Goal: Task Accomplishment & Management: Manage account settings

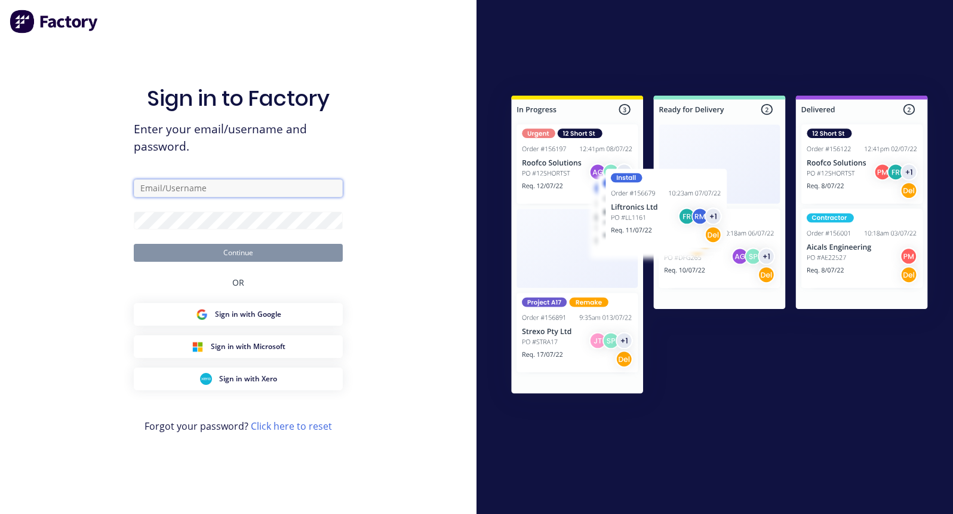
type input "rachel@signupwa.com.au"
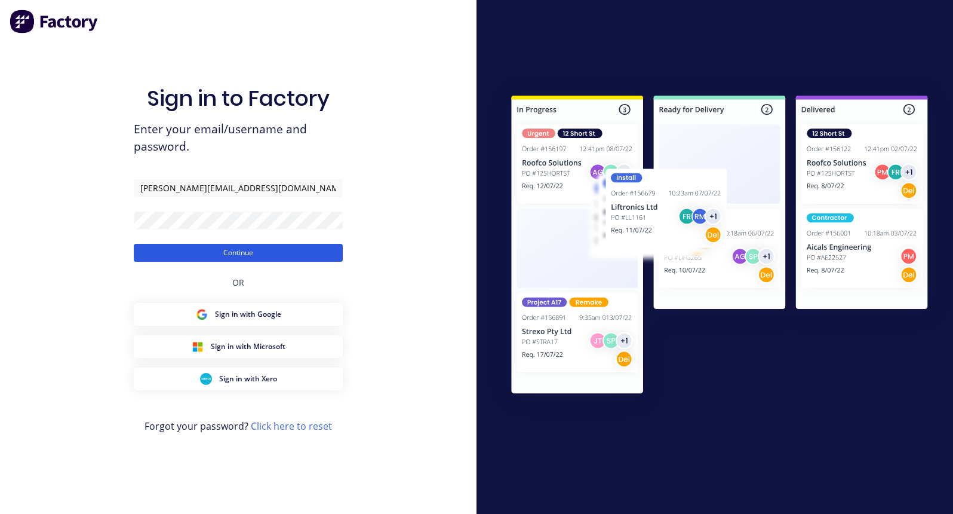
click at [204, 257] on button "Continue" at bounding box center [238, 253] width 209 height 18
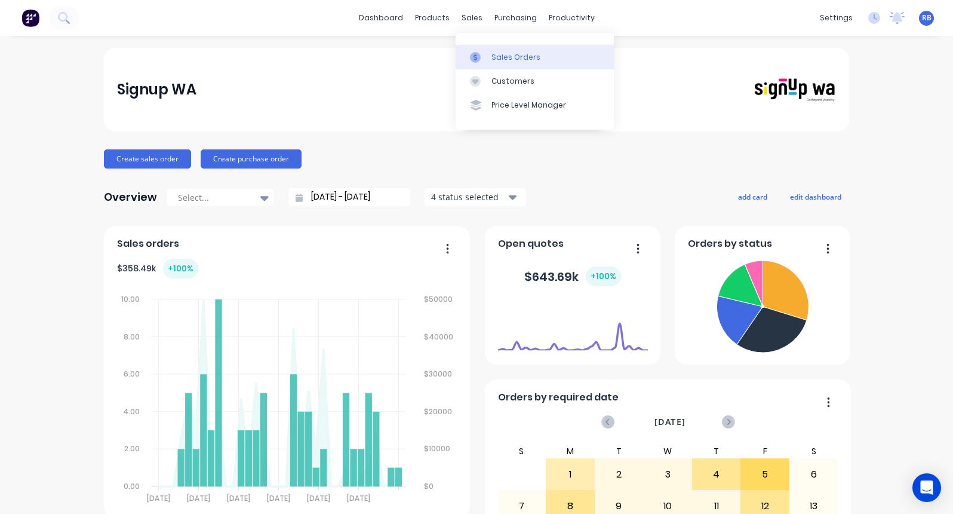
click at [502, 52] on div "Sales Orders" at bounding box center [515, 57] width 49 height 11
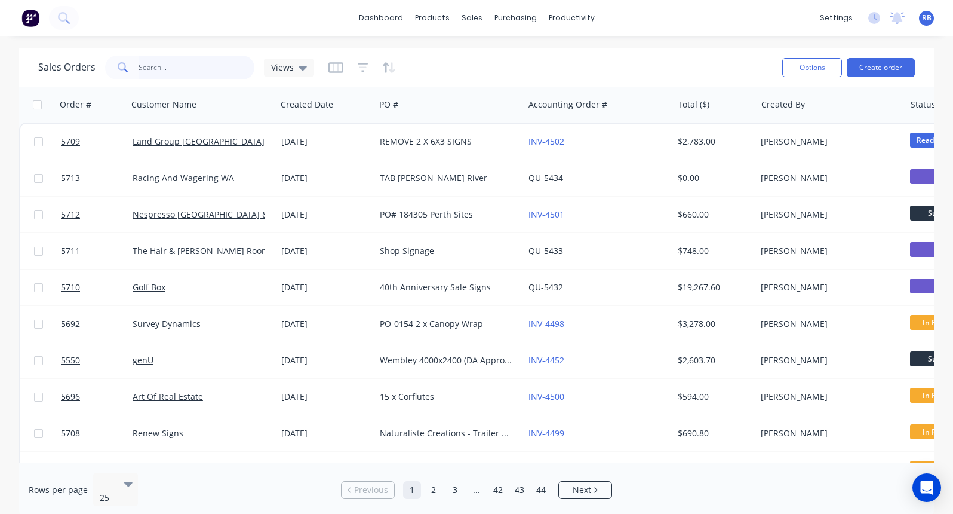
click at [159, 67] on input "text" at bounding box center [197, 68] width 116 height 24
type input "ganada"
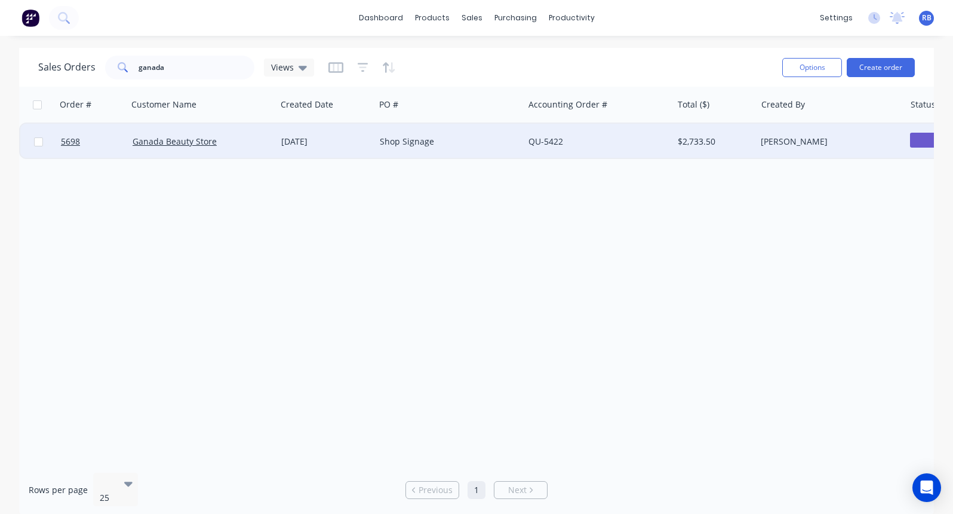
click at [479, 141] on div "Shop Signage" at bounding box center [446, 142] width 133 height 12
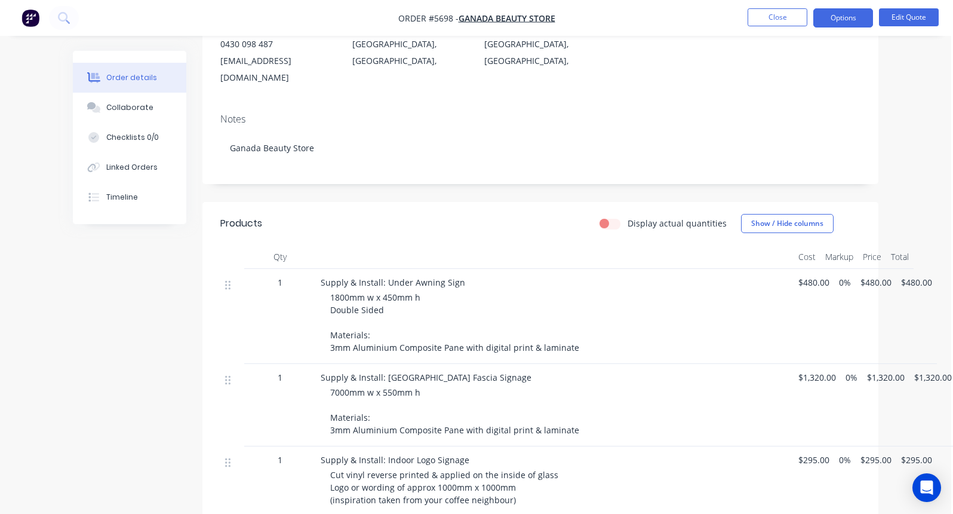
scroll to position [0, 2]
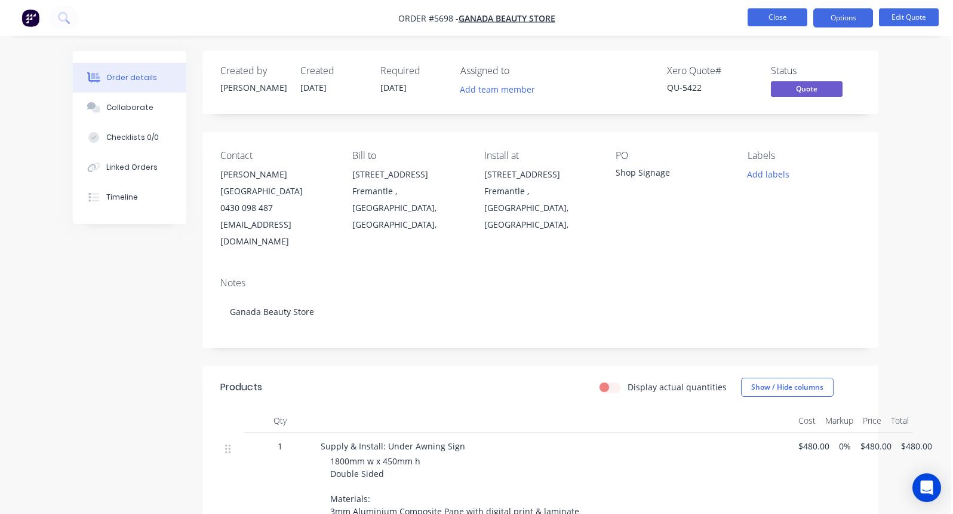
click at [762, 20] on button "Close" at bounding box center [778, 17] width 60 height 18
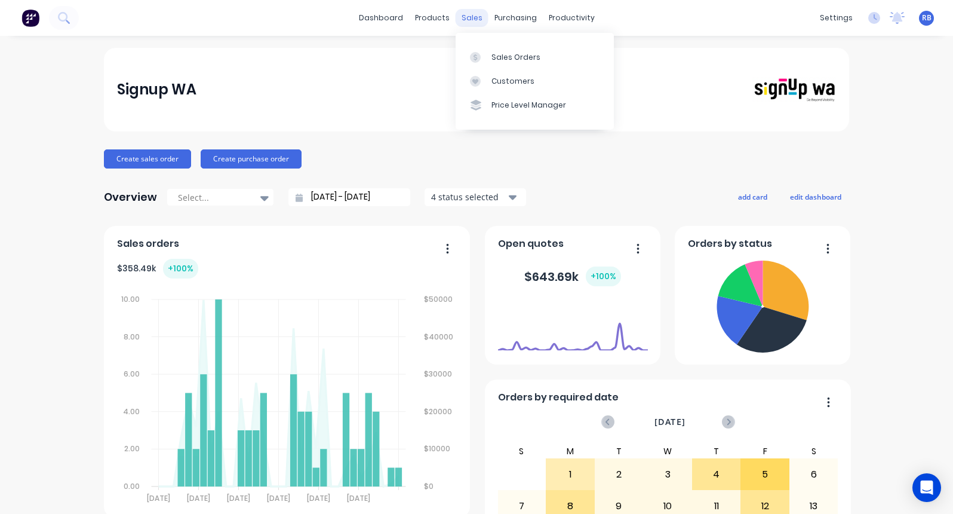
click at [470, 16] on div "sales" at bounding box center [472, 18] width 33 height 18
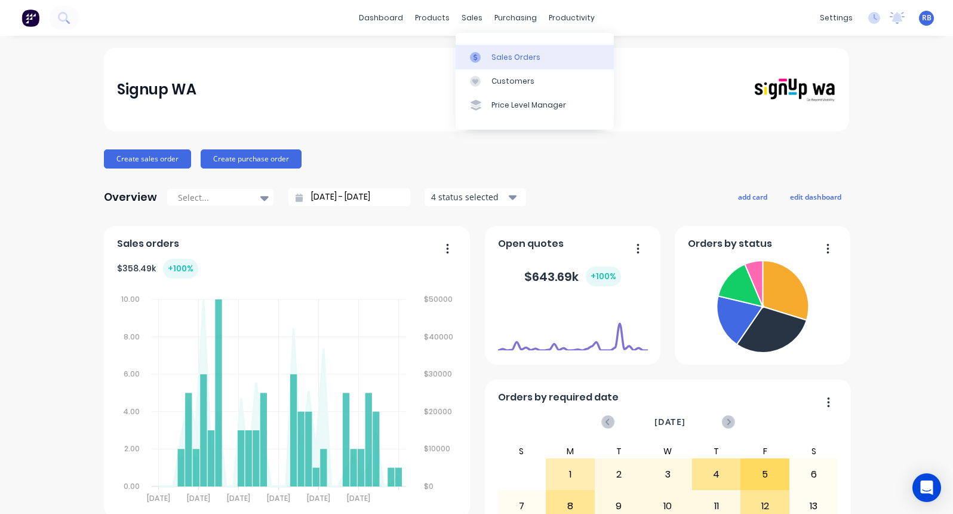
click at [500, 56] on div "Sales Orders" at bounding box center [515, 57] width 49 height 11
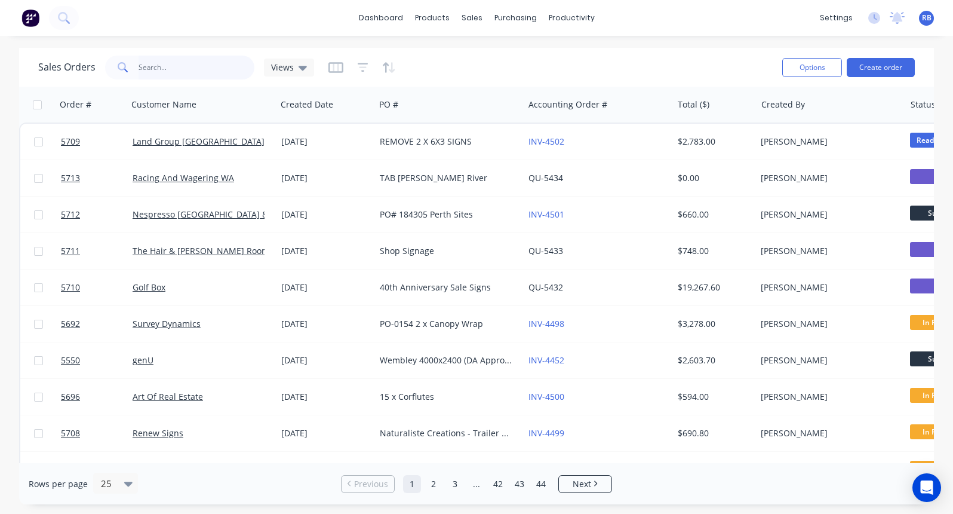
click at [155, 67] on input "text" at bounding box center [197, 68] width 116 height 24
type input "v"
type input "flooring"
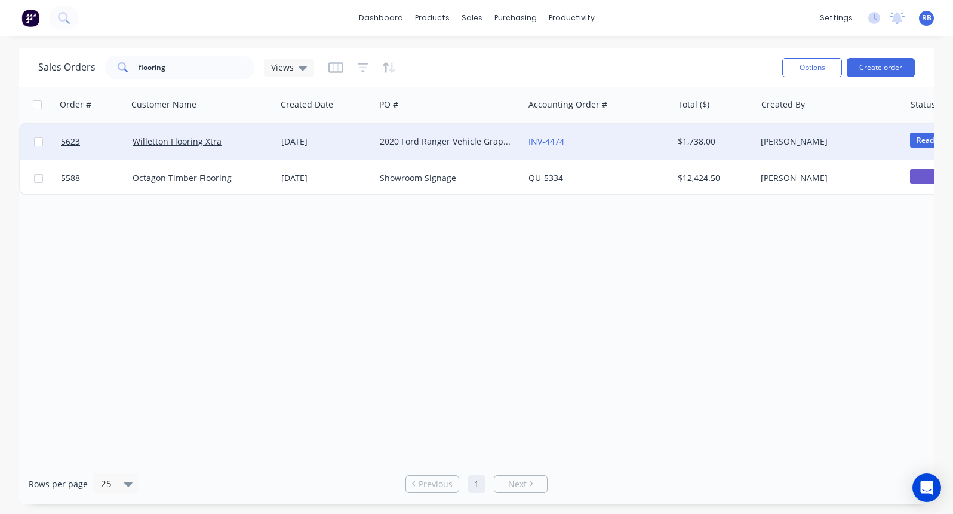
click at [233, 143] on div "Willetton Flooring Xtra" at bounding box center [199, 142] width 133 height 12
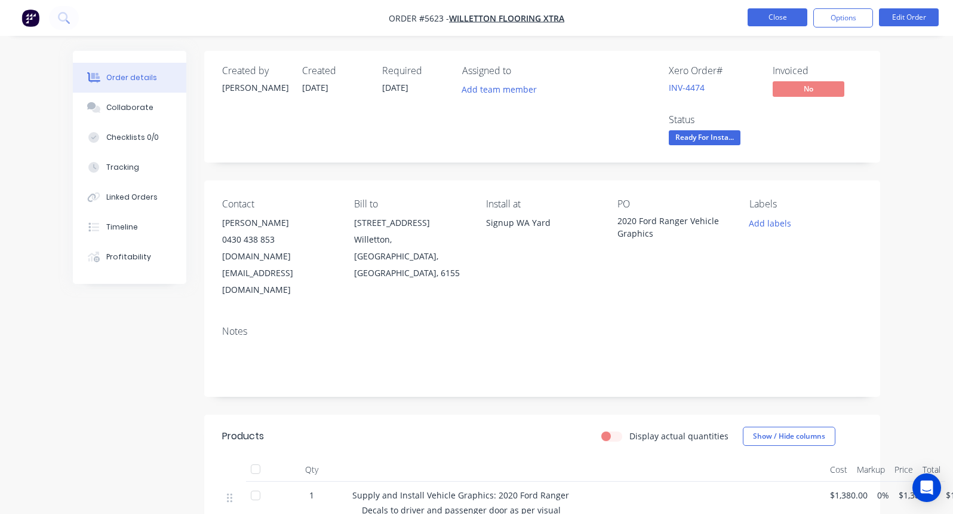
click at [786, 10] on button "Close" at bounding box center [778, 17] width 60 height 18
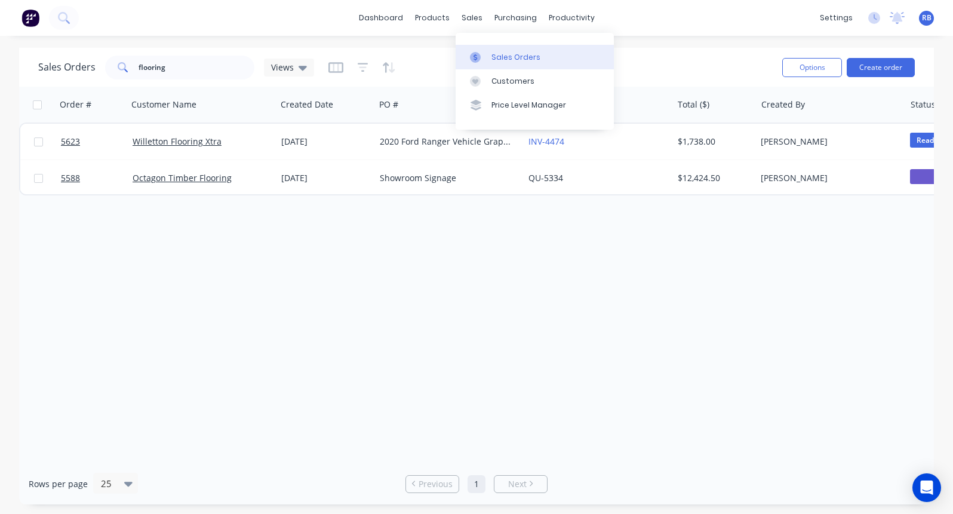
click at [496, 59] on div "Sales Orders" at bounding box center [515, 57] width 49 height 11
click at [664, 53] on div "Sales Orders flooring Views" at bounding box center [405, 67] width 734 height 29
click at [497, 56] on div "Sales Orders" at bounding box center [515, 57] width 49 height 11
click at [182, 69] on input "flooring" at bounding box center [197, 68] width 116 height 24
drag, startPoint x: 196, startPoint y: 67, endPoint x: 126, endPoint y: 67, distance: 70.5
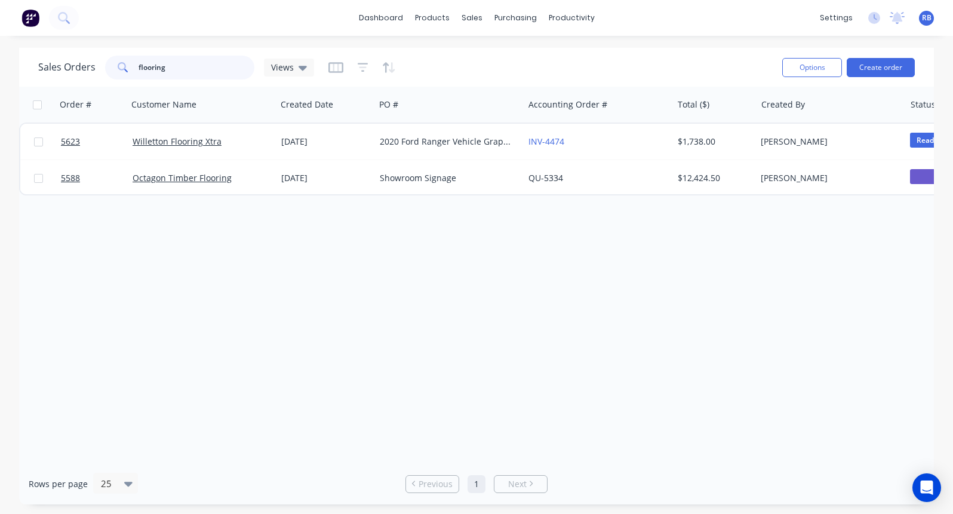
click at [126, 67] on div "flooring" at bounding box center [179, 68] width 149 height 24
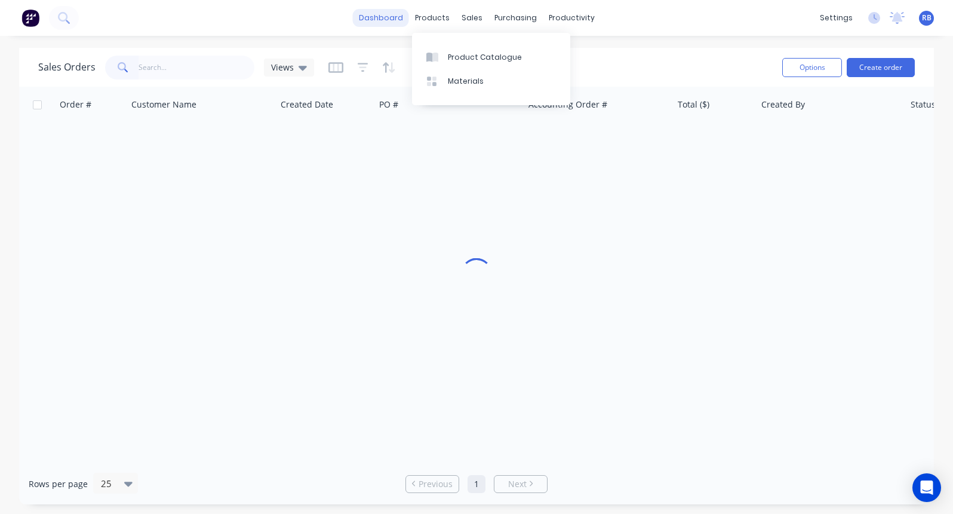
click at [393, 16] on link "dashboard" at bounding box center [381, 18] width 56 height 18
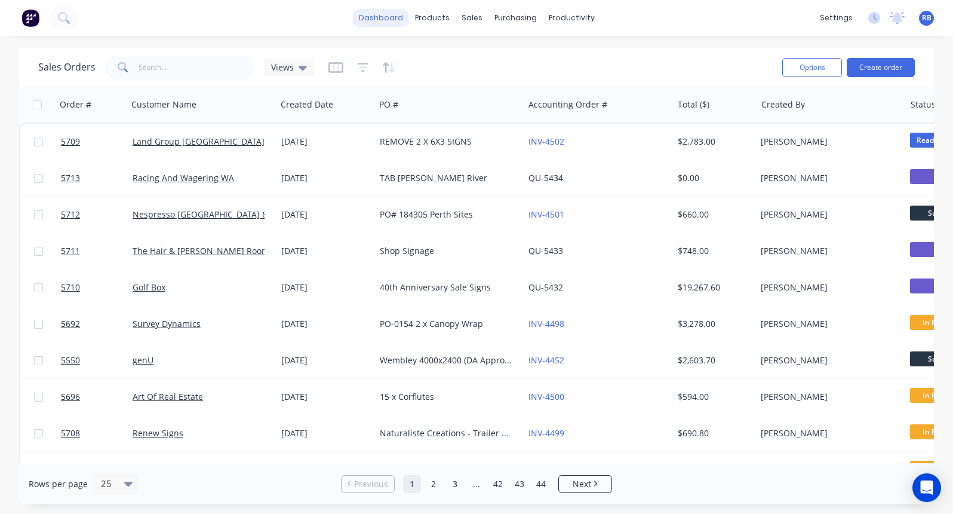
click at [371, 15] on link "dashboard" at bounding box center [381, 18] width 56 height 18
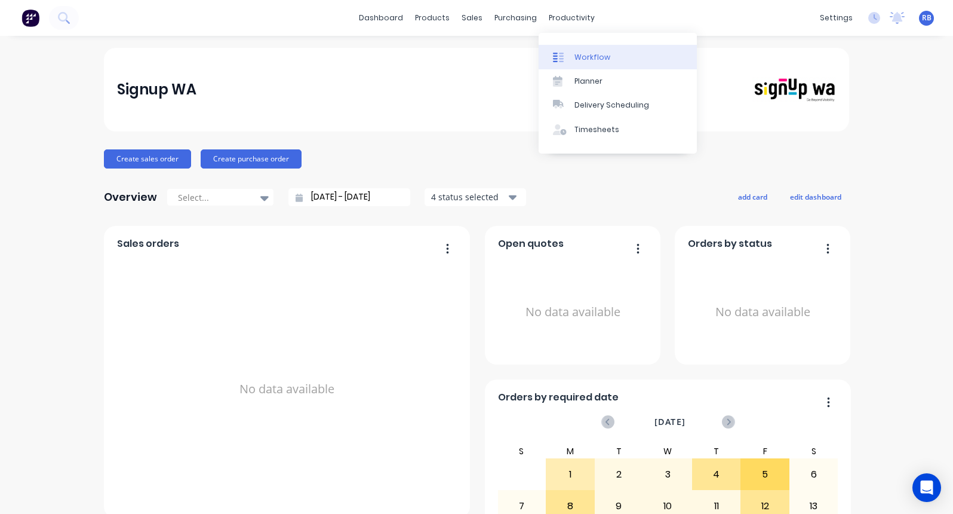
click at [580, 59] on div "Workflow" at bounding box center [592, 57] width 36 height 11
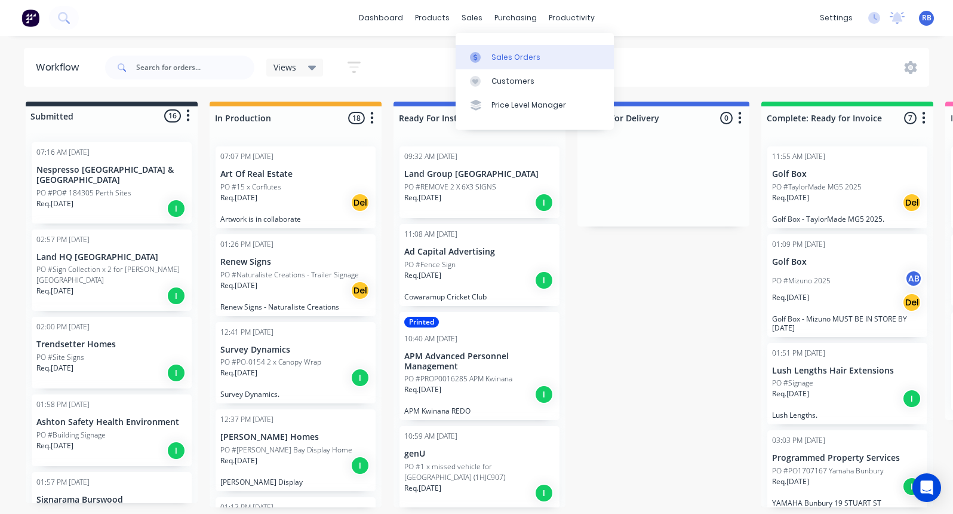
click at [498, 57] on div "Sales Orders" at bounding box center [515, 57] width 49 height 11
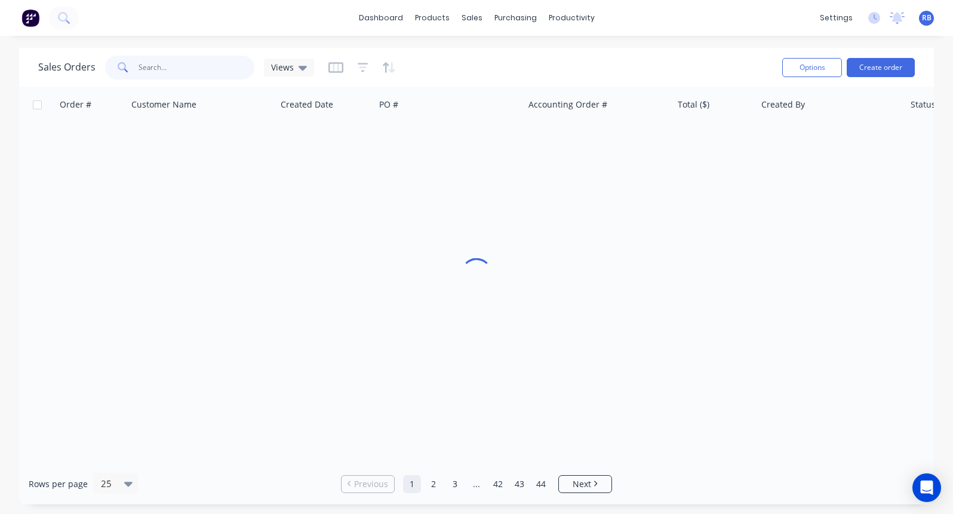
click at [193, 66] on input "text" at bounding box center [197, 68] width 116 height 24
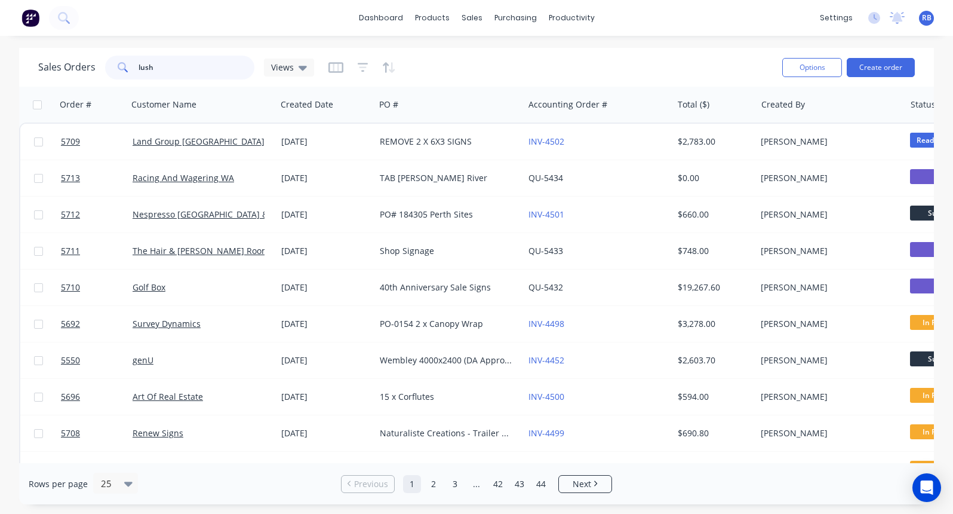
type input "lush"
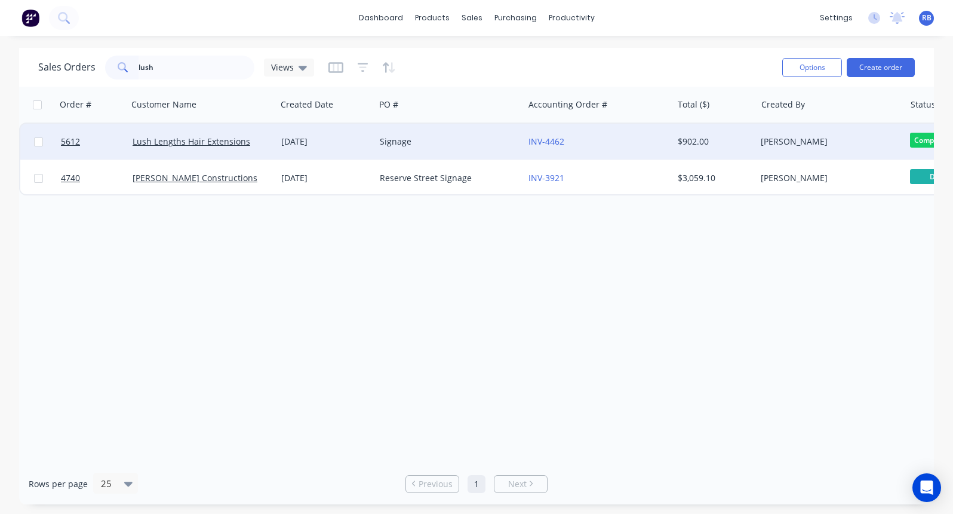
click at [474, 137] on div "Signage" at bounding box center [446, 142] width 133 height 12
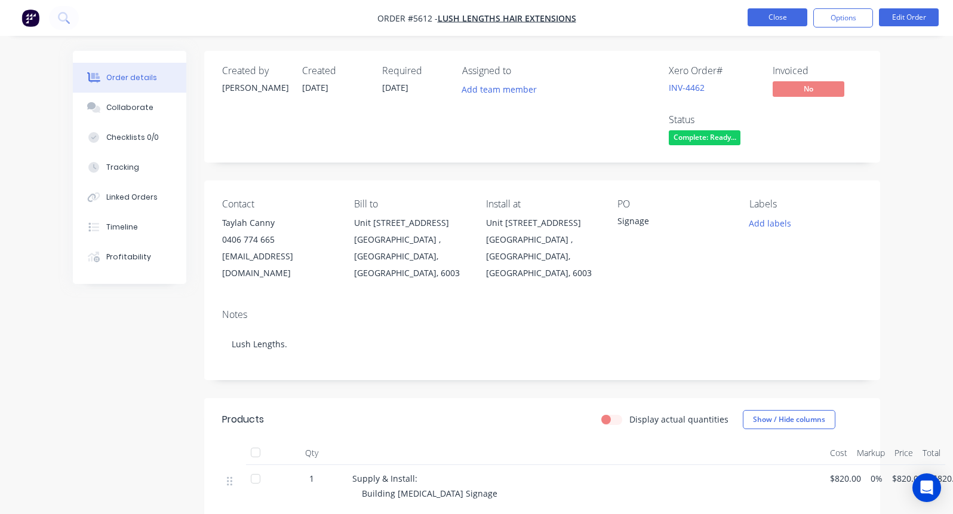
click at [776, 14] on button "Close" at bounding box center [778, 17] width 60 height 18
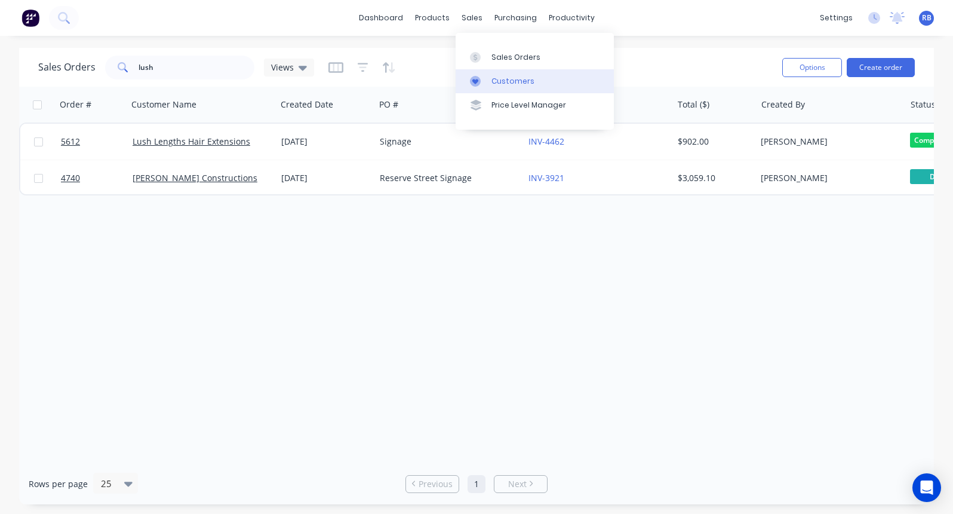
click at [490, 80] on link "Customers" at bounding box center [535, 81] width 158 height 24
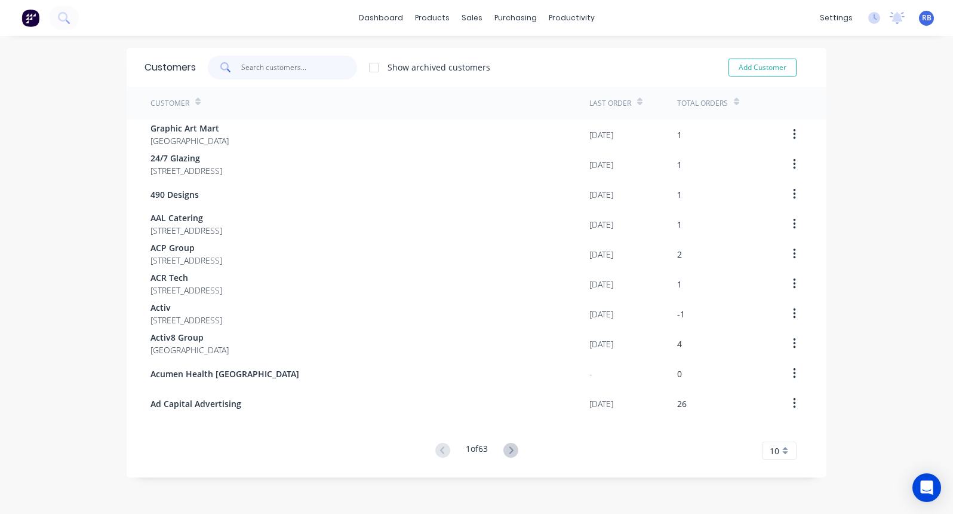
click at [250, 63] on input "text" at bounding box center [299, 68] width 116 height 24
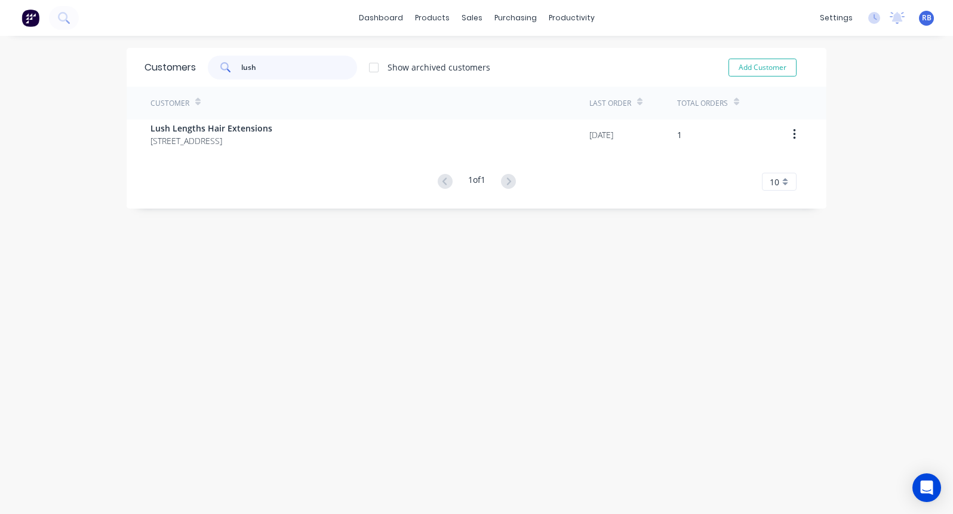
type input "lush"
click at [214, 149] on div "Customer Last Order Total Orders Lush Lengths Hair Extensions Unit 5 377 Newcas…" at bounding box center [477, 139] width 700 height 104
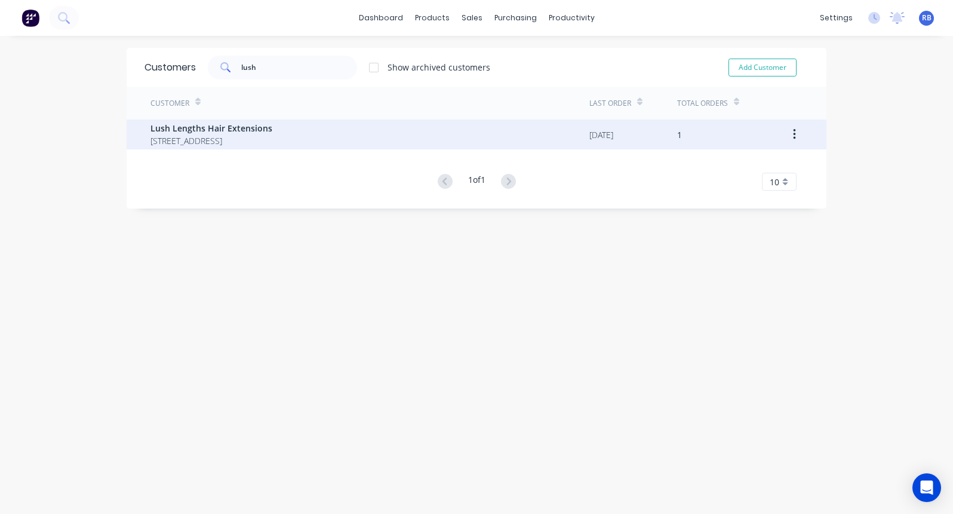
click at [192, 140] on span "Unit 5 377 Newcastle Street Northbridge Western Australia Australia 6003" at bounding box center [211, 140] width 122 height 13
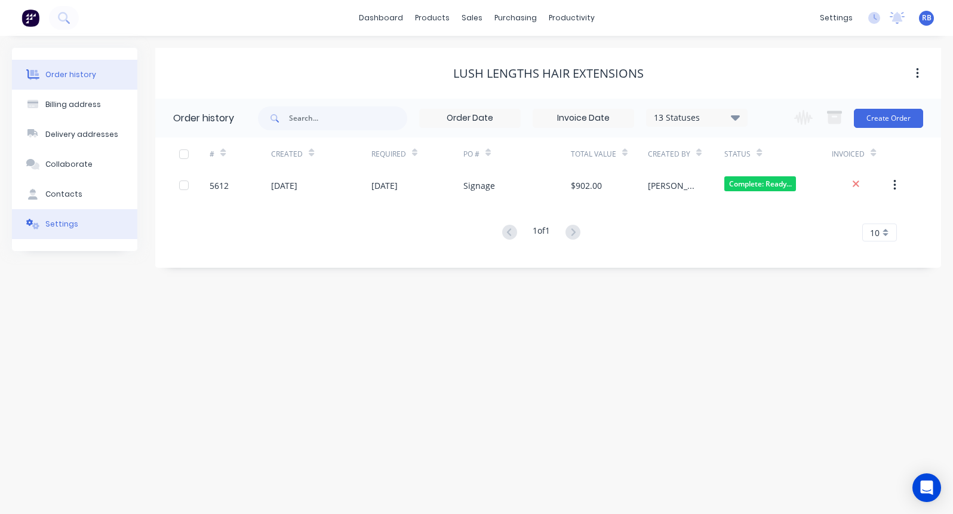
click at [72, 222] on div "Settings" at bounding box center [61, 224] width 33 height 11
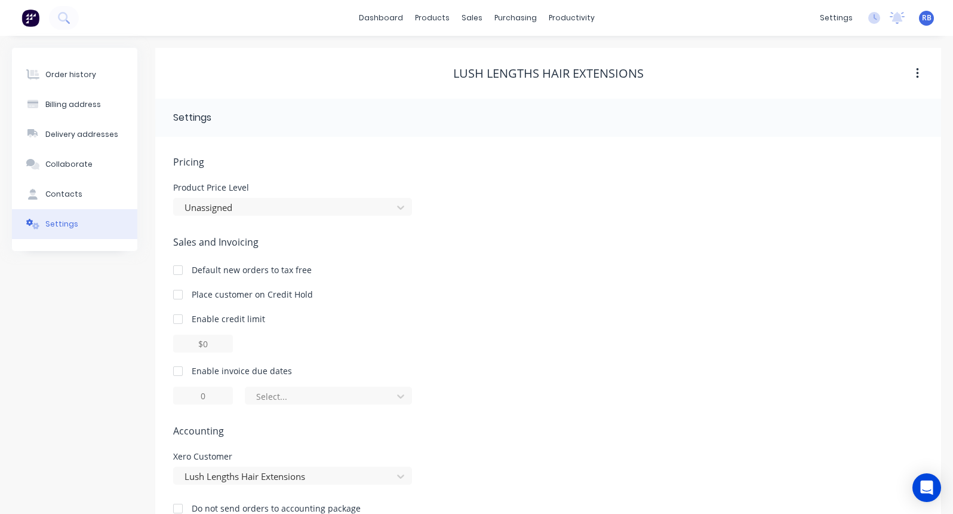
click at [182, 370] on div at bounding box center [178, 371] width 24 height 24
drag, startPoint x: 223, startPoint y: 395, endPoint x: 171, endPoint y: 395, distance: 52.5
click at [171, 395] on div "Pricing Product Price Level Unassigned Sales and Invoicing Default new orders t…" at bounding box center [548, 335] width 786 height 396
type input "7"
click at [290, 393] on div "of the current month" at bounding box center [320, 396] width 129 height 14
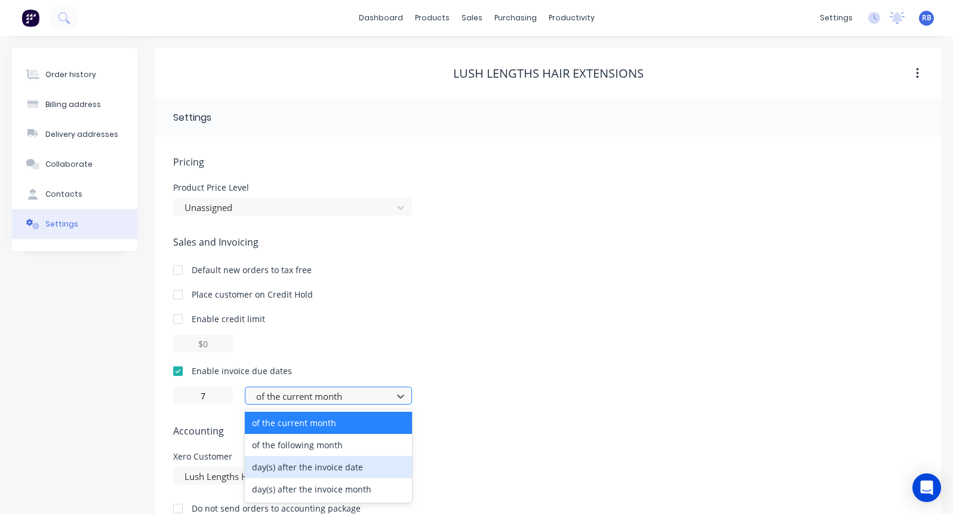
click at [299, 463] on div "day(s) after the invoice date" at bounding box center [328, 467] width 167 height 22
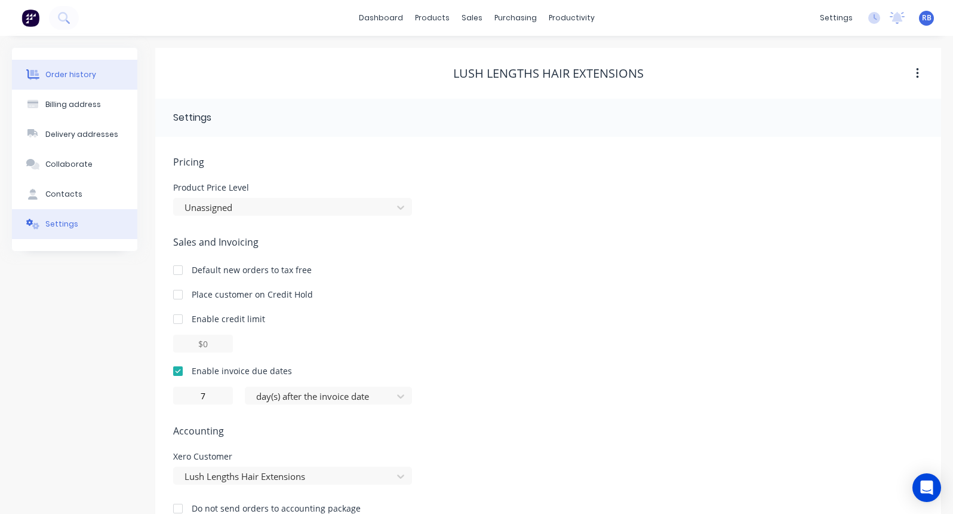
click at [90, 72] on div "Order history" at bounding box center [70, 74] width 51 height 11
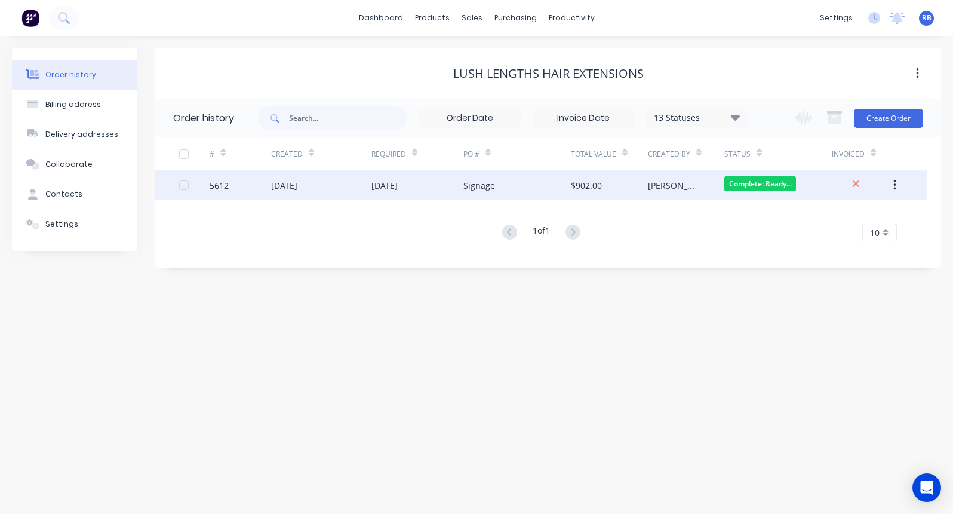
click at [639, 188] on div "$902.00" at bounding box center [609, 185] width 77 height 30
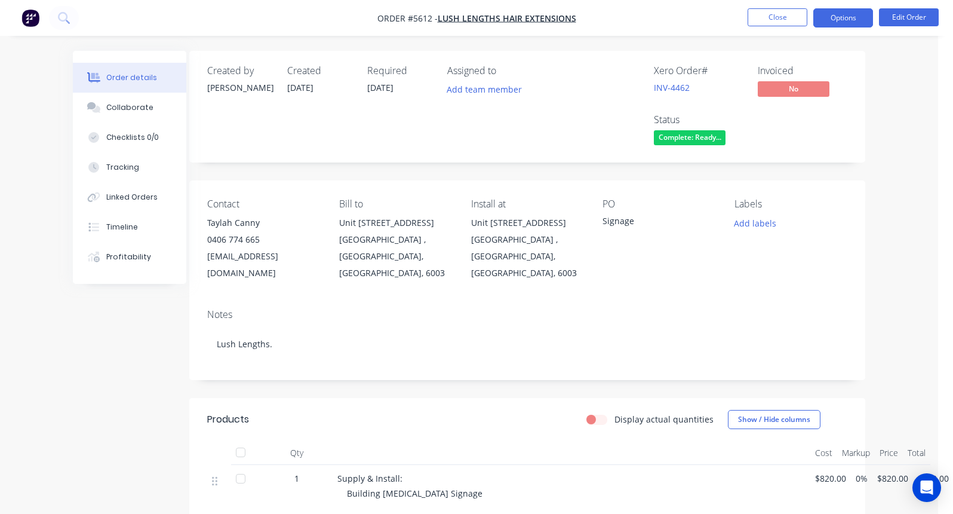
scroll to position [0, 15]
click at [838, 19] on button "Options" at bounding box center [843, 17] width 60 height 19
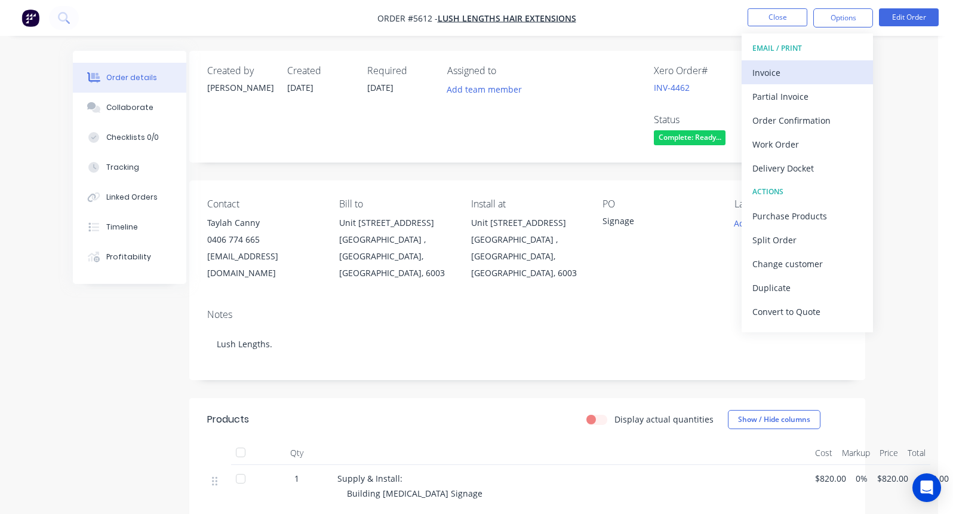
click at [775, 68] on div "Invoice" at bounding box center [807, 72] width 110 height 17
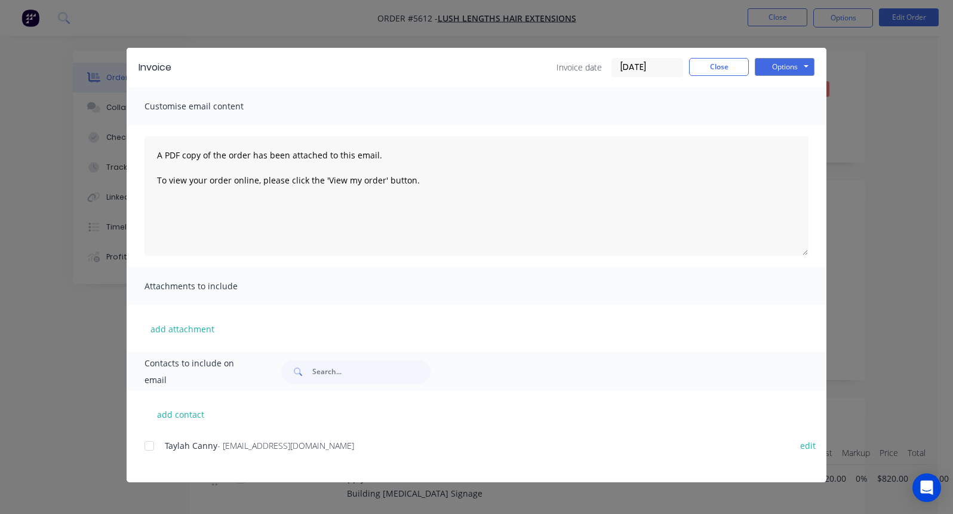
click at [147, 441] on div at bounding box center [149, 445] width 24 height 24
click at [771, 65] on button "Options" at bounding box center [785, 67] width 60 height 18
click at [792, 126] on button "Email" at bounding box center [793, 128] width 76 height 20
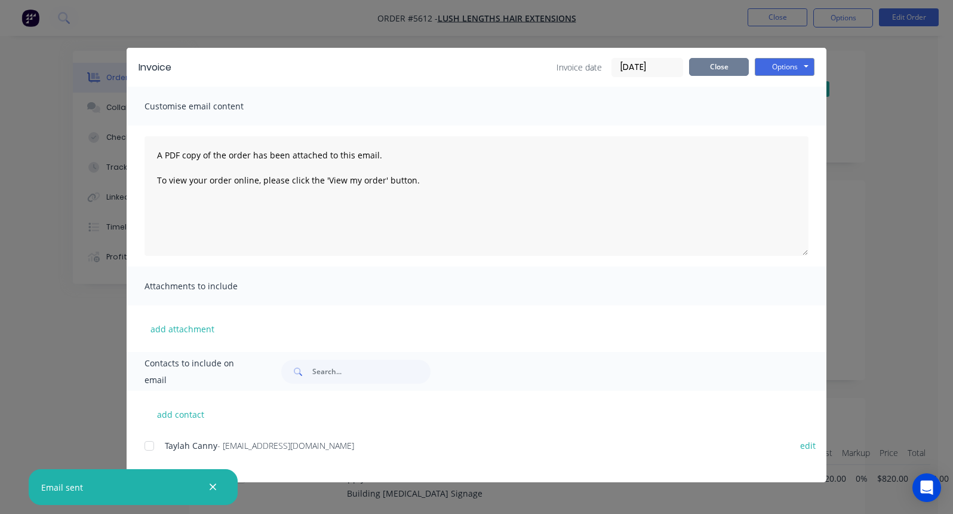
click at [720, 64] on button "Close" at bounding box center [719, 67] width 60 height 18
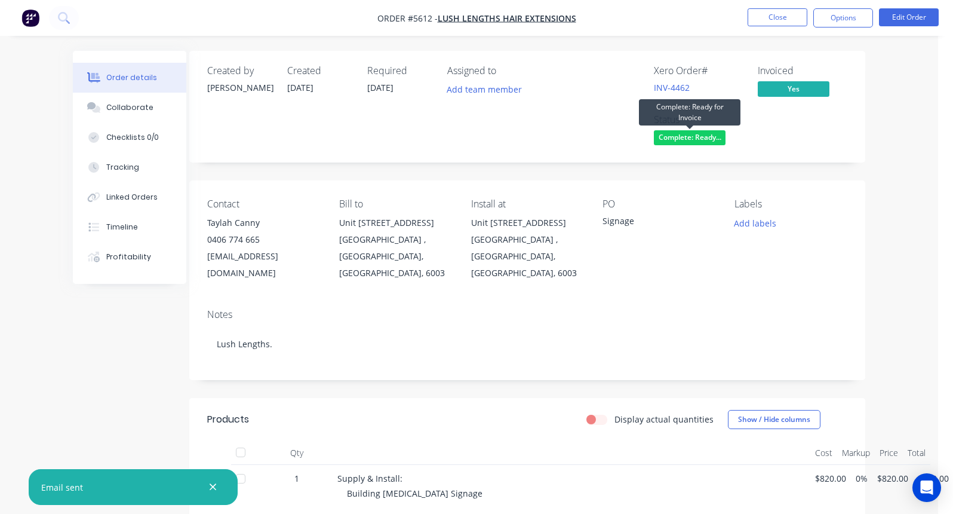
click at [686, 136] on span "Complete: Ready..." at bounding box center [690, 137] width 72 height 15
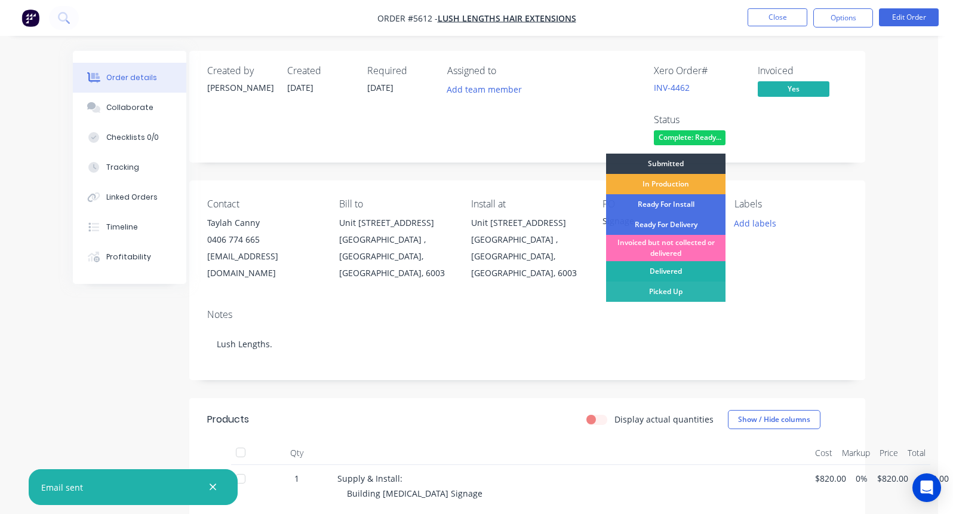
click at [649, 268] on div "Delivered" at bounding box center [665, 271] width 119 height 20
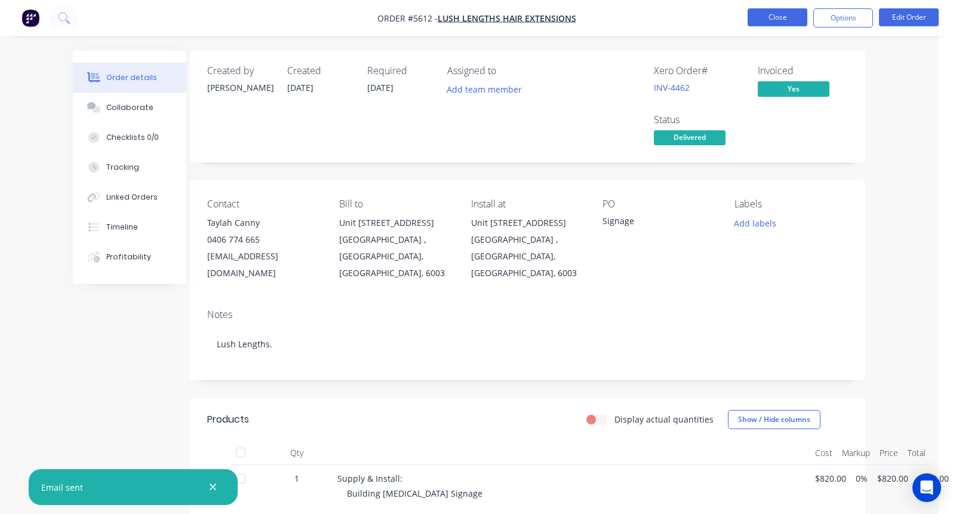
click at [774, 22] on button "Close" at bounding box center [778, 17] width 60 height 18
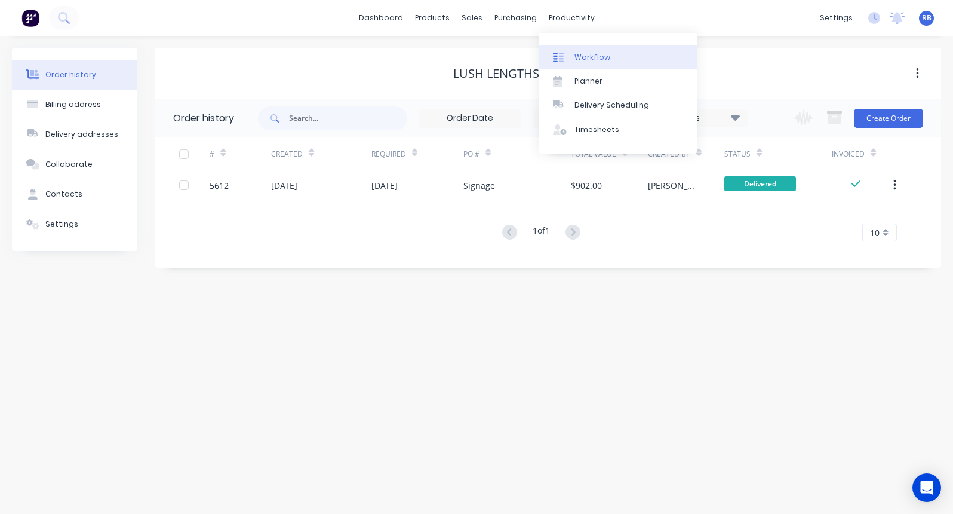
click at [586, 58] on div "Workflow" at bounding box center [592, 57] width 36 height 11
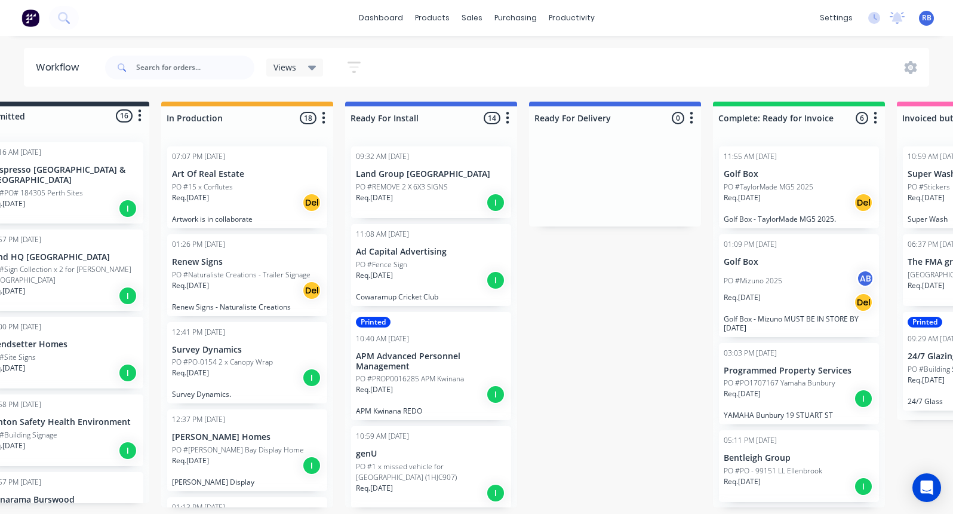
scroll to position [0, 50]
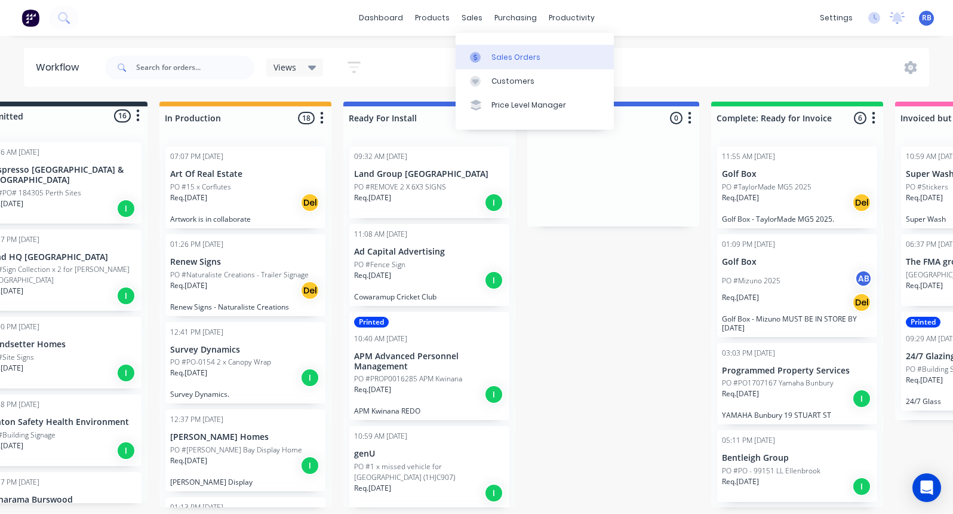
click at [502, 57] on div "Sales Orders" at bounding box center [515, 57] width 49 height 11
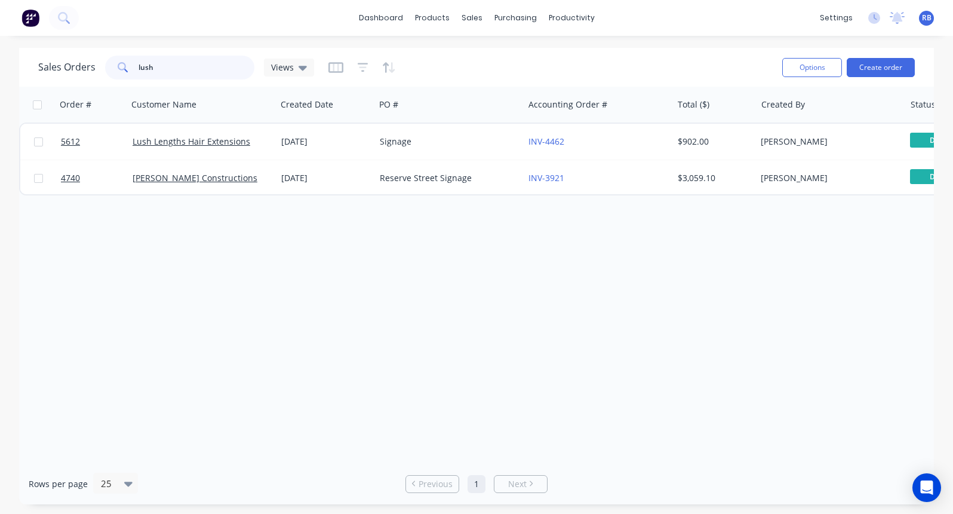
drag, startPoint x: 205, startPoint y: 66, endPoint x: 69, endPoint y: 66, distance: 136.7
click at [69, 66] on div "Sales Orders lush Views" at bounding box center [176, 68] width 276 height 24
type input "golf"
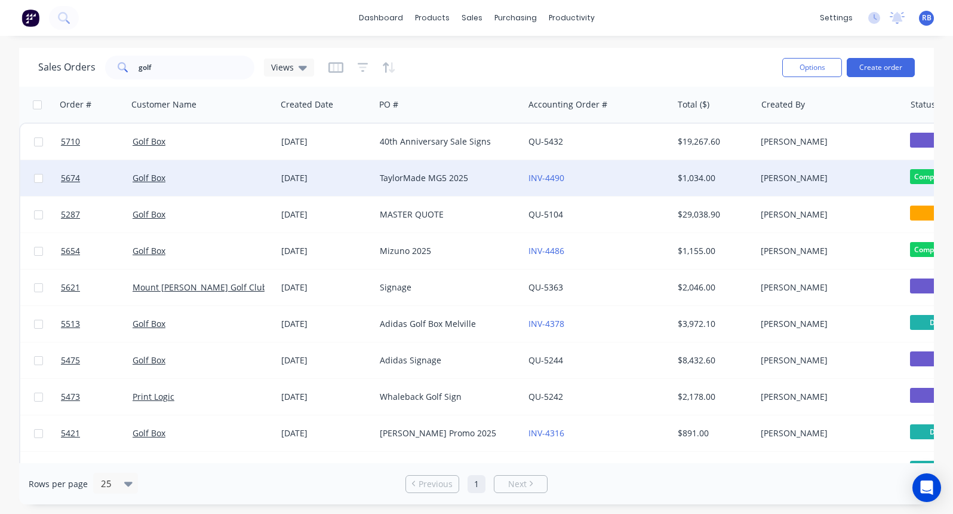
click at [198, 176] on div "Golf Box" at bounding box center [199, 178] width 133 height 12
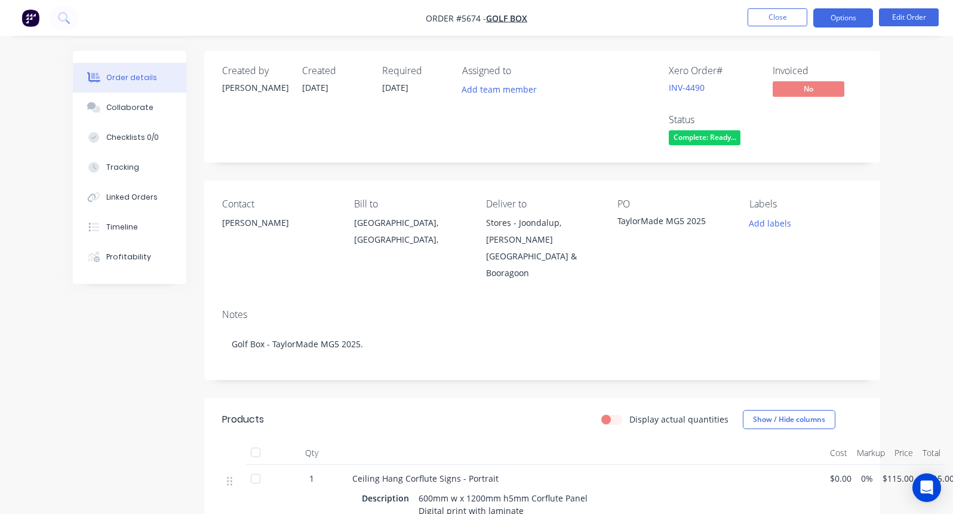
click at [850, 20] on button "Options" at bounding box center [843, 17] width 60 height 19
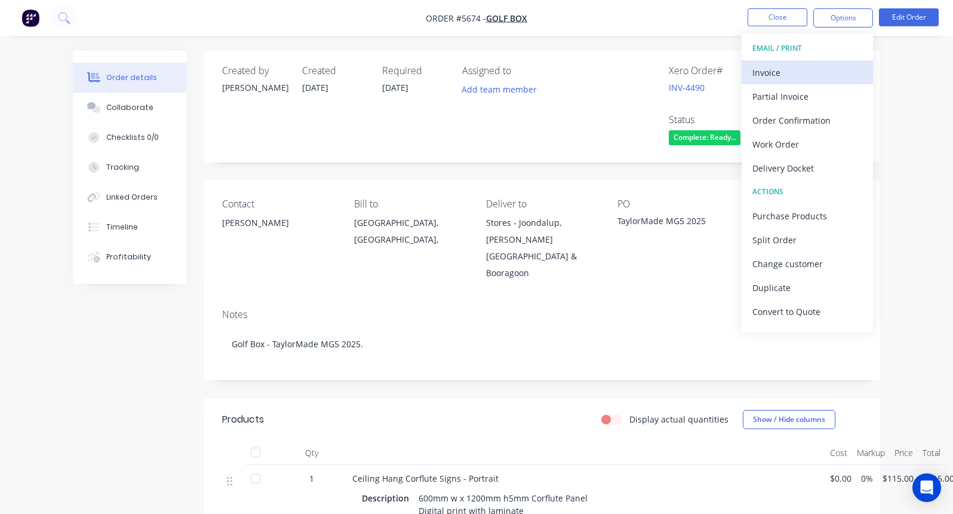
click at [779, 73] on div "Invoice" at bounding box center [807, 72] width 110 height 17
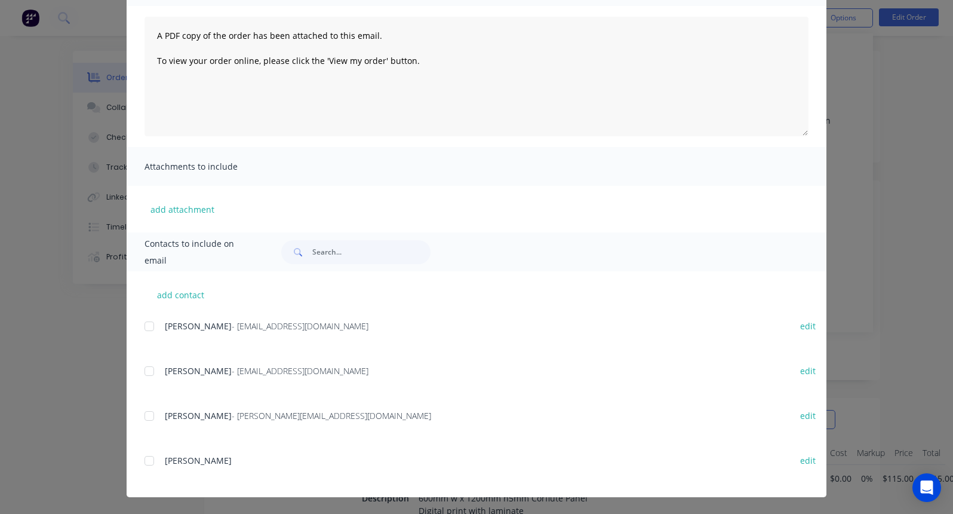
scroll to position [119, 0]
click at [807, 456] on button "edit" at bounding box center [808, 460] width 30 height 16
select select "AU"
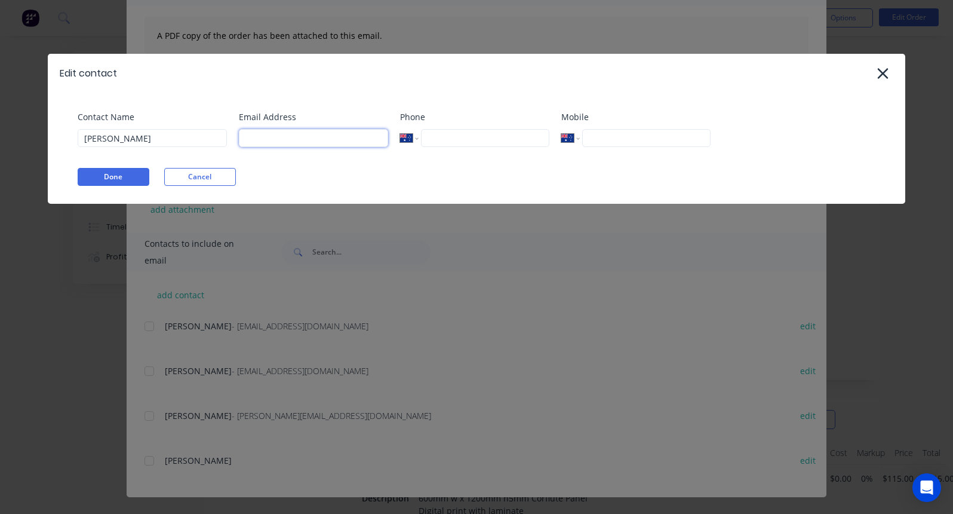
paste input "Shuan Halton <shuan@golfbox.com.au>"
drag, startPoint x: 269, startPoint y: 136, endPoint x: 170, endPoint y: 136, distance: 99.1
click at [170, 136] on div "Contact Name Shaun Halton Email Address Shuan Halton <shuan@golfbox.com.au> Pho…" at bounding box center [483, 132] width 810 height 45
click at [350, 137] on input "shuan@golfbox.com.au>" at bounding box center [313, 138] width 149 height 18
type input "shuan@golfbox.com.au"
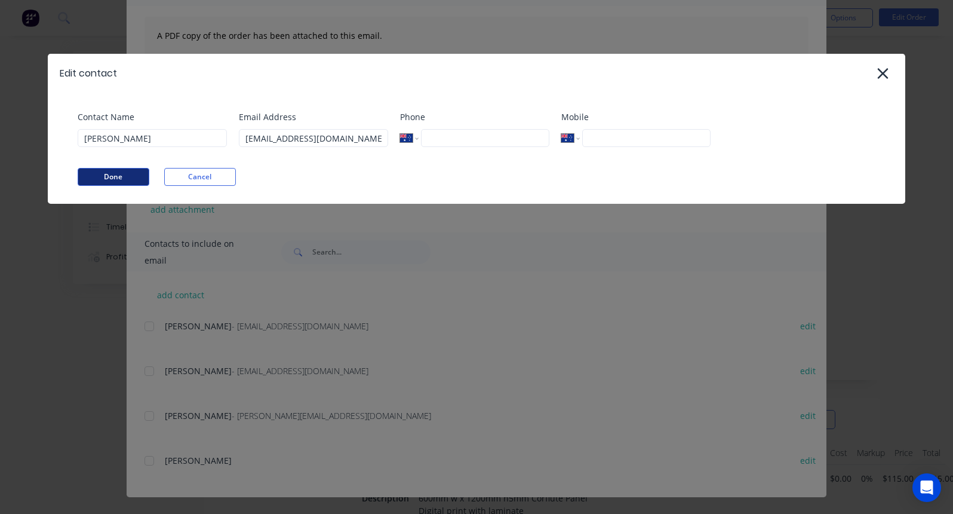
click at [102, 177] on button "Done" at bounding box center [114, 177] width 72 height 18
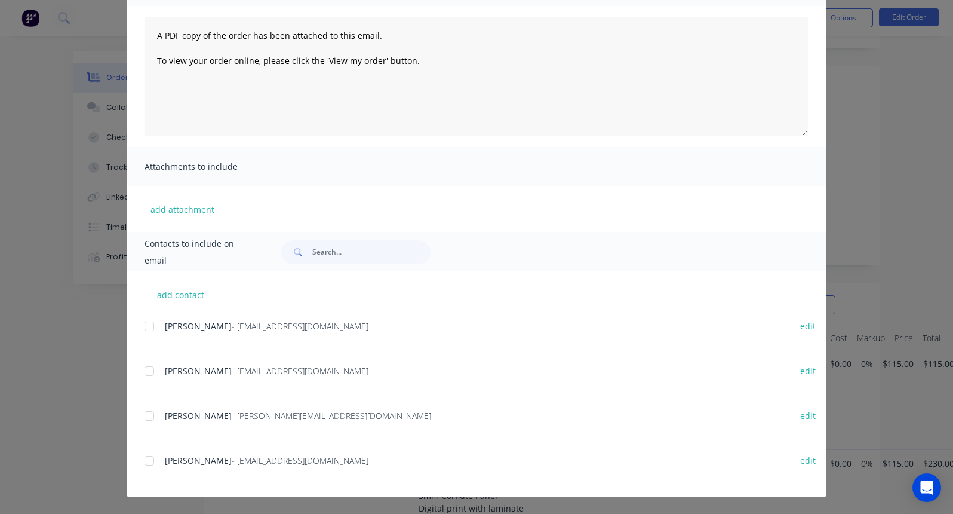
scroll to position [164, 0]
click at [176, 298] on button "add contact" at bounding box center [180, 294] width 72 height 18
select select "AU"
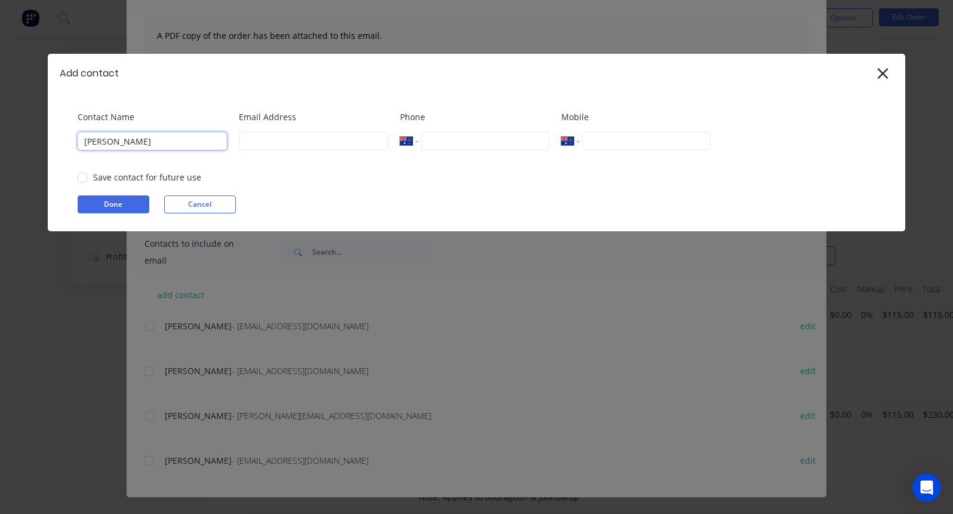
type input "Andrew Smith"
paste input "Andrew Smith <andrew@golfbox.com.au>"
drag, startPoint x: 269, startPoint y: 140, endPoint x: 202, endPoint y: 139, distance: 66.9
click at [202, 139] on div "Contact Name Andrew Smith Email Address Andrew Smith <andrew@golfbox.com.au Pho…" at bounding box center [483, 134] width 810 height 48
type input "andrew@golfbox.com.au"
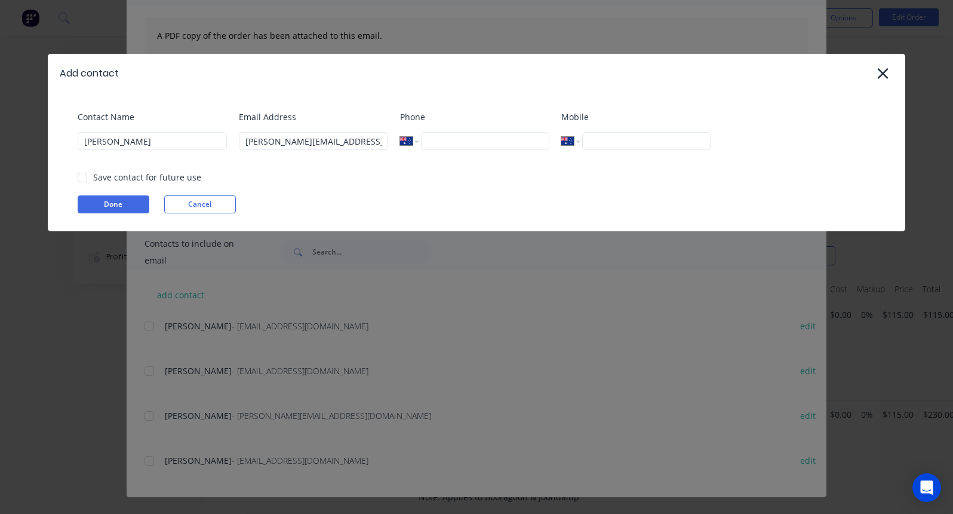
click at [133, 177] on div "Save contact for future use" at bounding box center [147, 177] width 108 height 13
click at [80, 176] on div at bounding box center [82, 177] width 24 height 24
click at [116, 207] on button "Done" at bounding box center [114, 204] width 72 height 18
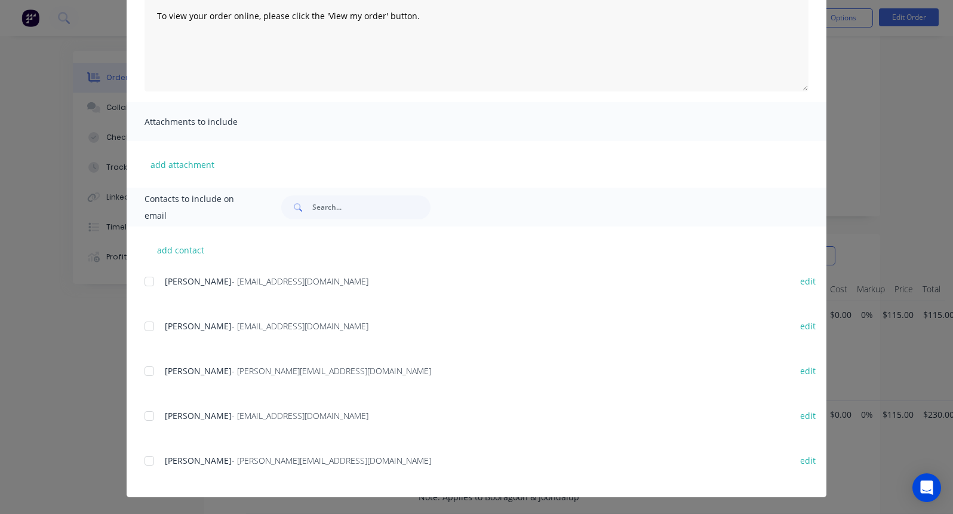
scroll to position [164, 0]
click at [148, 460] on div at bounding box center [149, 460] width 24 height 24
click at [147, 414] on div at bounding box center [149, 416] width 24 height 24
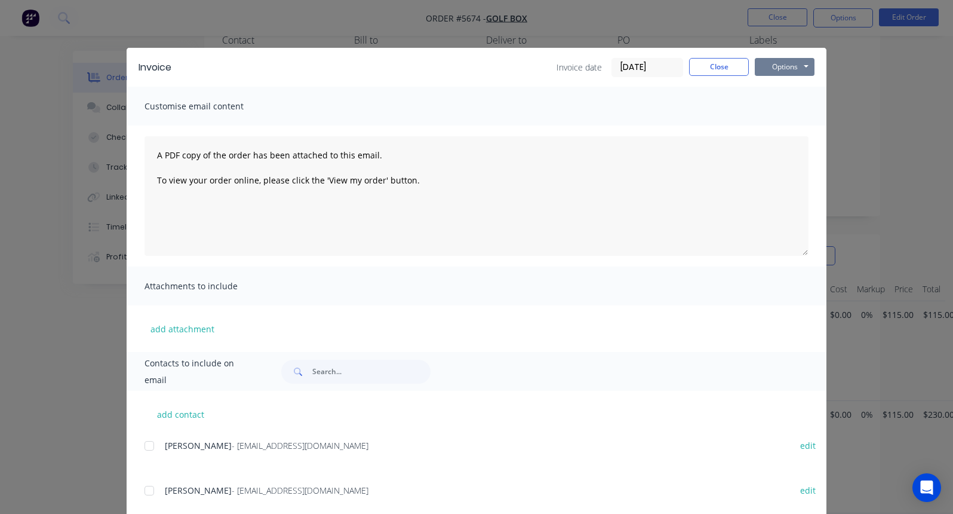
scroll to position [0, 0]
click at [790, 71] on button "Options" at bounding box center [785, 67] width 60 height 18
click at [786, 125] on button "Email" at bounding box center [793, 128] width 76 height 20
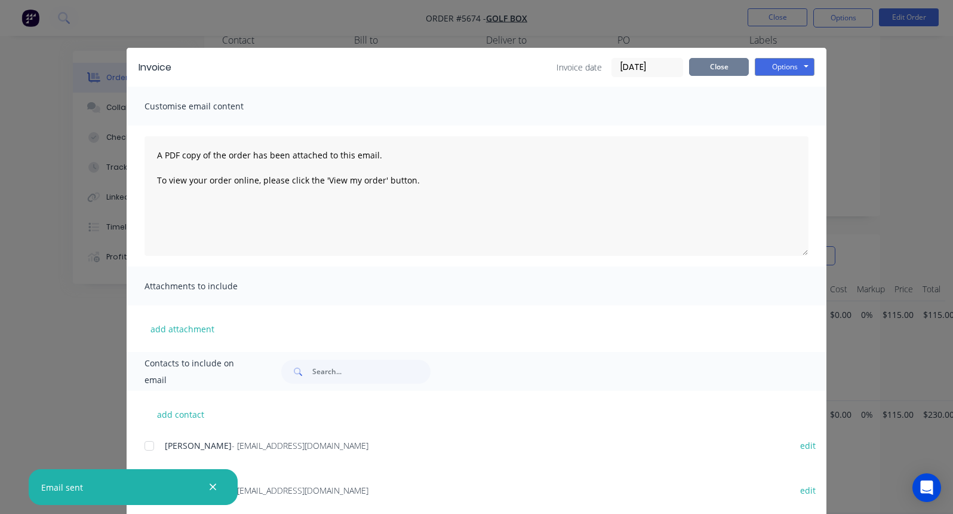
click at [711, 63] on button "Close" at bounding box center [719, 67] width 60 height 18
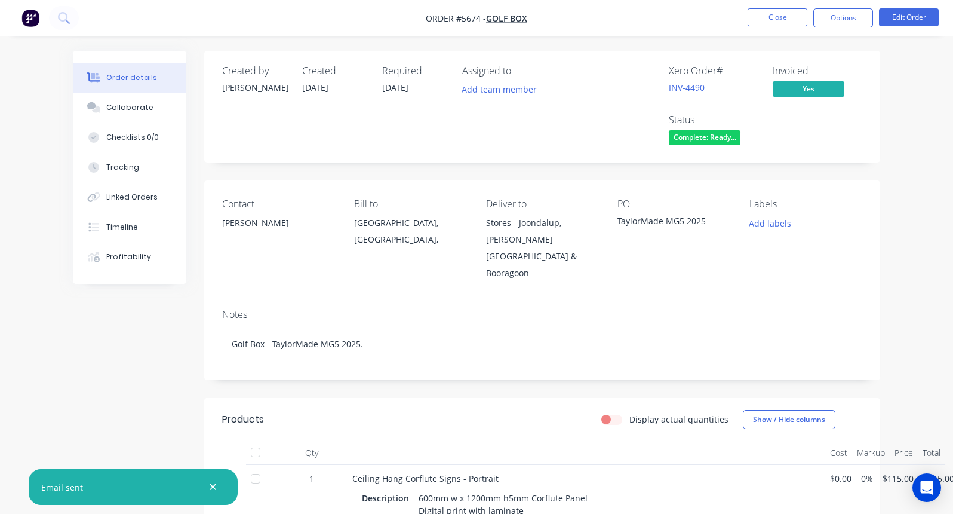
click at [705, 140] on span "Complete: Ready..." at bounding box center [705, 137] width 72 height 15
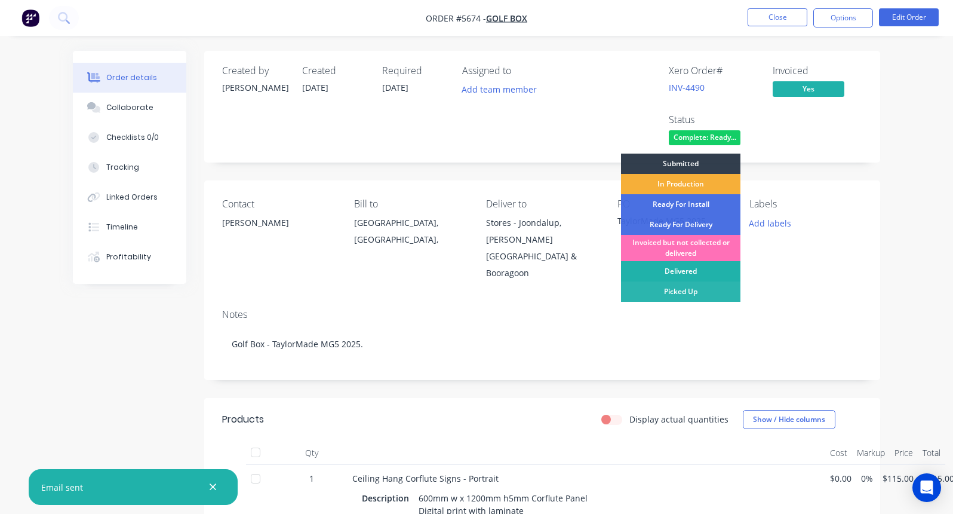
click at [666, 274] on div "Delivered" at bounding box center [680, 271] width 119 height 20
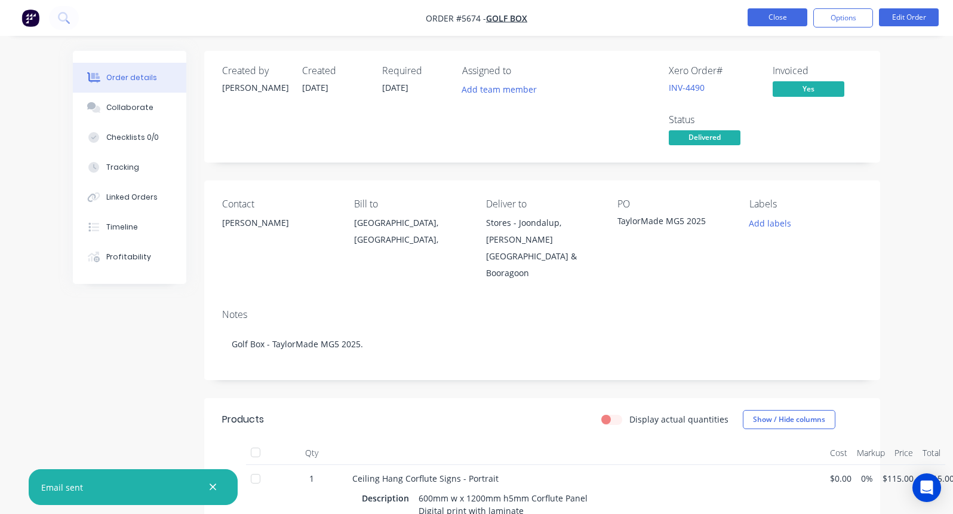
click at [768, 12] on button "Close" at bounding box center [778, 17] width 60 height 18
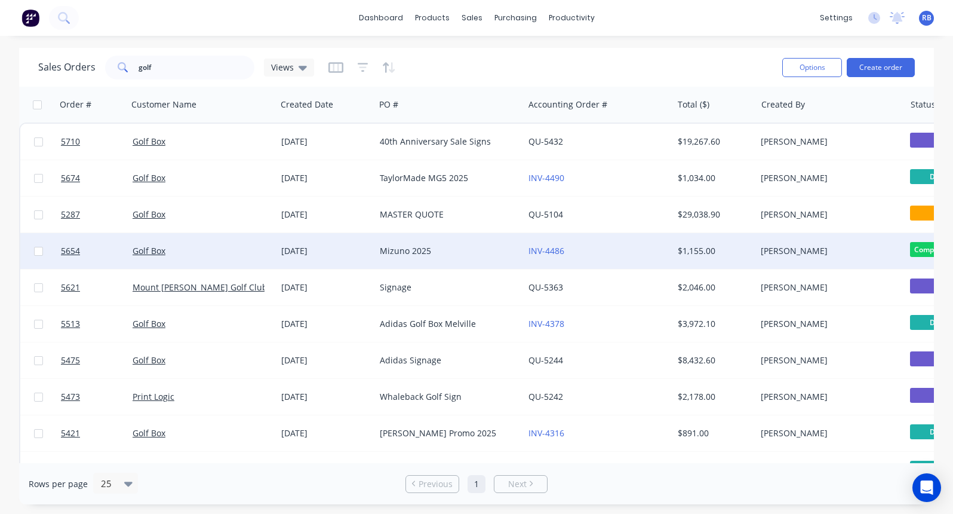
click at [379, 251] on div "Mizuno 2025" at bounding box center [449, 251] width 149 height 36
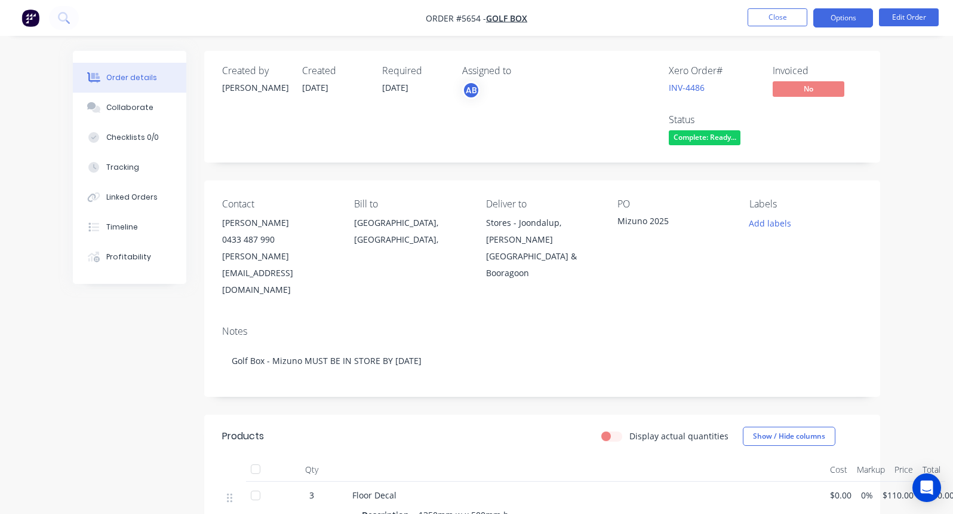
click at [845, 18] on button "Options" at bounding box center [843, 17] width 60 height 19
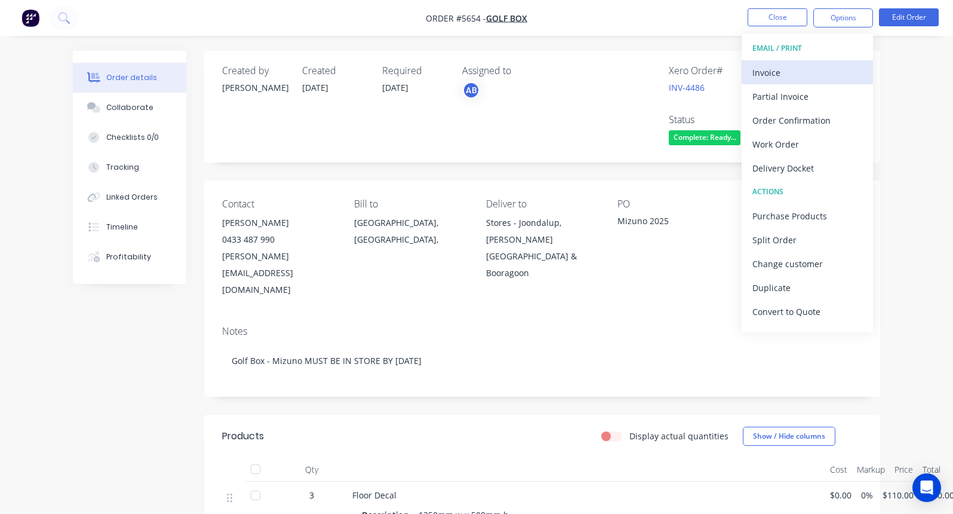
click at [774, 70] on div "Invoice" at bounding box center [807, 72] width 110 height 17
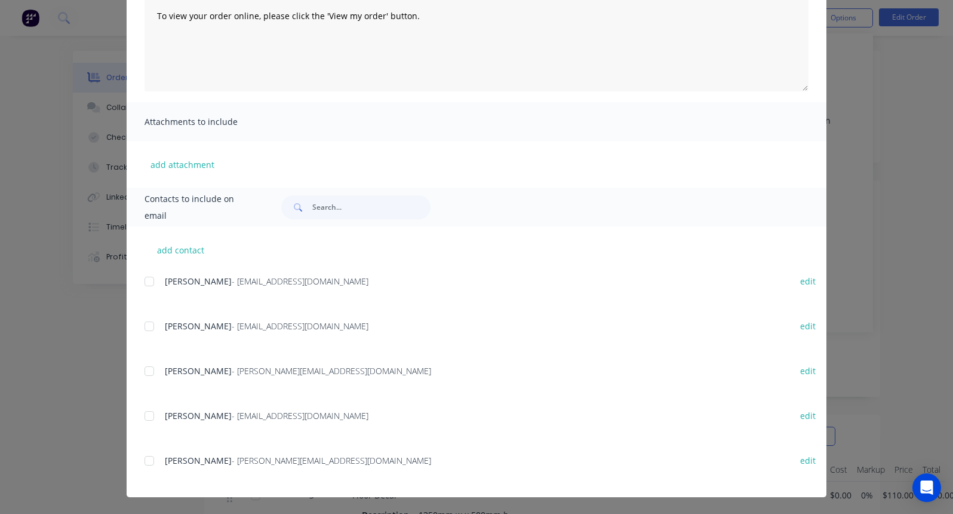
scroll to position [164, 0]
click at [149, 366] on div at bounding box center [149, 371] width 24 height 24
click at [149, 461] on div at bounding box center [149, 460] width 24 height 24
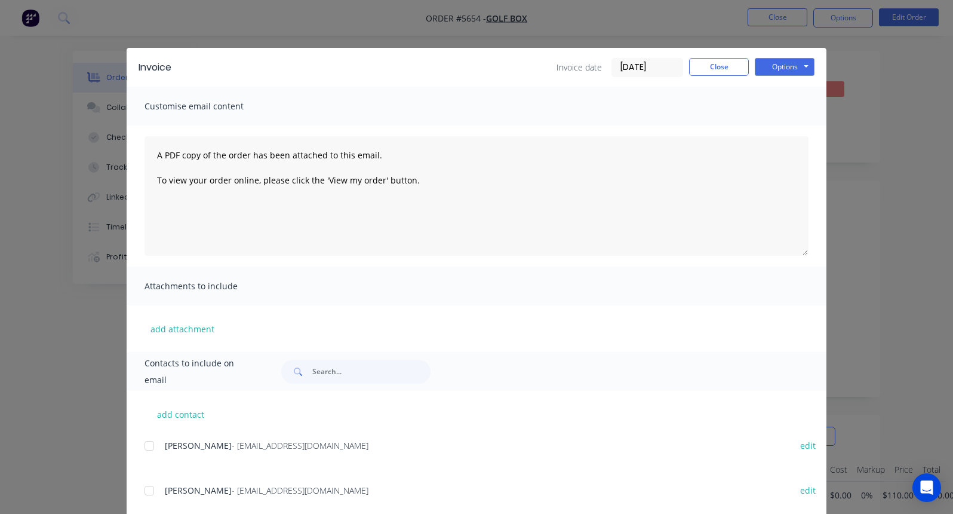
scroll to position [0, 0]
click at [782, 66] on button "Options" at bounding box center [785, 67] width 60 height 18
click at [779, 129] on button "Email" at bounding box center [793, 128] width 76 height 20
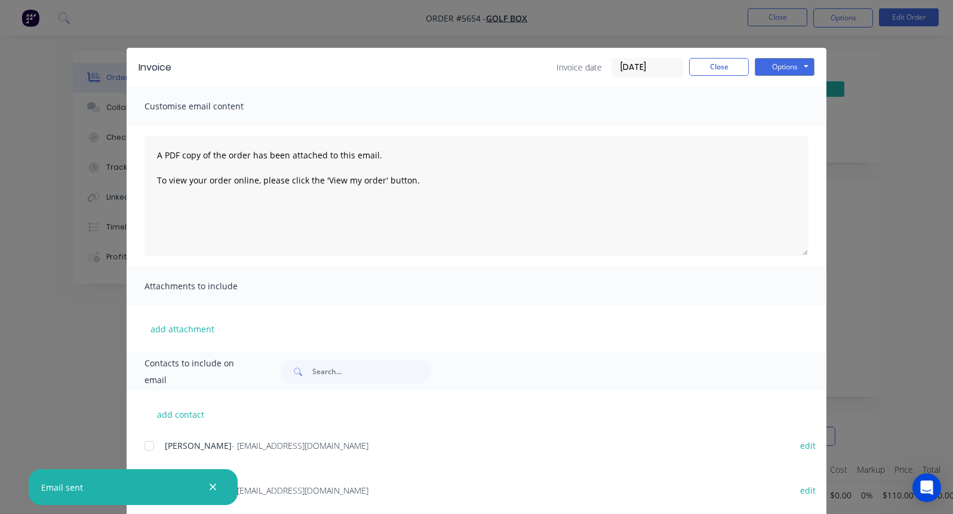
click at [710, 56] on div "Invoice Invoice date 08/09/25 Close Options Preview Print Email" at bounding box center [477, 67] width 700 height 39
click at [710, 69] on button "Close" at bounding box center [719, 67] width 60 height 18
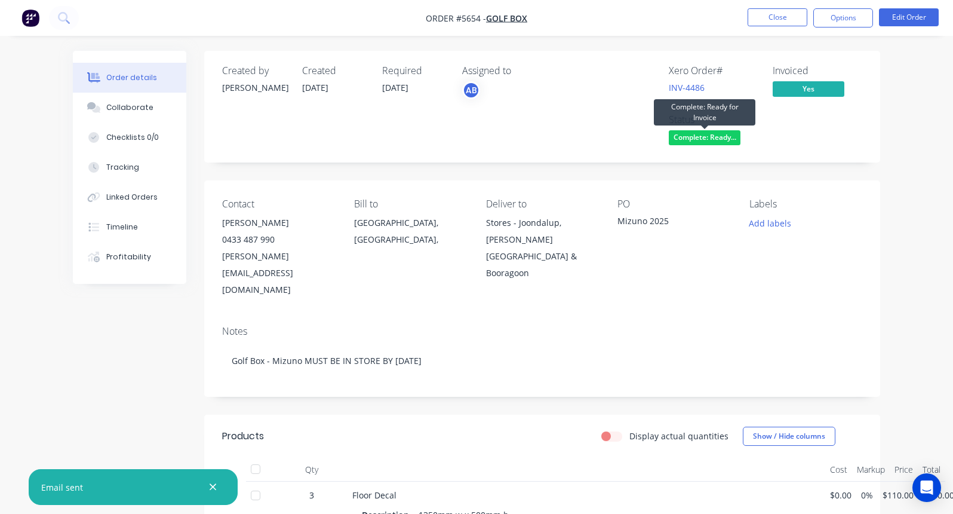
click at [717, 141] on span "Complete: Ready..." at bounding box center [705, 137] width 72 height 15
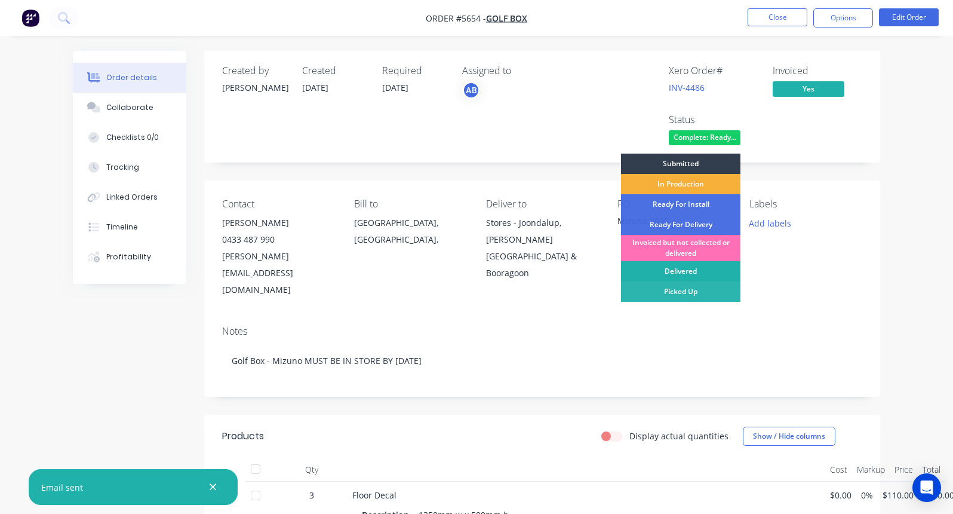
click at [685, 274] on div "Delivered" at bounding box center [680, 271] width 119 height 20
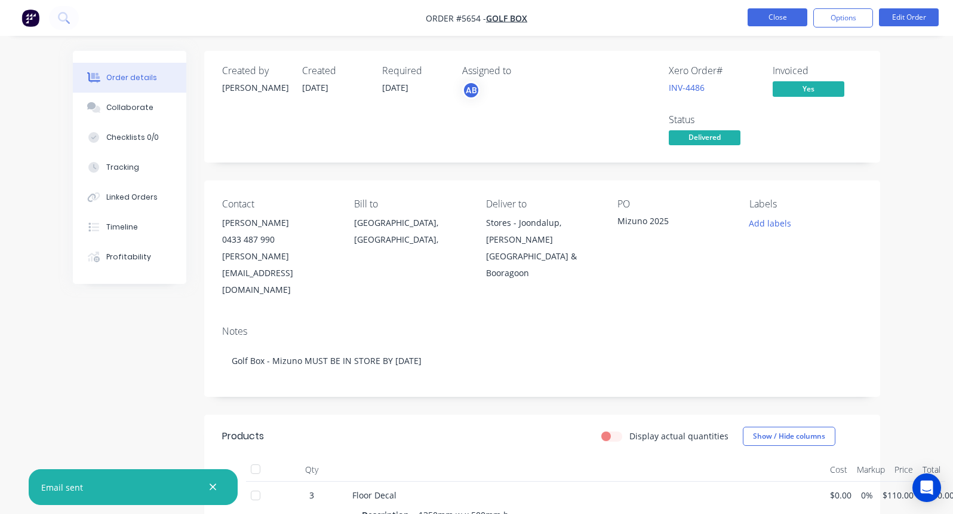
click at [774, 20] on button "Close" at bounding box center [778, 17] width 60 height 18
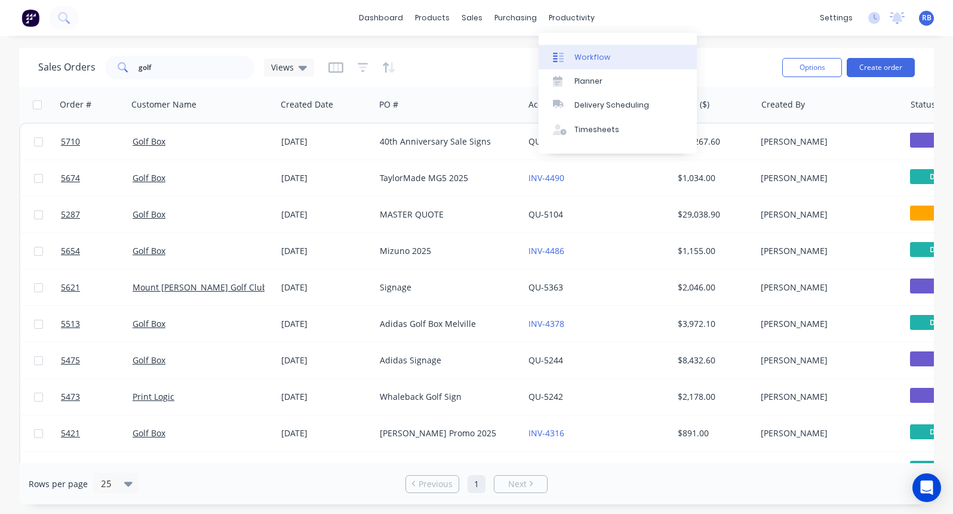
click at [588, 59] on div "Workflow" at bounding box center [592, 57] width 36 height 11
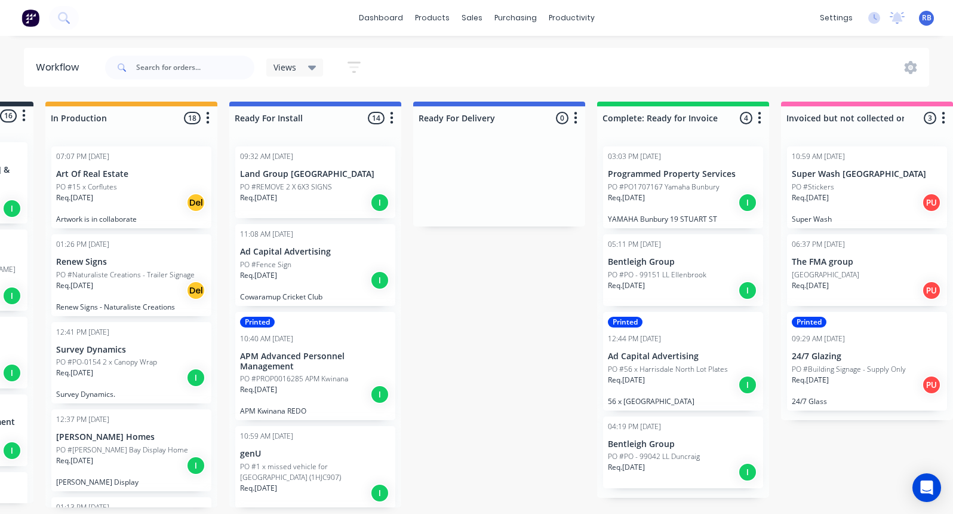
scroll to position [0, 164]
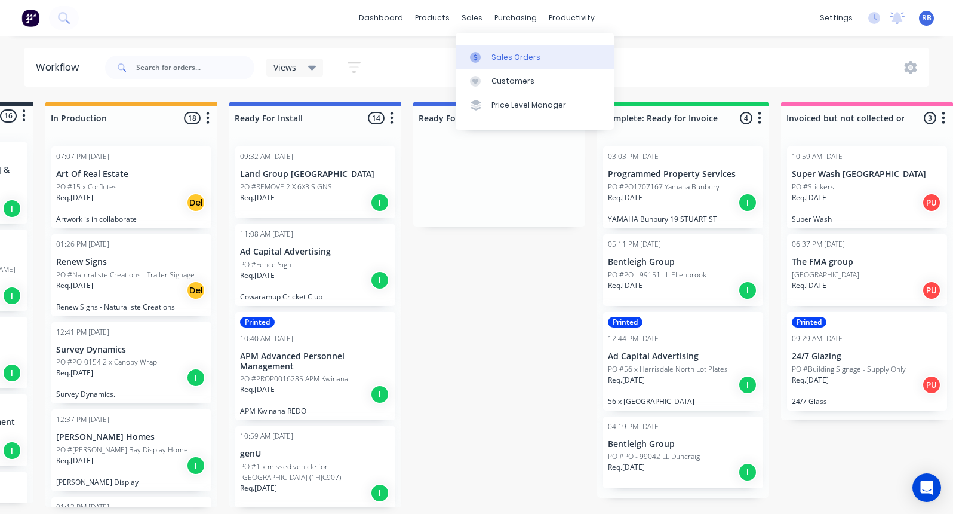
click at [497, 55] on div "Sales Orders" at bounding box center [515, 57] width 49 height 11
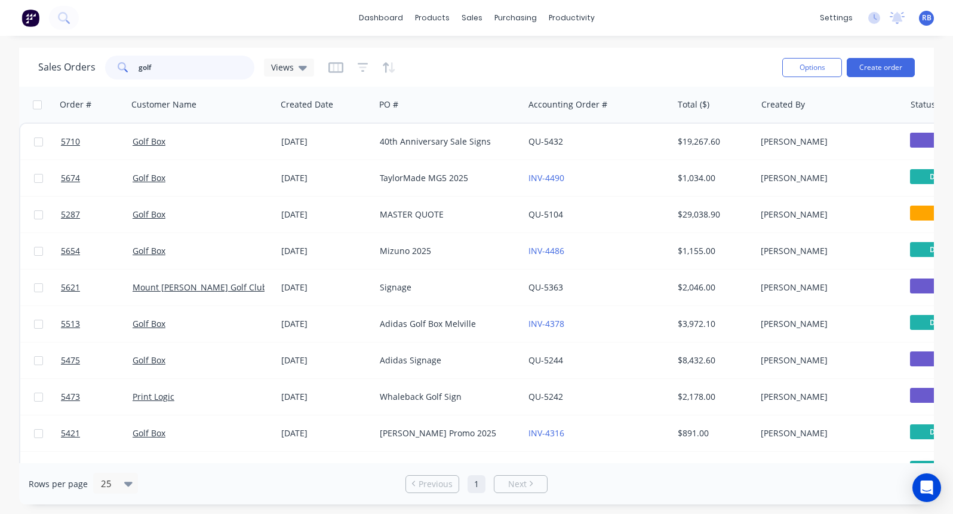
drag, startPoint x: 154, startPoint y: 64, endPoint x: 88, endPoint y: 64, distance: 66.3
click at [88, 64] on div "Sales Orders golf Views" at bounding box center [176, 68] width 276 height 24
type input "ad cap"
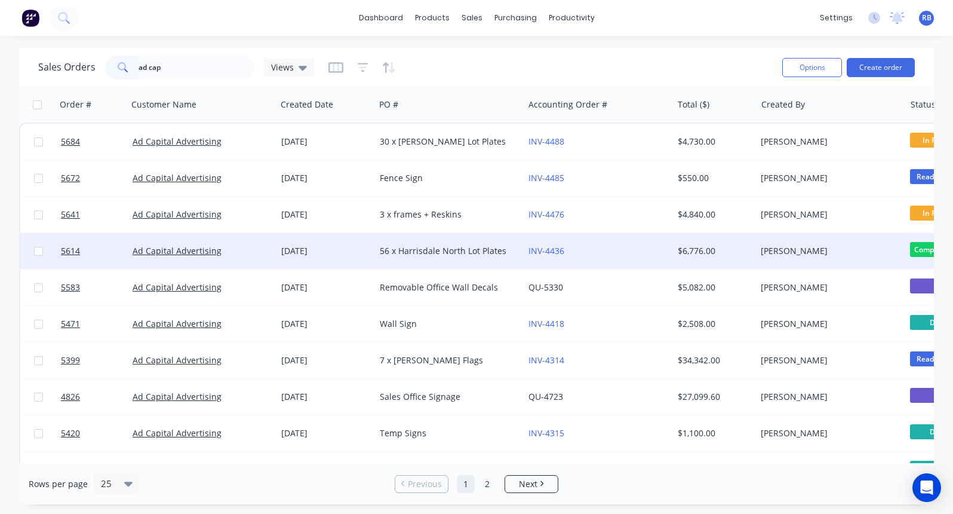
click at [430, 250] on div "56 x Harrisdale North Lot Plates" at bounding box center [446, 251] width 133 height 12
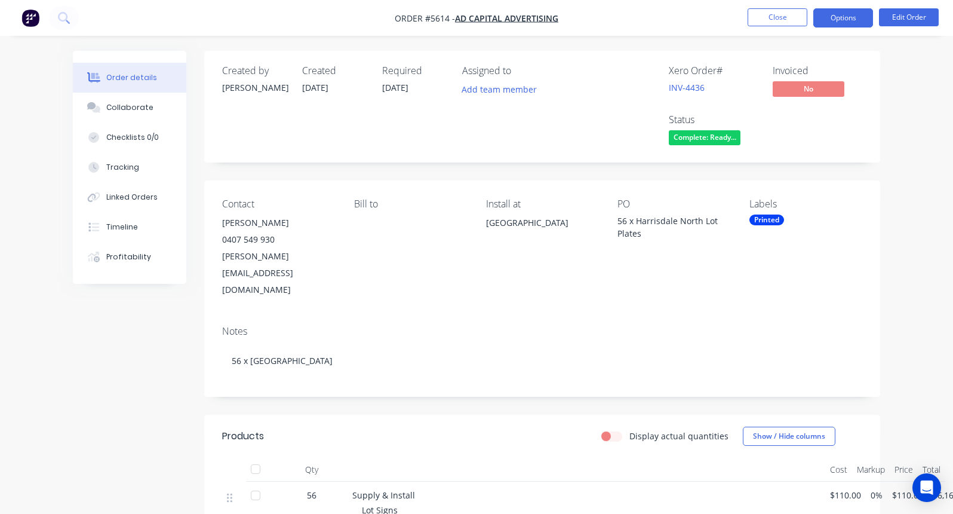
click at [842, 16] on button "Options" at bounding box center [843, 17] width 60 height 19
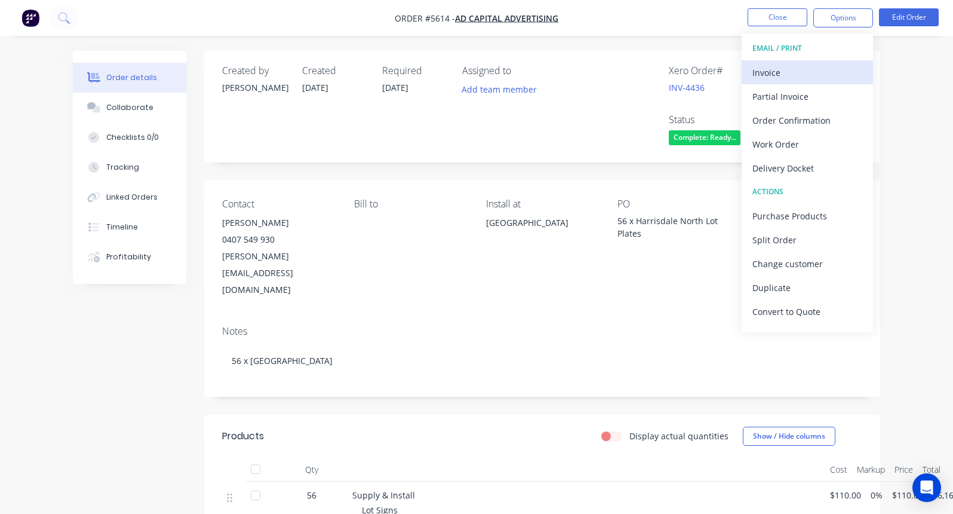
click at [776, 73] on div "Invoice" at bounding box center [807, 72] width 110 height 17
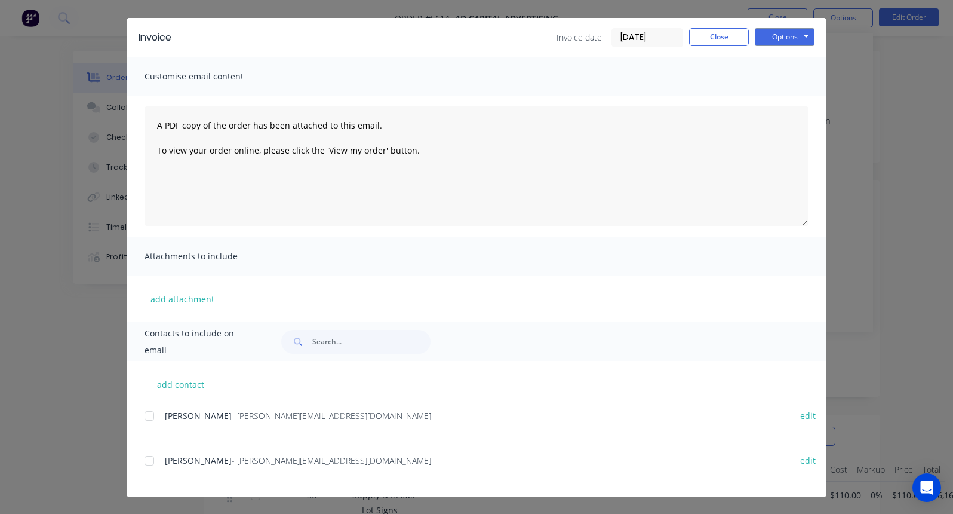
scroll to position [30, 0]
click at [149, 459] on div at bounding box center [149, 460] width 24 height 24
click at [786, 34] on button "Options" at bounding box center [785, 37] width 60 height 18
click at [774, 97] on button "Email" at bounding box center [793, 98] width 76 height 20
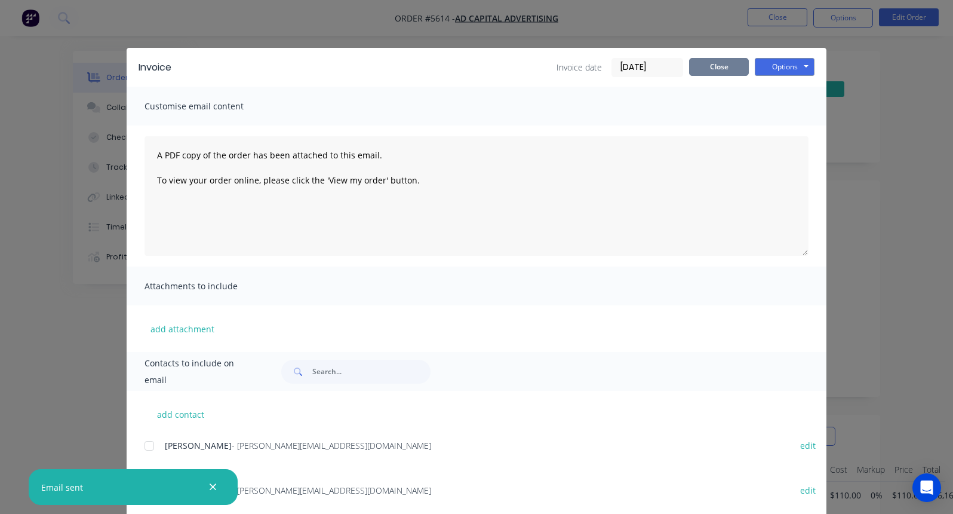
click at [720, 71] on button "Close" at bounding box center [719, 67] width 60 height 18
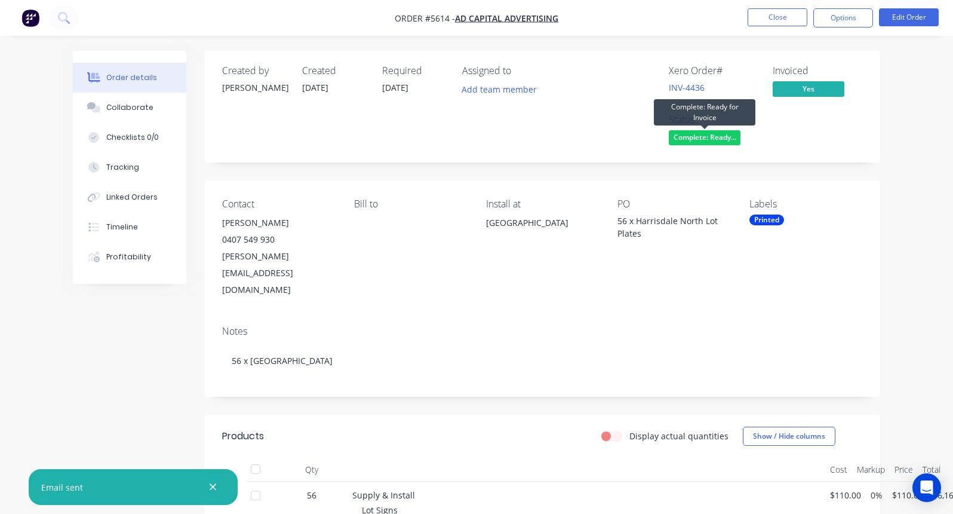
click at [713, 140] on span "Complete: Ready..." at bounding box center [705, 137] width 72 height 15
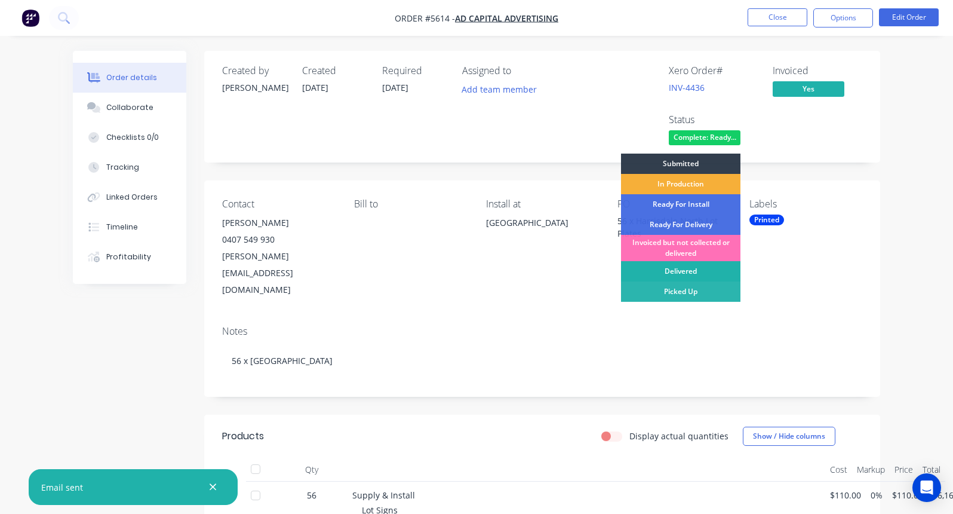
click at [674, 272] on div "Delivered" at bounding box center [680, 271] width 119 height 20
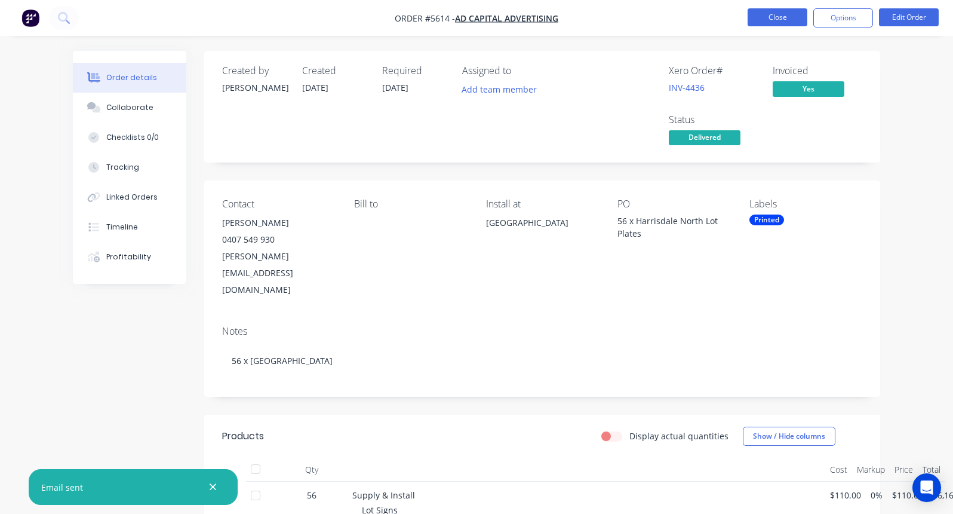
click at [759, 14] on button "Close" at bounding box center [778, 17] width 60 height 18
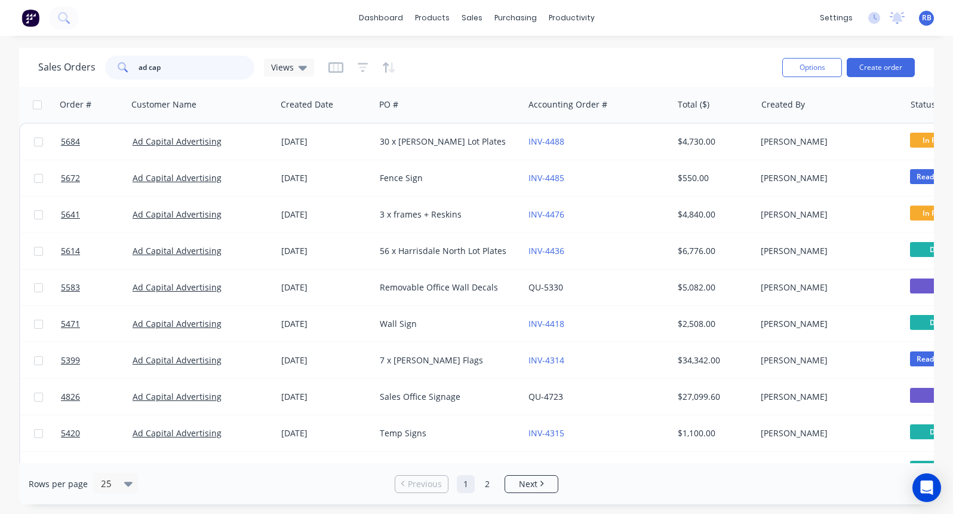
drag, startPoint x: 180, startPoint y: 67, endPoint x: 91, endPoint y: 67, distance: 88.4
click at [91, 67] on div "Sales Orders ad cap Views" at bounding box center [176, 68] width 276 height 24
type input "genu"
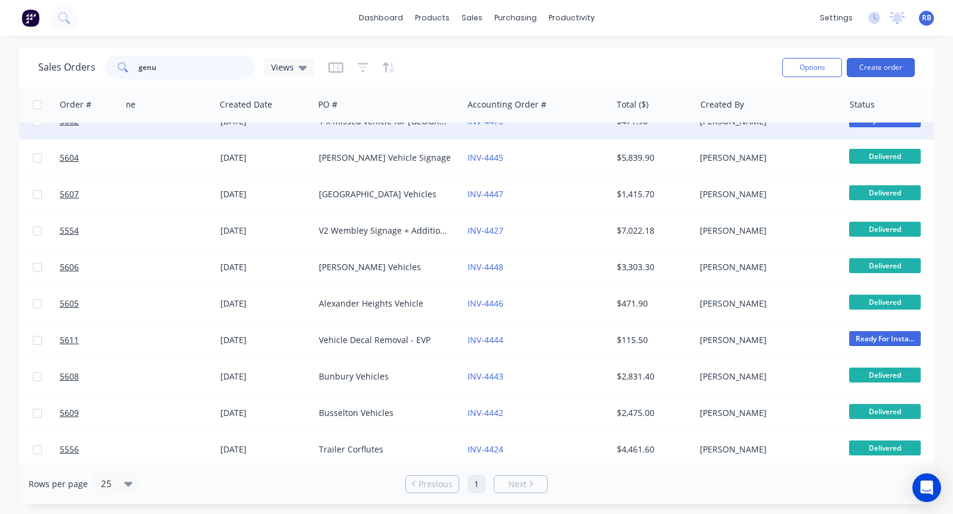
scroll to position [168, 61]
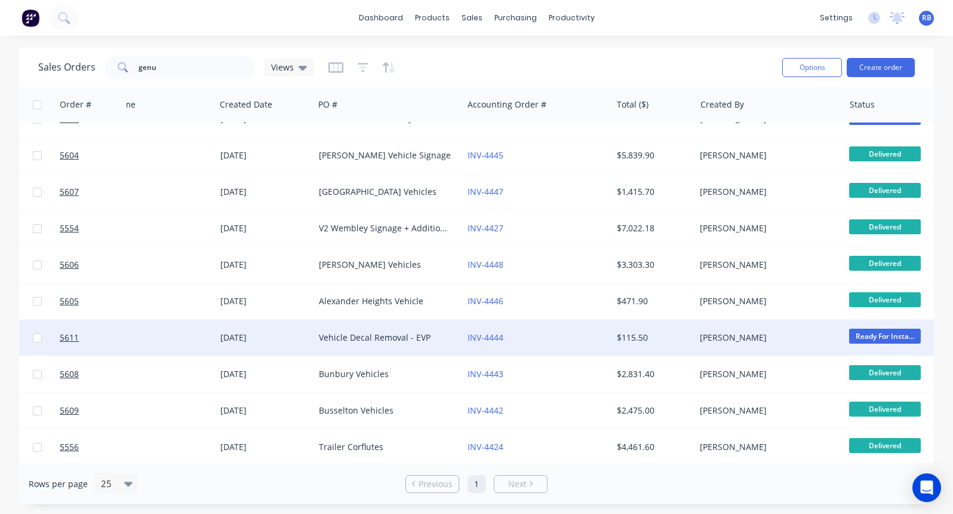
click at [531, 331] on div "INV-4444" at bounding box center [537, 337] width 149 height 36
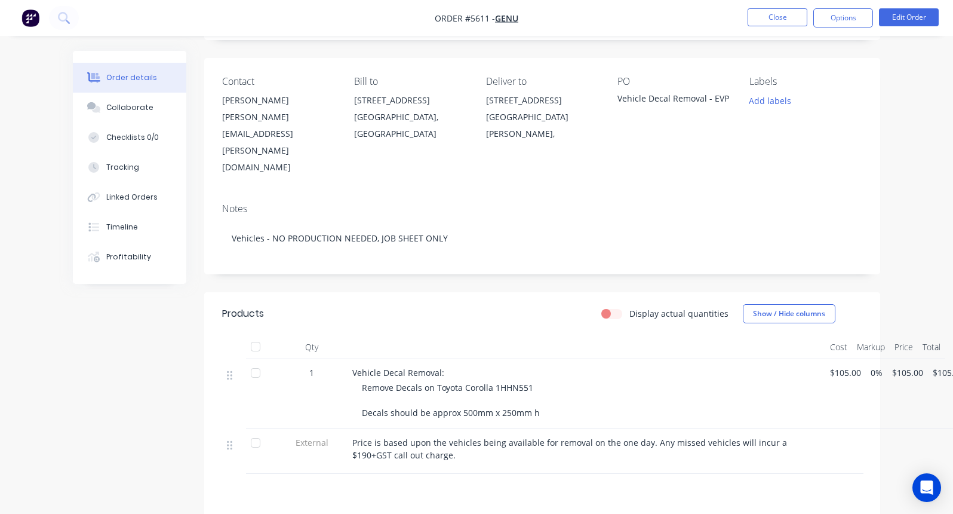
scroll to position [129, 0]
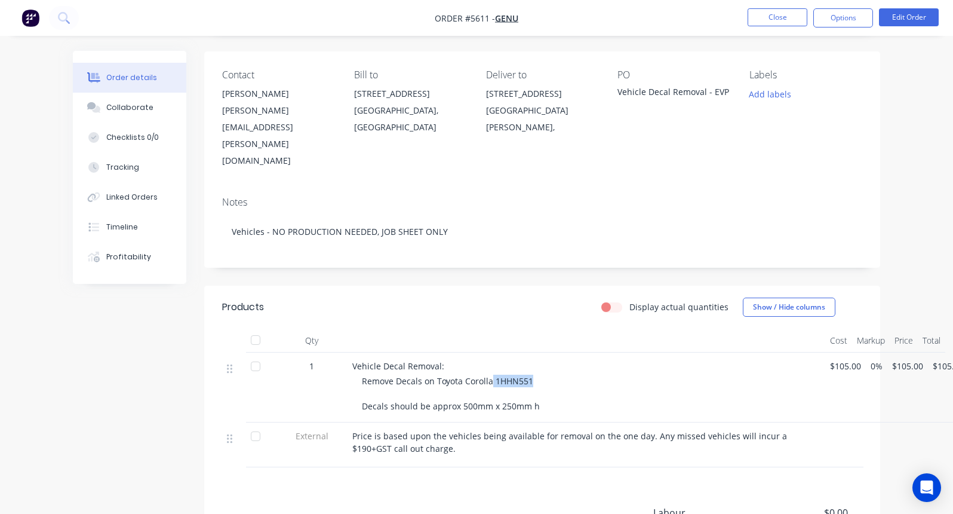
drag, startPoint x: 533, startPoint y: 345, endPoint x: 489, endPoint y: 344, distance: 43.6
click at [489, 374] on div "Remove Decals on Toyota Corolla 1HHN551 Decals should be approx 500mm x 250mm h" at bounding box center [591, 393] width 459 height 38
copy span "1HHN551"
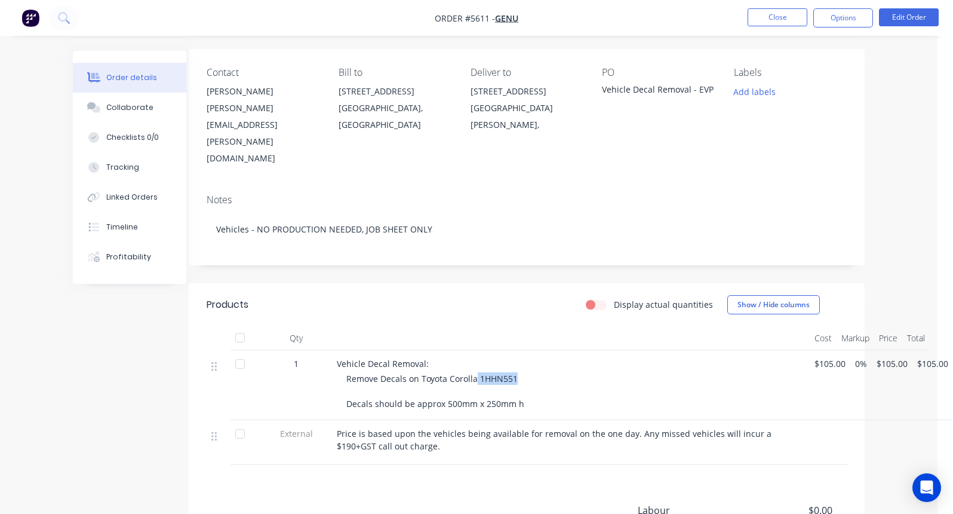
scroll to position [131, 15]
click at [650, 372] on div "Remove Decals on Toyota Corolla 1HHN551 Decals should be approx 500mm x 250mm h" at bounding box center [576, 391] width 459 height 38
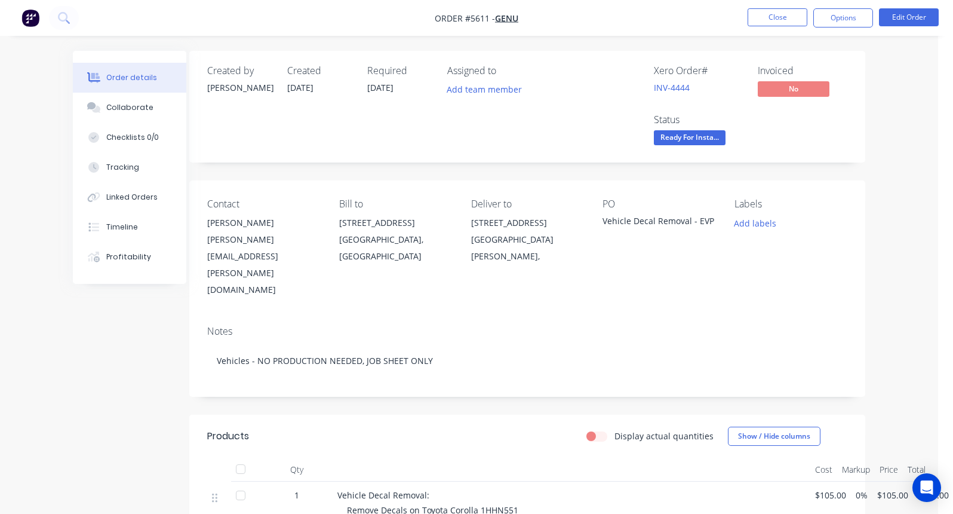
scroll to position [0, 15]
click at [846, 19] on button "Options" at bounding box center [843, 17] width 60 height 19
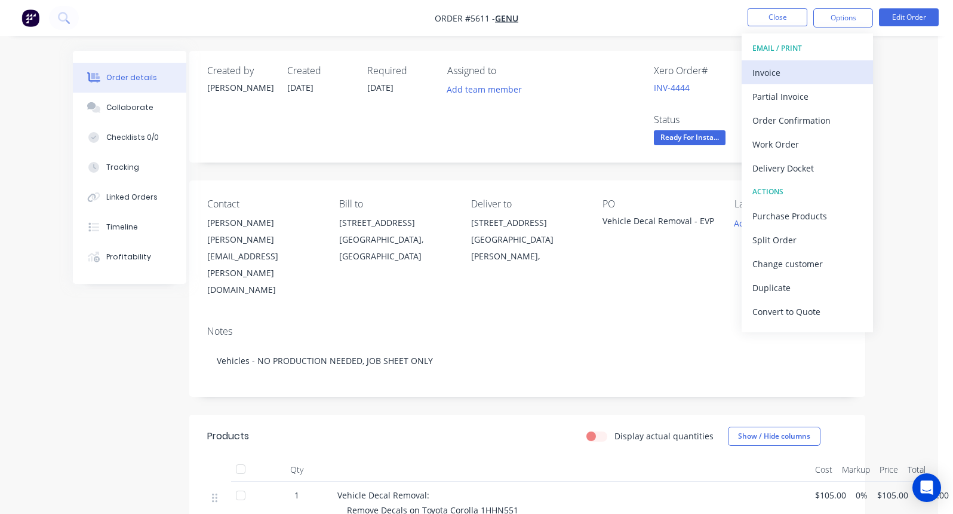
click at [775, 81] on div "Invoice" at bounding box center [807, 72] width 110 height 17
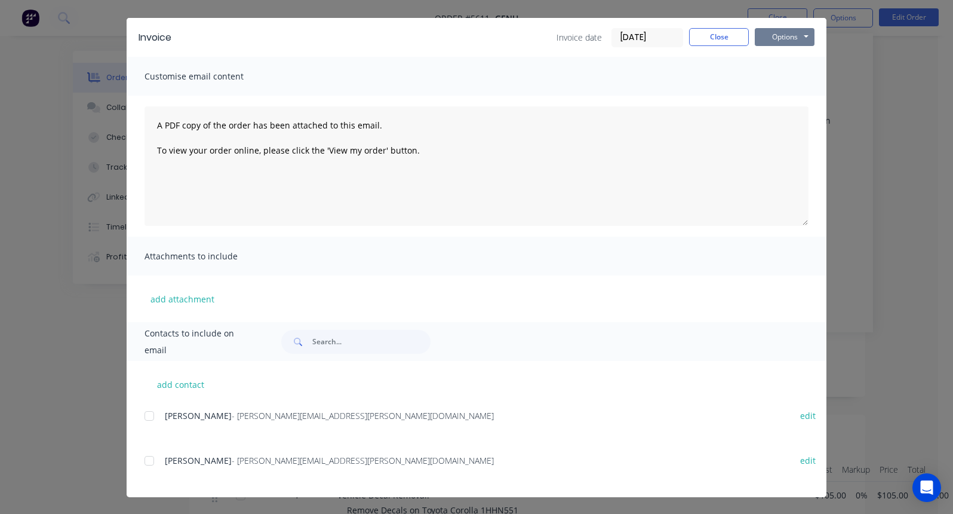
click at [792, 33] on button "Options" at bounding box center [785, 37] width 60 height 18
click at [773, 78] on button "Print" at bounding box center [793, 78] width 76 height 20
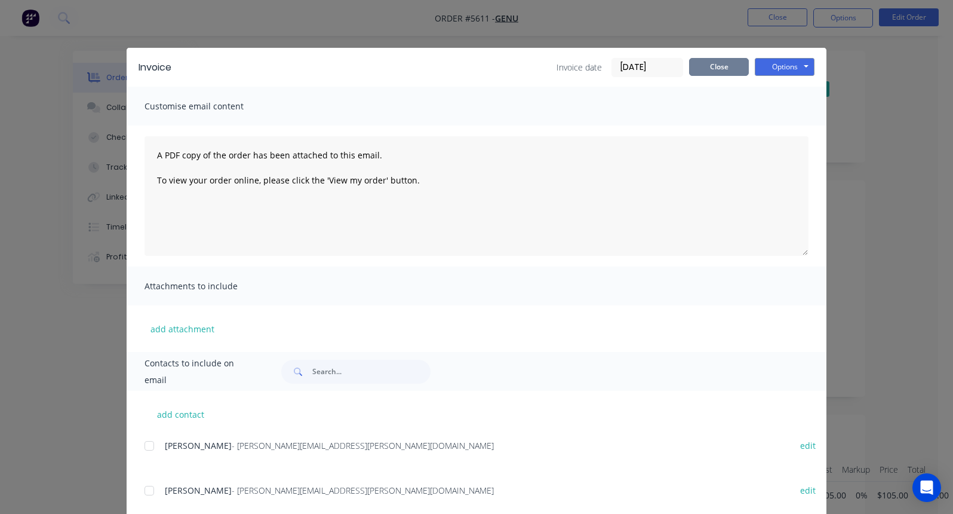
click at [718, 64] on button "Close" at bounding box center [719, 67] width 60 height 18
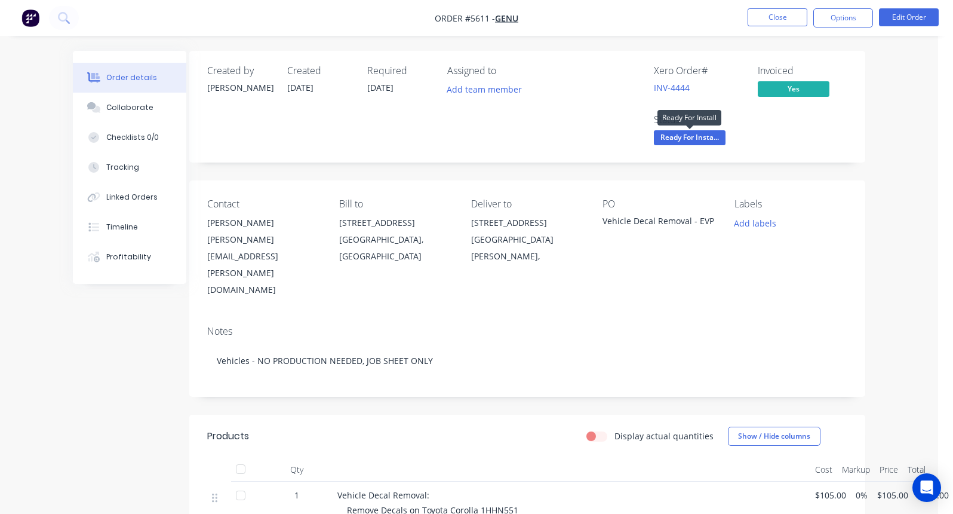
click at [696, 140] on span "Ready For Insta..." at bounding box center [690, 137] width 72 height 15
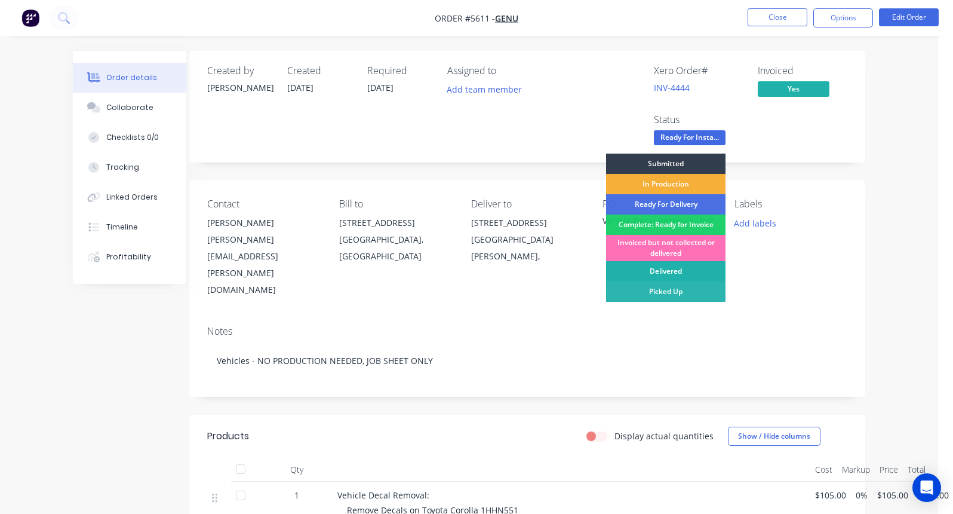
click at [671, 270] on div "Delivered" at bounding box center [665, 271] width 119 height 20
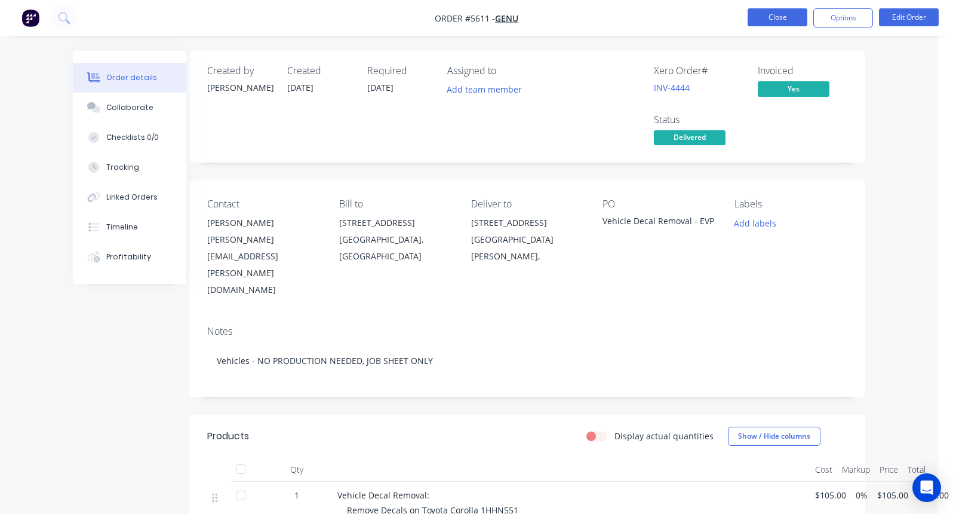
click at [766, 16] on button "Close" at bounding box center [778, 17] width 60 height 18
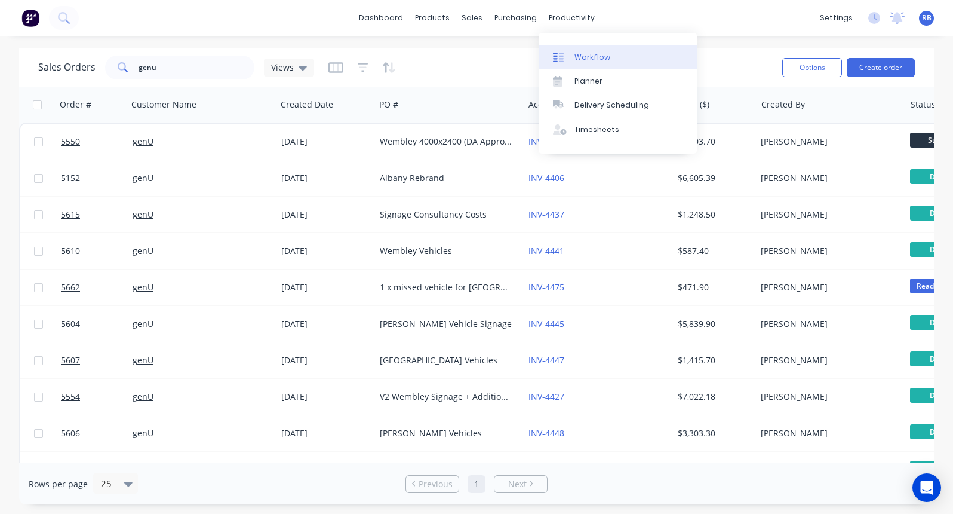
click at [607, 52] on div "Workflow" at bounding box center [592, 57] width 36 height 11
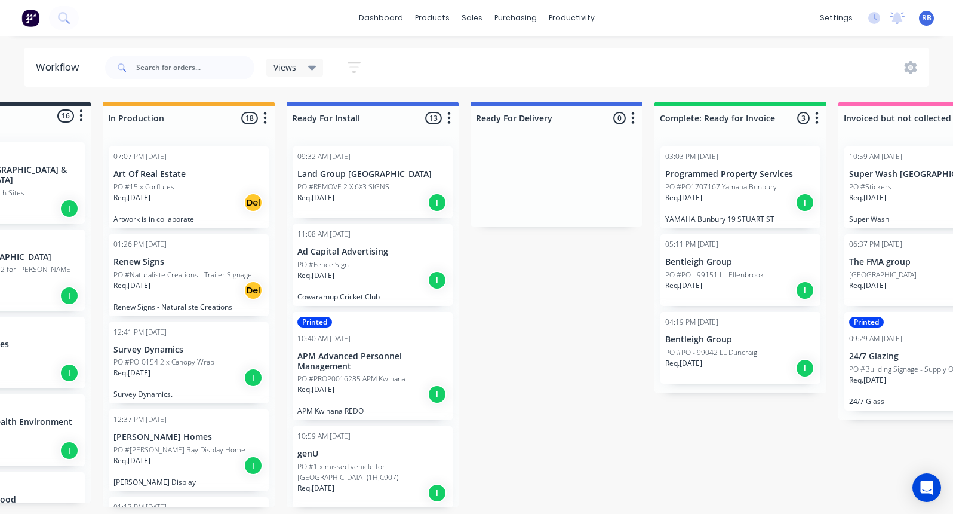
scroll to position [0, 112]
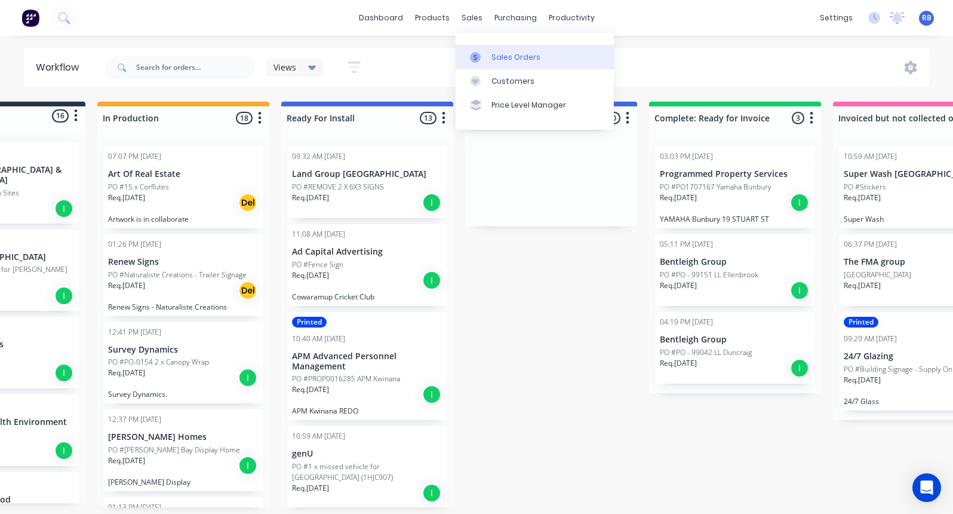
click at [527, 56] on div "Sales Orders" at bounding box center [515, 57] width 49 height 11
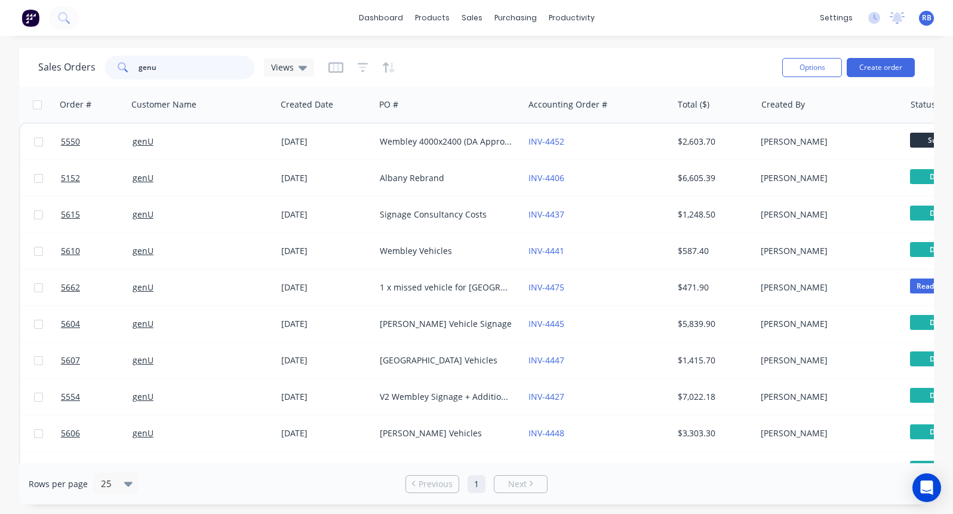
drag, startPoint x: 175, startPoint y: 67, endPoint x: 89, endPoint y: 67, distance: 86.0
click at [89, 67] on div "Sales Orders genu Views" at bounding box center [176, 68] width 276 height 24
type input "duncraig"
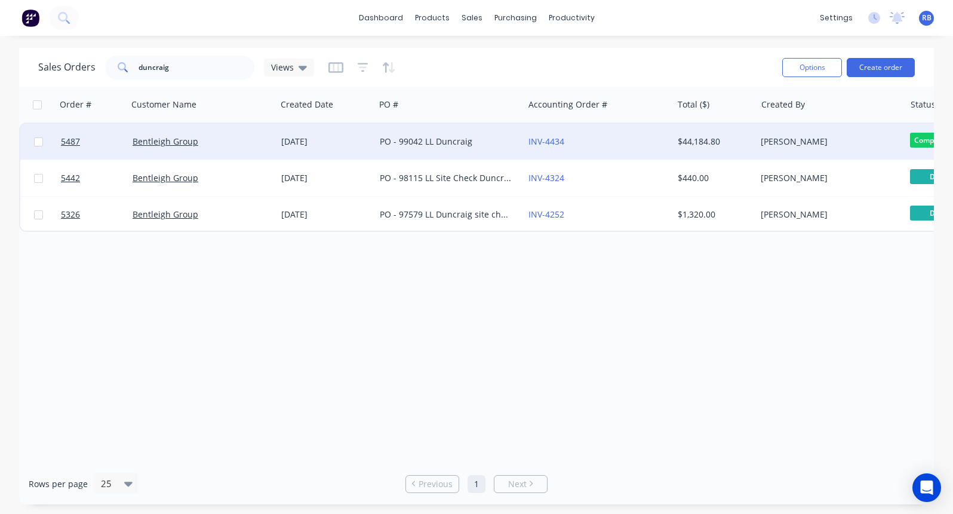
click at [621, 139] on div "INV-4434" at bounding box center [594, 142] width 133 height 12
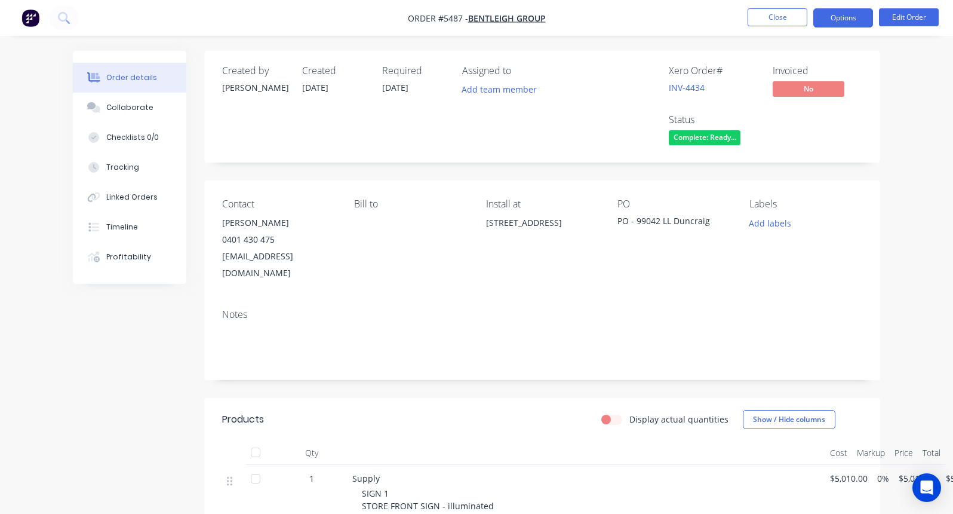
click at [849, 18] on button "Options" at bounding box center [843, 17] width 60 height 19
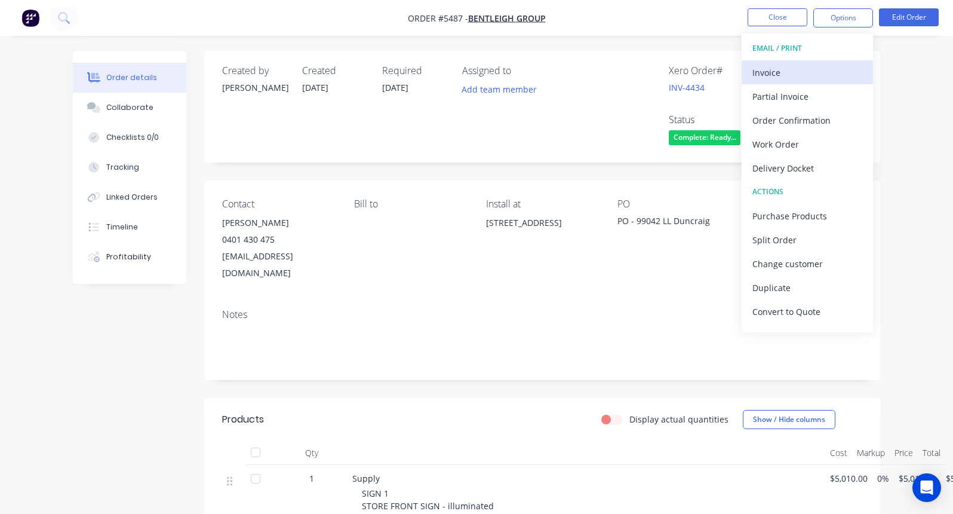
click at [764, 78] on div "Invoice" at bounding box center [807, 72] width 110 height 17
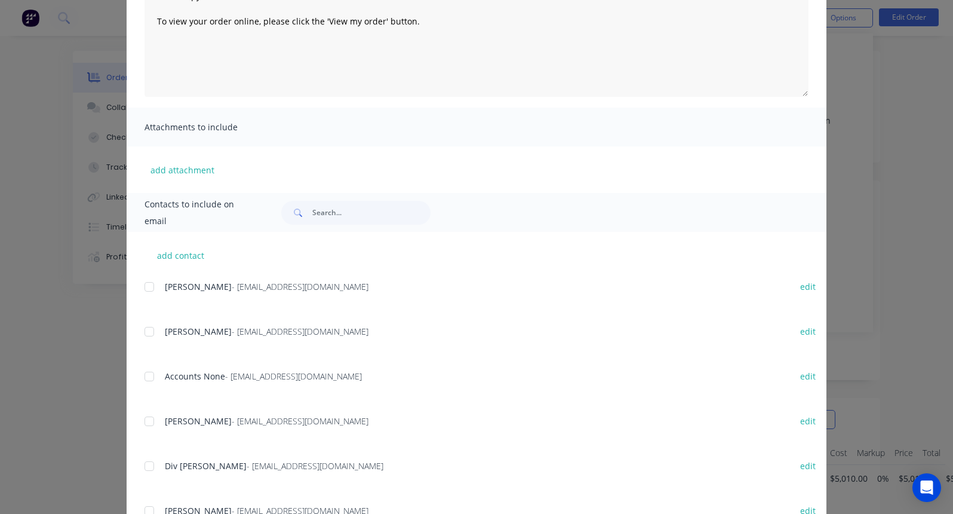
scroll to position [160, 0]
click at [150, 374] on div at bounding box center [149, 375] width 24 height 24
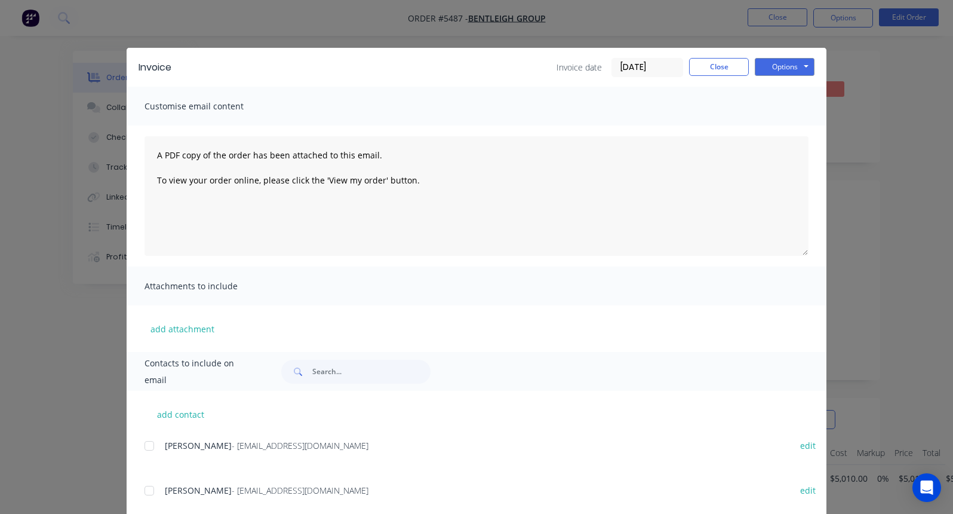
scroll to position [0, 0]
click at [796, 66] on button "Options" at bounding box center [785, 67] width 60 height 18
click at [786, 123] on button "Email" at bounding box center [793, 128] width 76 height 20
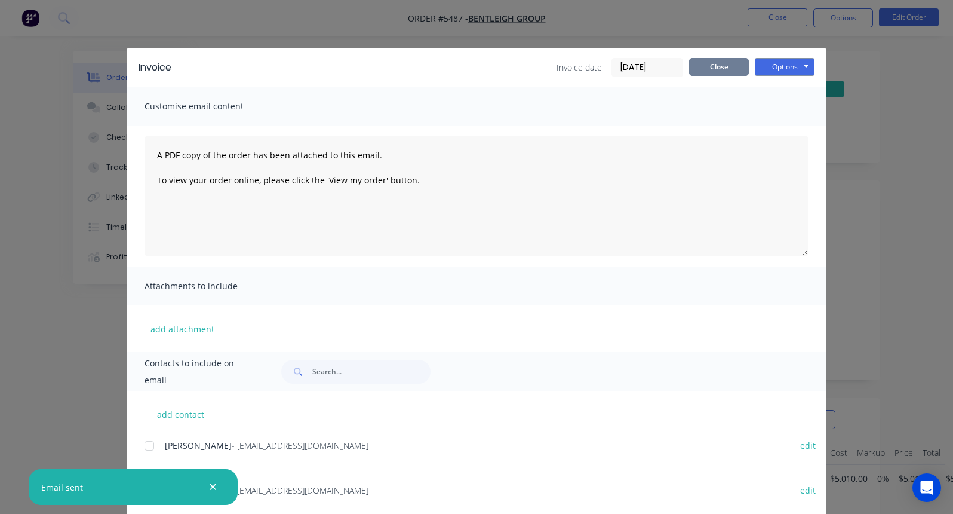
click at [712, 66] on button "Close" at bounding box center [719, 67] width 60 height 18
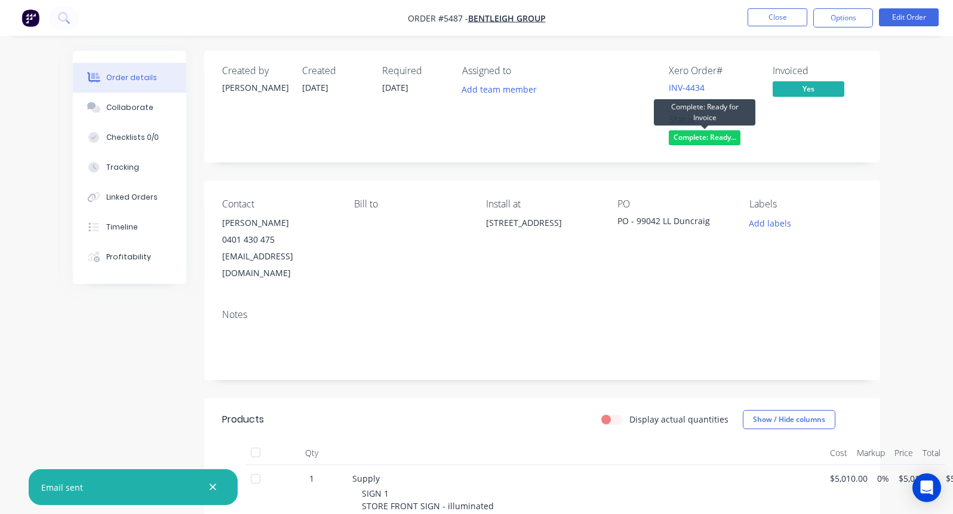
click at [687, 139] on span "Complete: Ready..." at bounding box center [705, 137] width 72 height 15
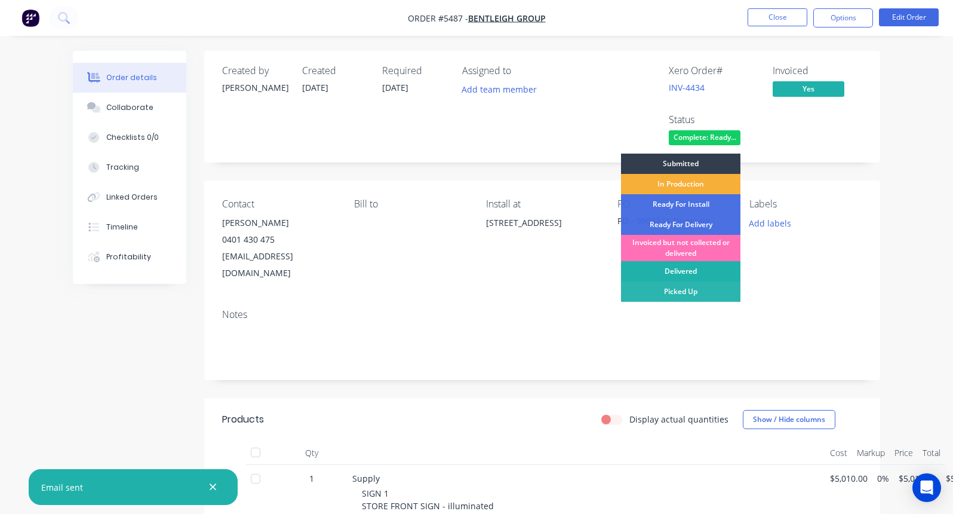
click at [677, 272] on div "Delivered" at bounding box center [680, 271] width 119 height 20
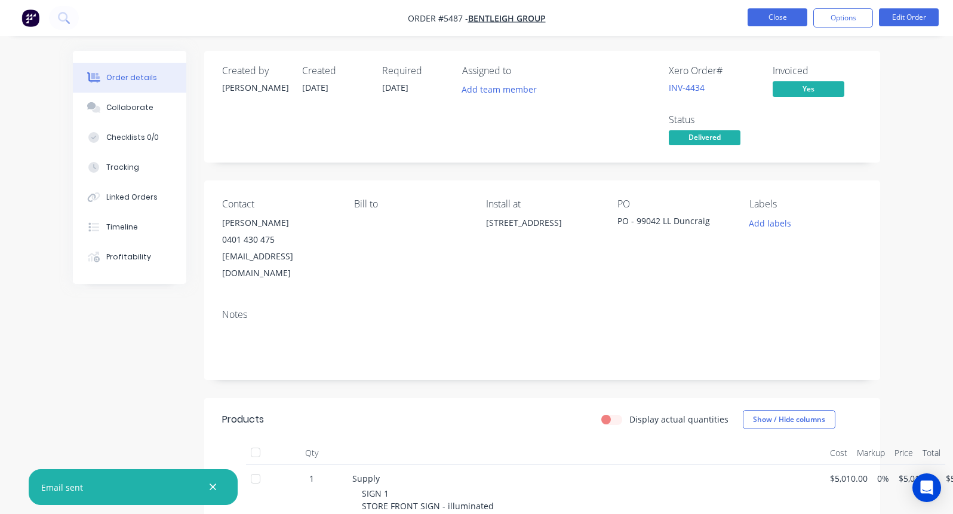
click at [777, 25] on button "Close" at bounding box center [778, 17] width 60 height 18
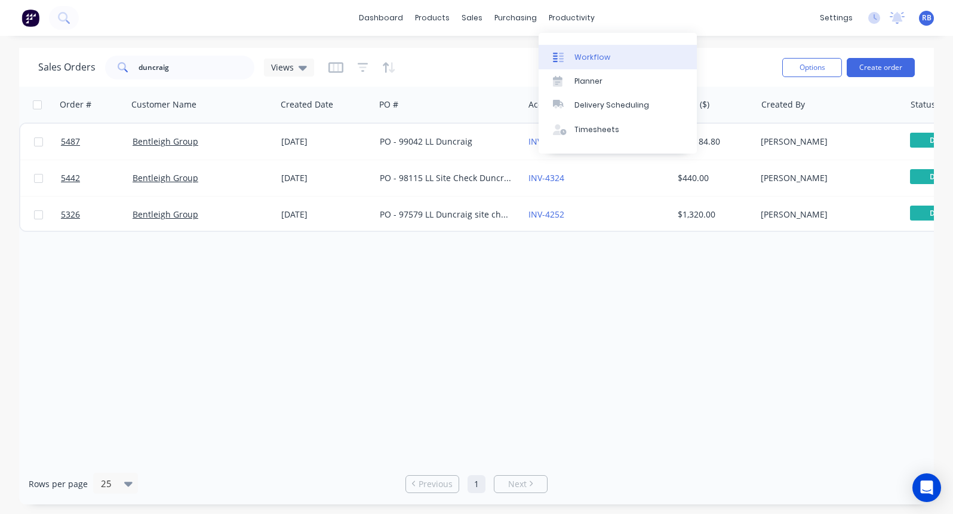
click at [599, 53] on div "Workflow" at bounding box center [592, 57] width 36 height 11
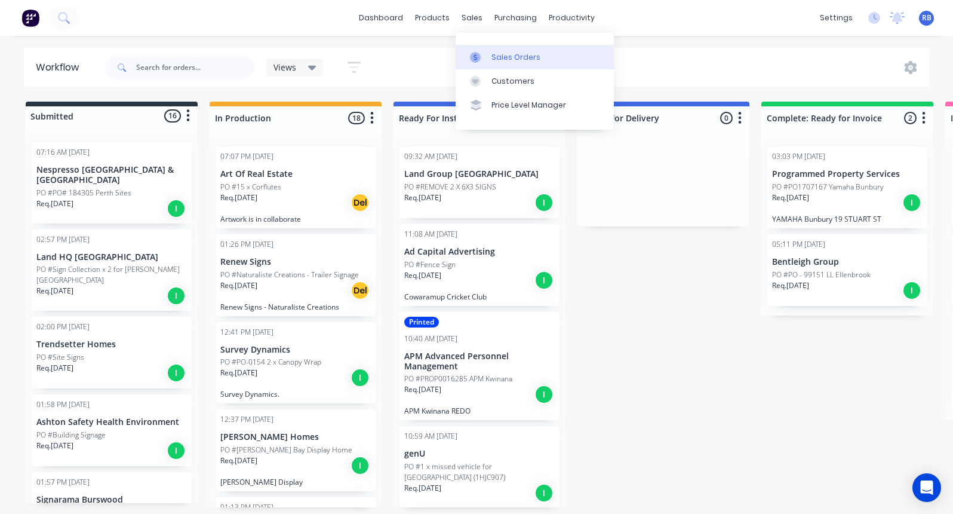
click at [508, 58] on div "Sales Orders" at bounding box center [515, 57] width 49 height 11
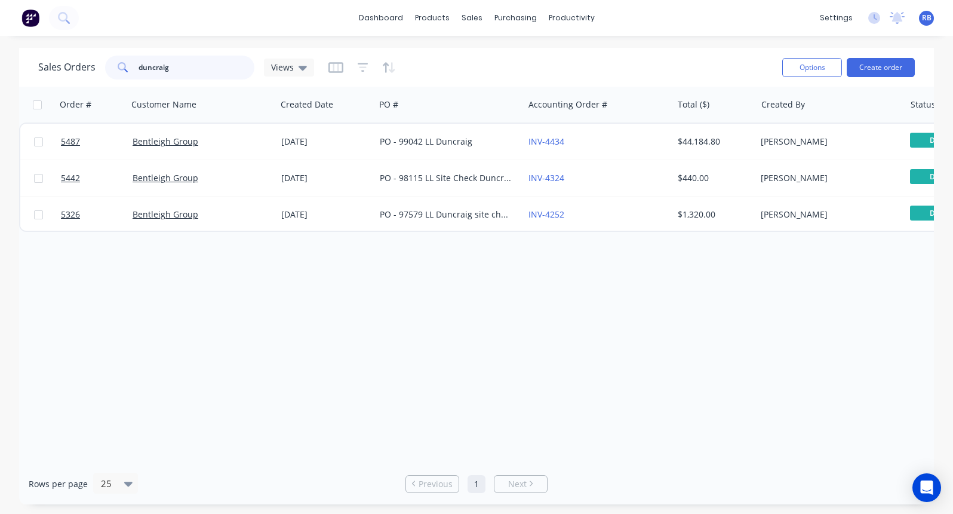
drag, startPoint x: 154, startPoint y: 64, endPoint x: 94, endPoint y: 64, distance: 60.3
click at [94, 64] on div "Sales Orders duncraig Views" at bounding box center [176, 68] width 276 height 24
type input "ellenbro"
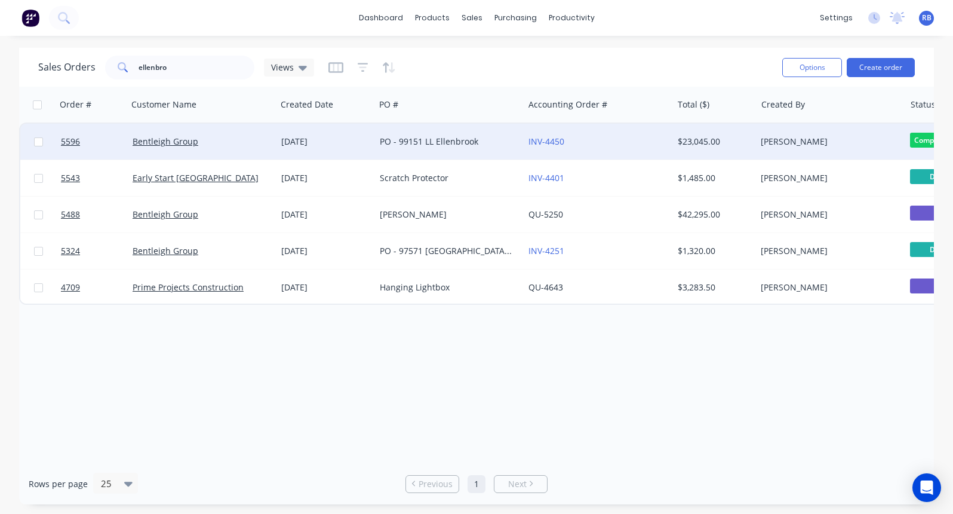
click at [419, 138] on div "PO - 99151 LL Ellenbrook" at bounding box center [446, 142] width 133 height 12
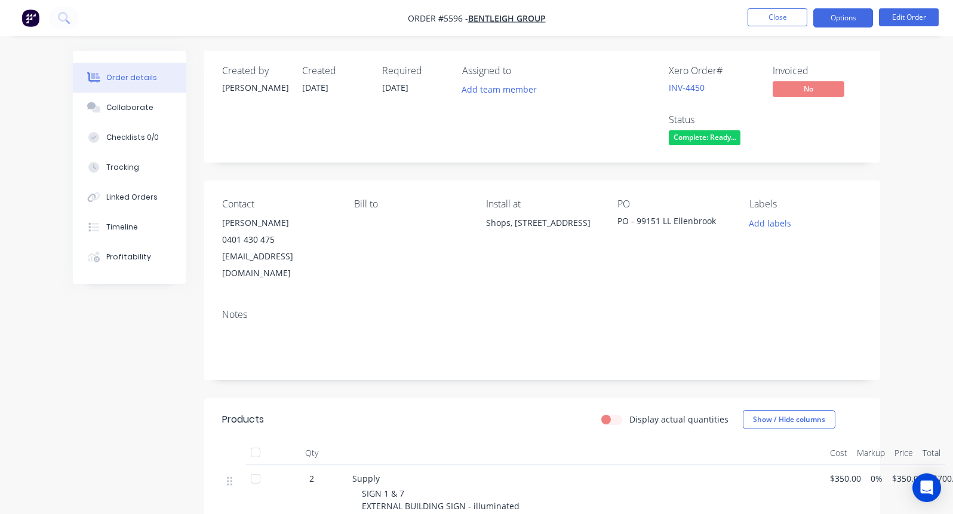
click at [844, 19] on button "Options" at bounding box center [843, 17] width 60 height 19
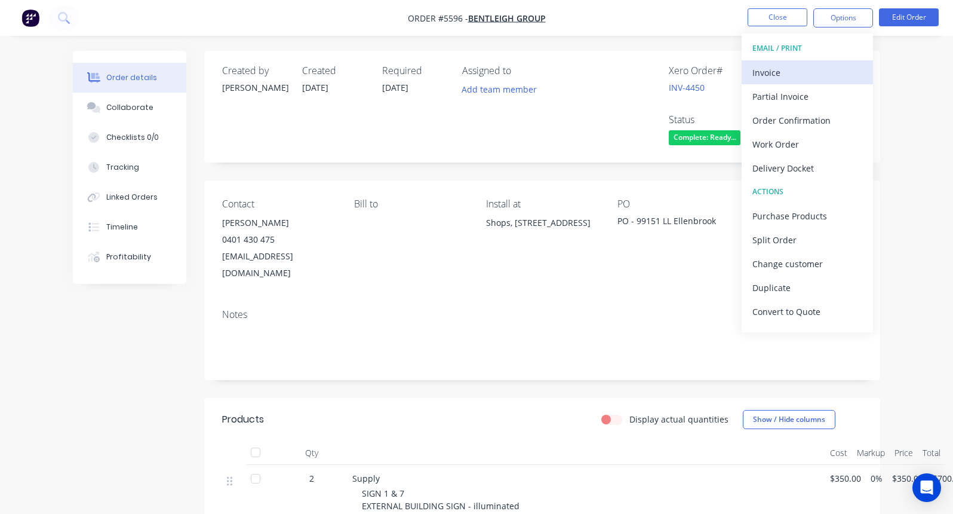
click at [794, 65] on div "Invoice" at bounding box center [807, 72] width 110 height 17
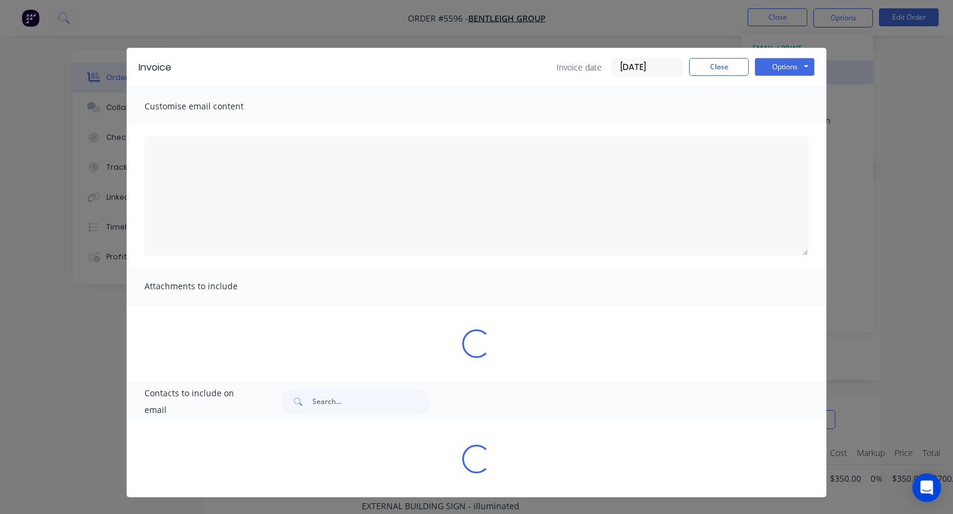
type textarea "A PDF copy of the order has been attached to this email. To view your order onl…"
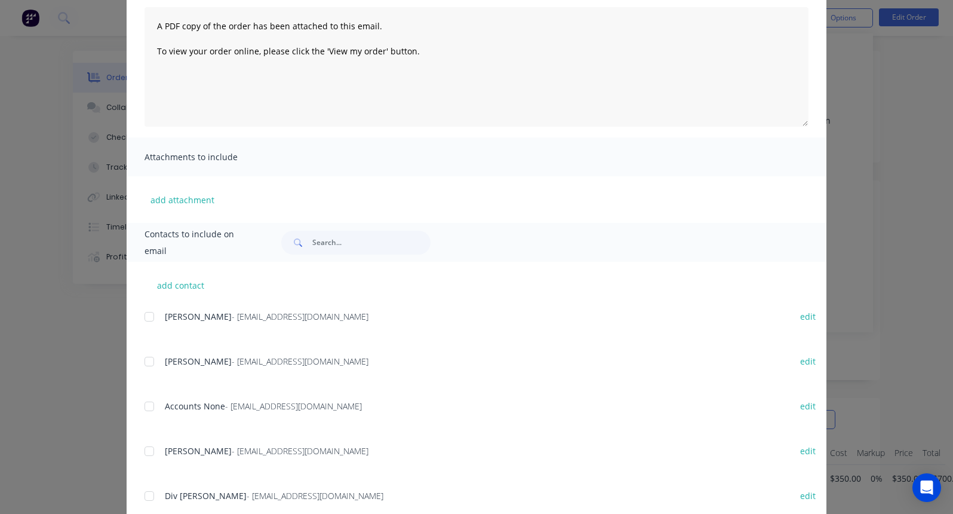
scroll to position [149, 0]
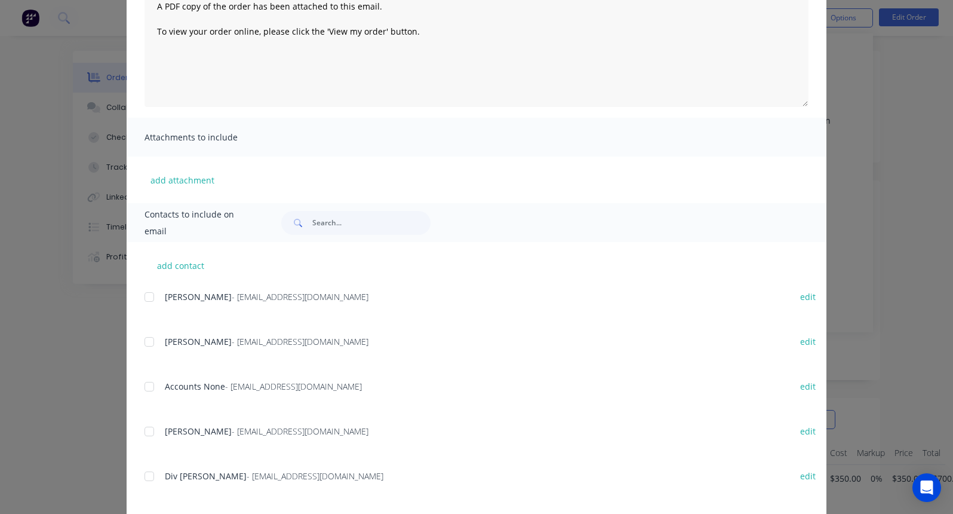
click at [150, 388] on div at bounding box center [149, 386] width 24 height 24
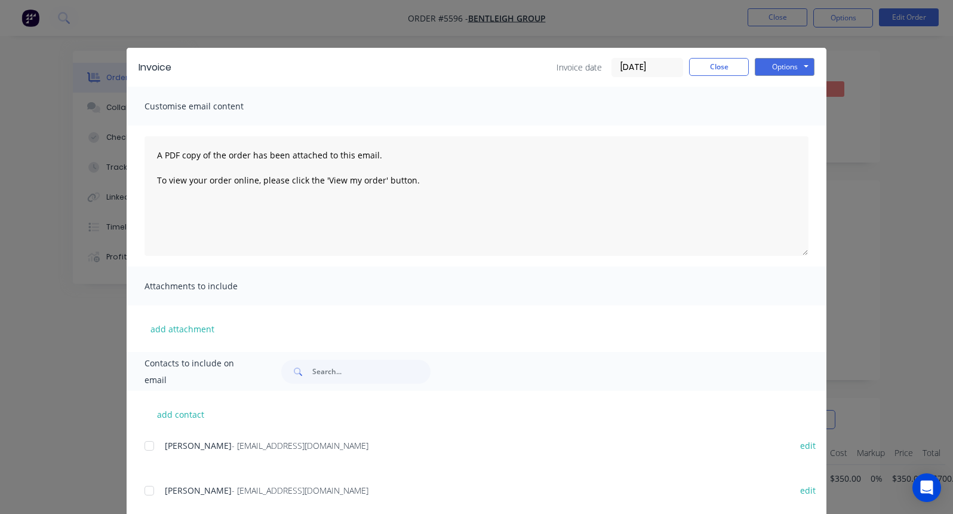
scroll to position [0, 0]
click at [792, 72] on button "Options" at bounding box center [785, 67] width 60 height 18
click at [797, 127] on button "Email" at bounding box center [793, 128] width 76 height 20
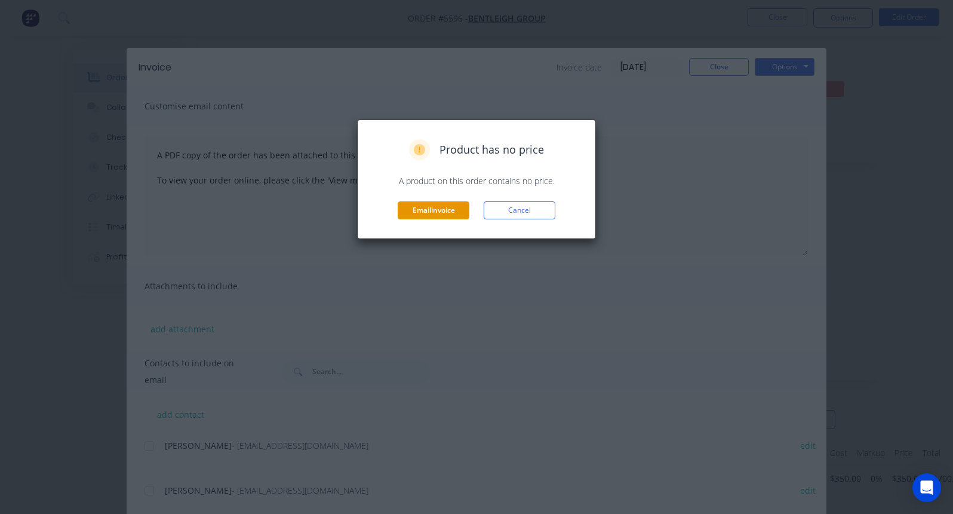
click at [451, 207] on button "Email invoice" at bounding box center [434, 210] width 72 height 18
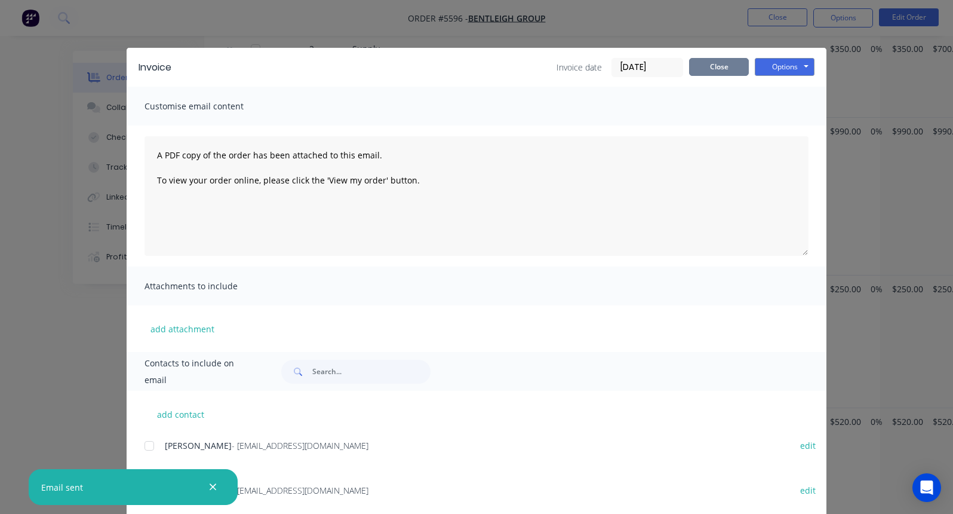
click at [699, 63] on button "Close" at bounding box center [719, 67] width 60 height 18
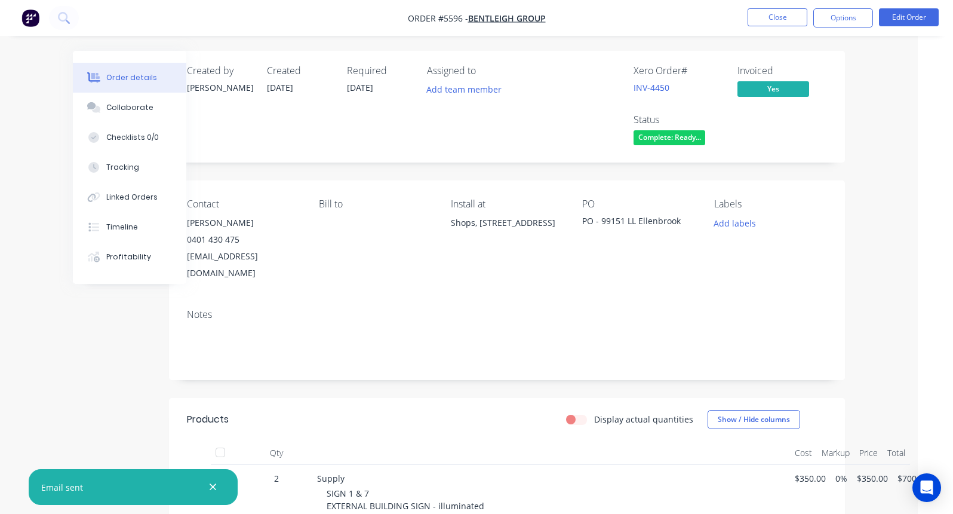
scroll to position [0, 35]
click at [841, 15] on button "Options" at bounding box center [843, 17] width 60 height 19
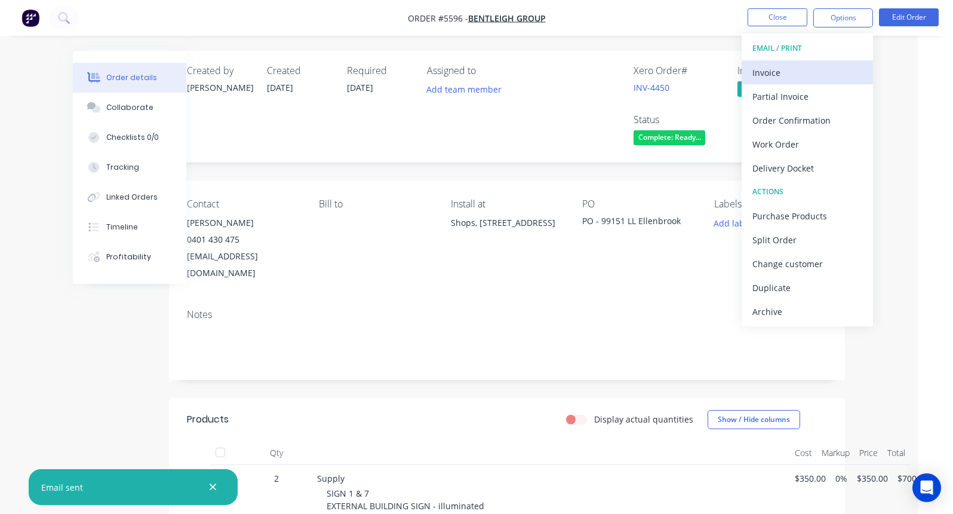
click at [776, 79] on div "Invoice" at bounding box center [807, 72] width 110 height 17
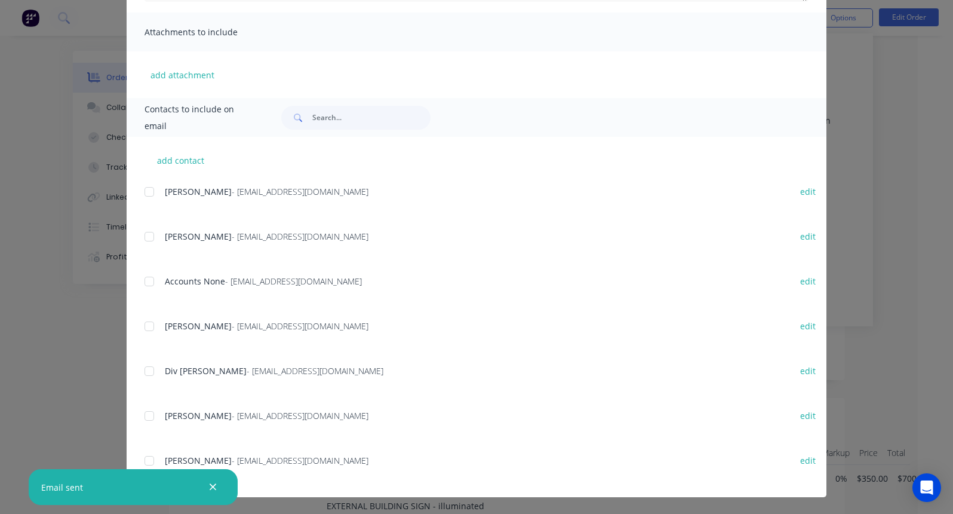
scroll to position [254, 0]
click at [150, 280] on div at bounding box center [149, 281] width 24 height 24
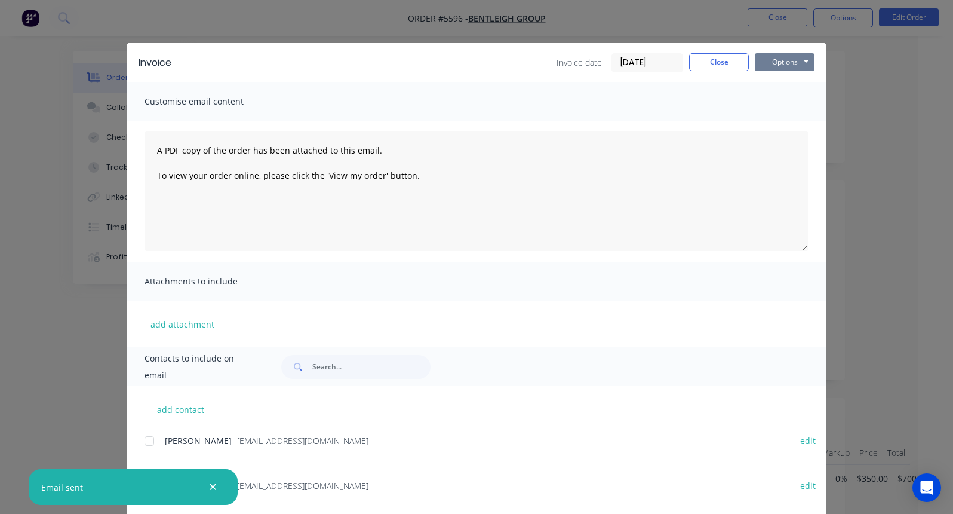
click at [794, 61] on button "Options" at bounding box center [785, 62] width 60 height 18
click at [788, 122] on button "Email" at bounding box center [793, 123] width 76 height 20
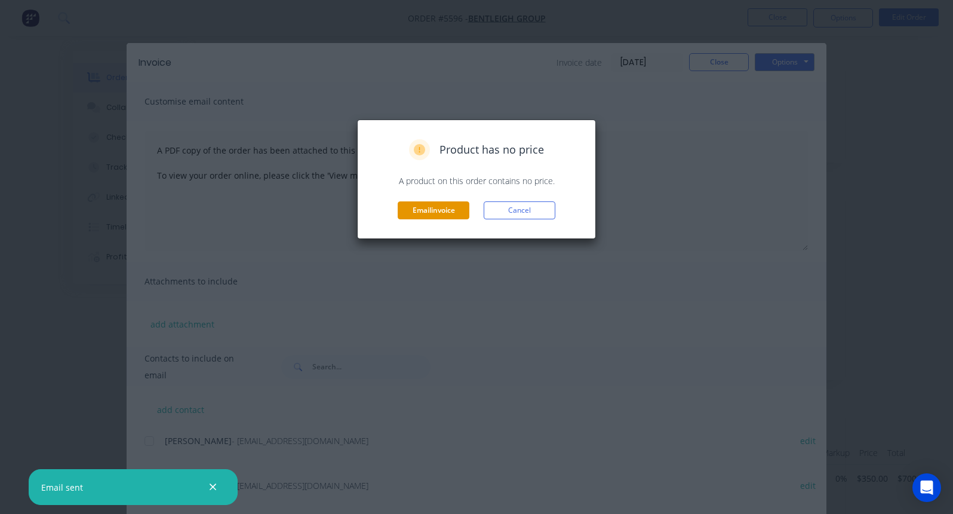
click at [422, 213] on button "Email invoice" at bounding box center [434, 210] width 72 height 18
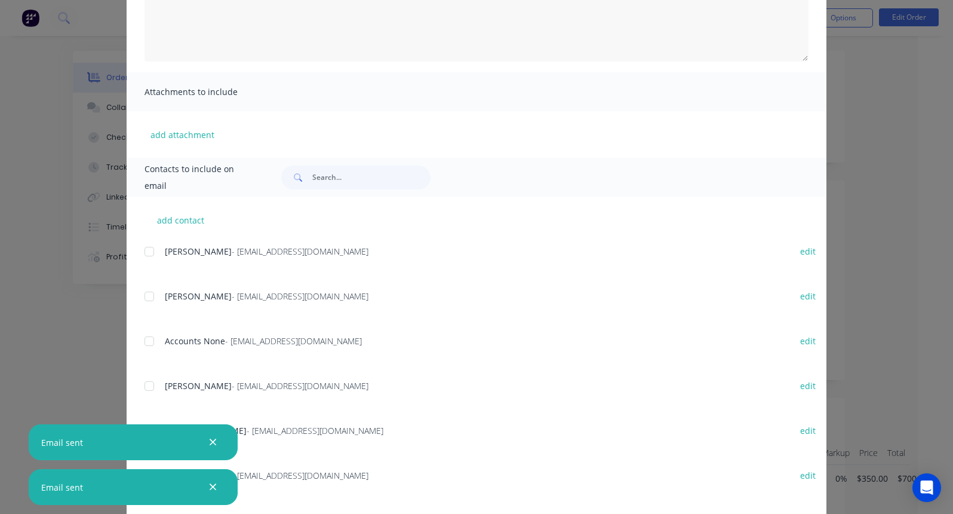
scroll to position [216, 0]
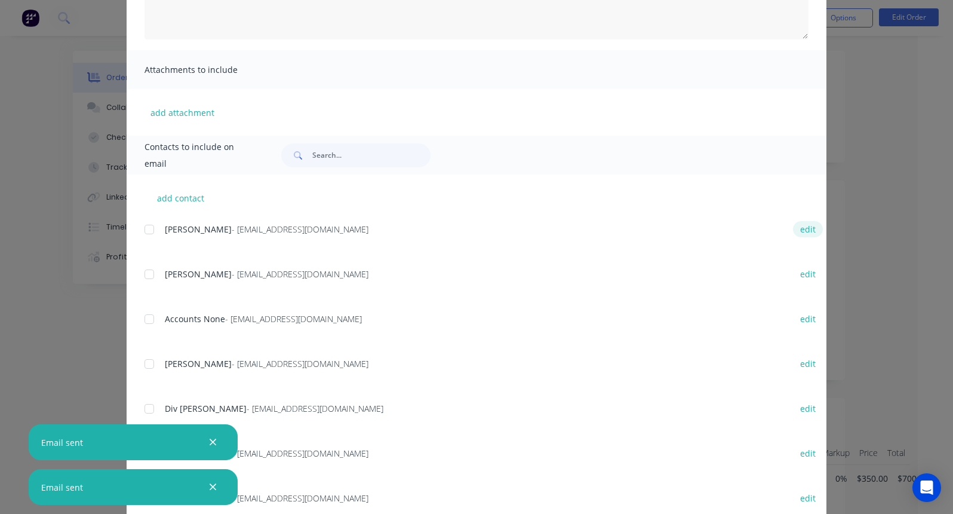
click at [803, 227] on button "edit" at bounding box center [808, 229] width 30 height 16
select select "AU"
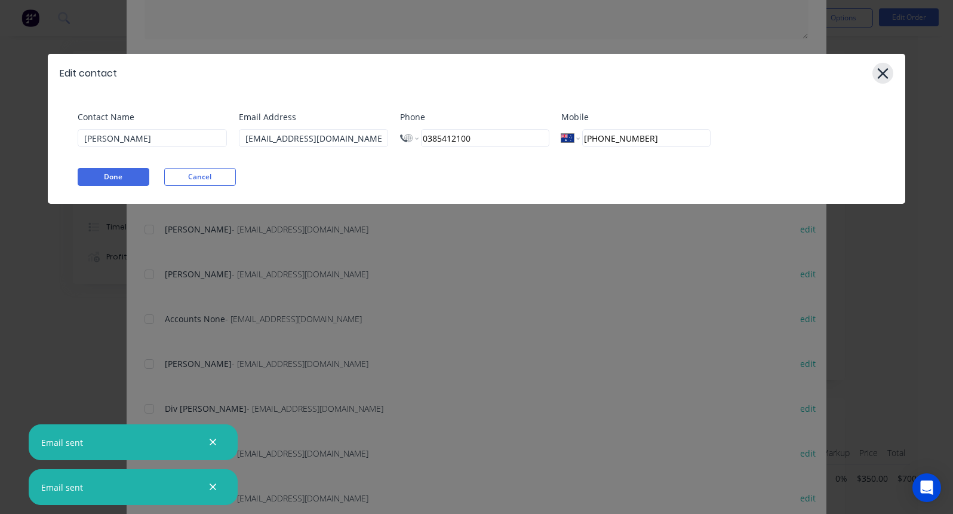
click at [879, 72] on icon at bounding box center [883, 73] width 13 height 17
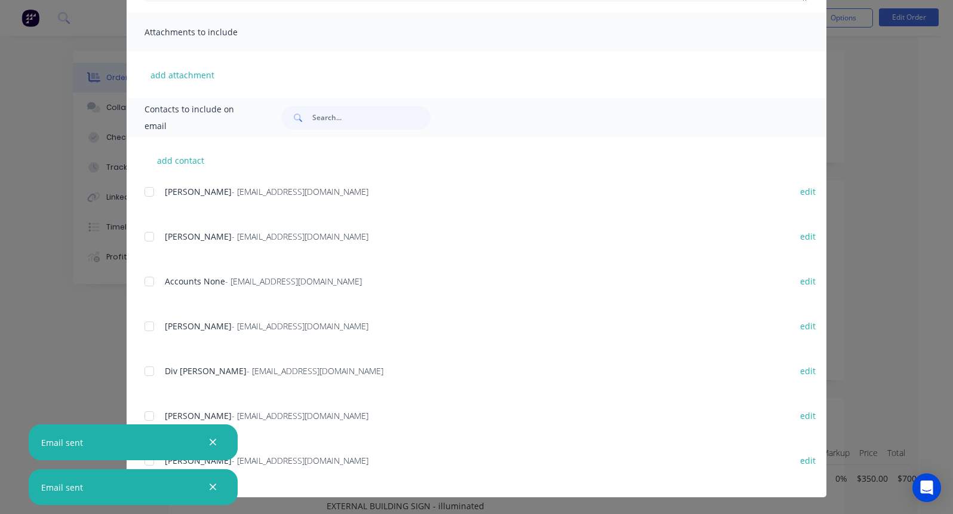
scroll to position [254, 0]
click at [146, 193] on div at bounding box center [149, 192] width 24 height 24
click at [146, 190] on div at bounding box center [149, 192] width 24 height 24
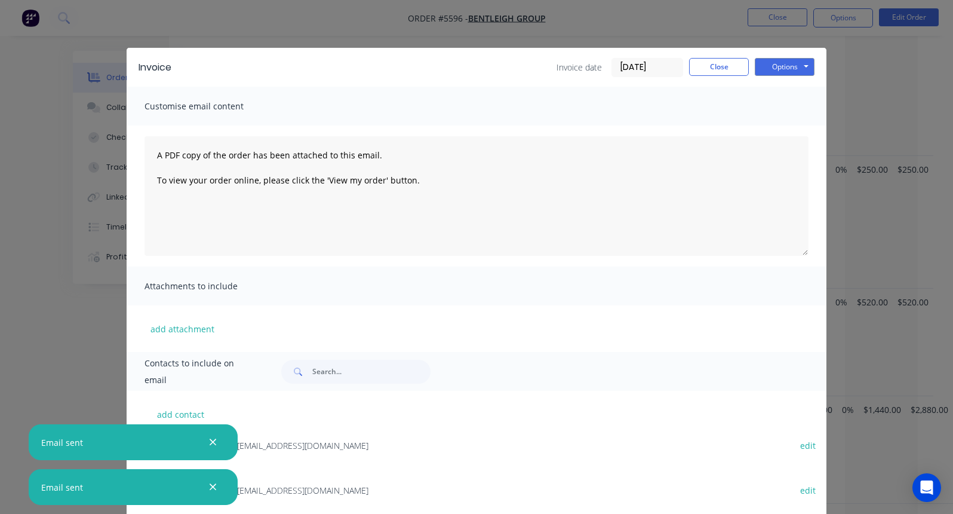
scroll to position [0, 0]
click at [713, 71] on button "Close" at bounding box center [719, 67] width 60 height 18
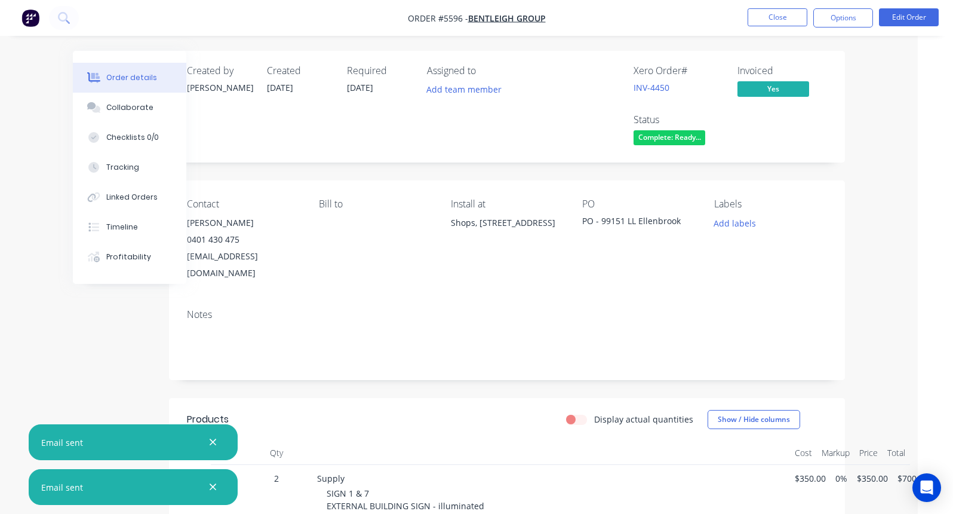
scroll to position [0, 35]
click at [668, 137] on span "Complete: Ready..." at bounding box center [670, 137] width 72 height 15
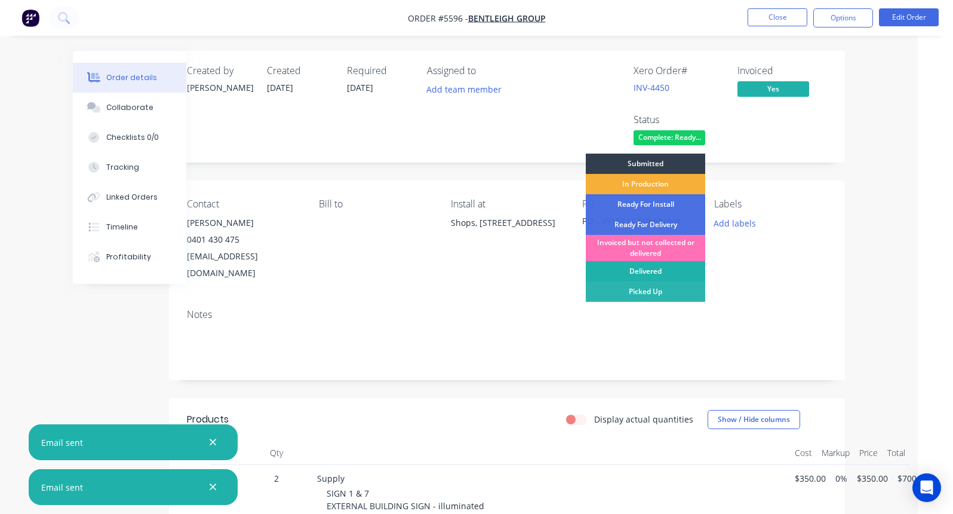
click at [647, 272] on div "Delivered" at bounding box center [645, 271] width 119 height 20
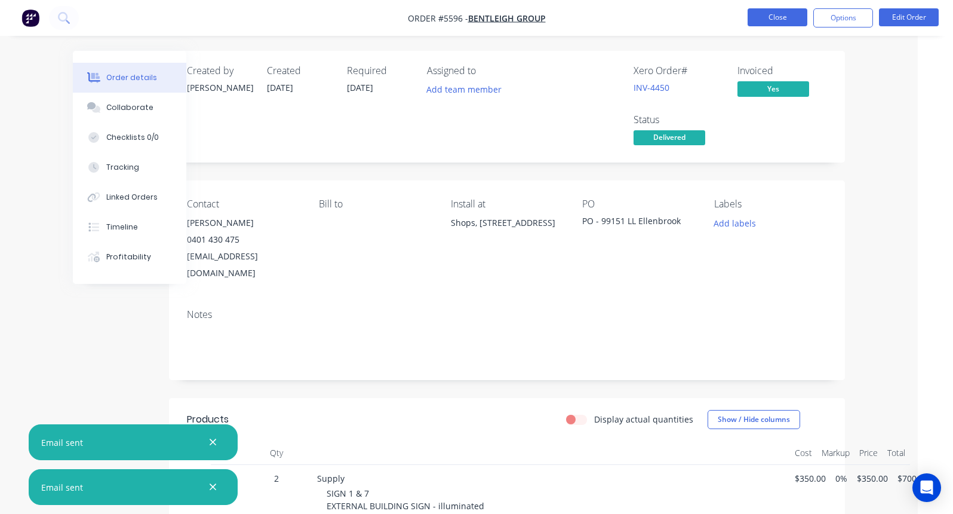
click at [782, 17] on button "Close" at bounding box center [778, 17] width 60 height 18
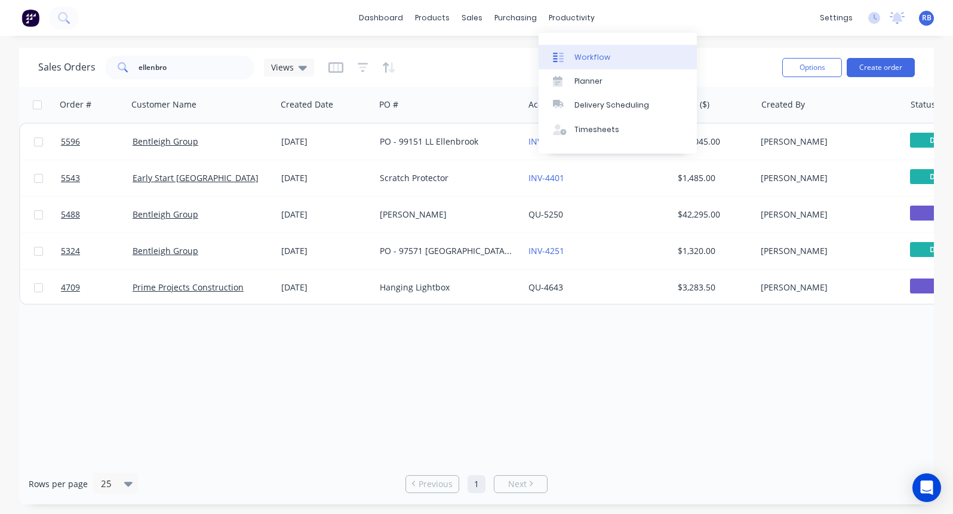
click at [584, 57] on div "Workflow" at bounding box center [592, 57] width 36 height 11
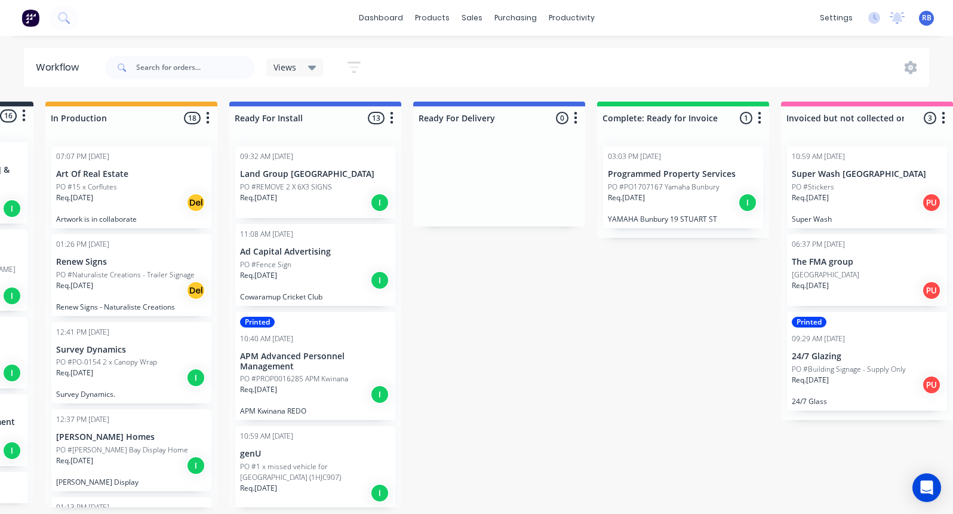
scroll to position [0, 165]
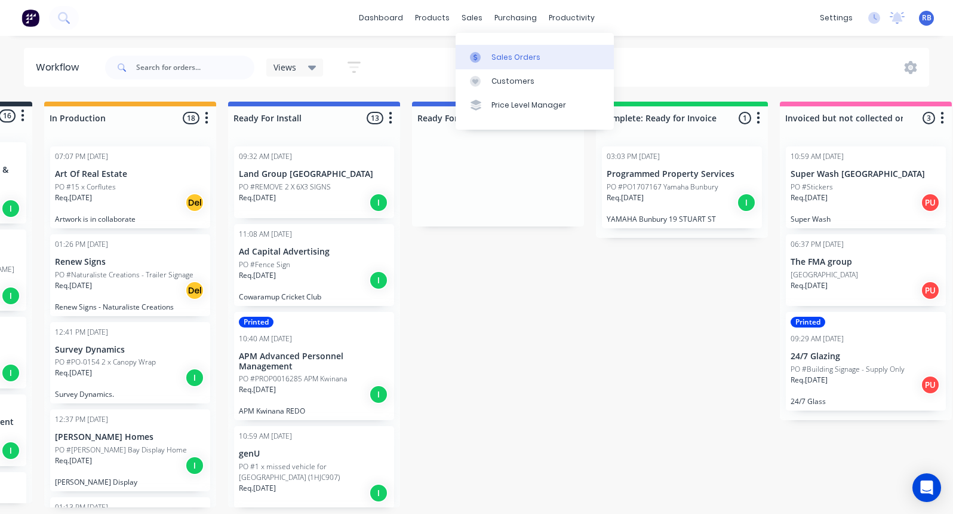
click at [509, 59] on div "Sales Orders" at bounding box center [515, 57] width 49 height 11
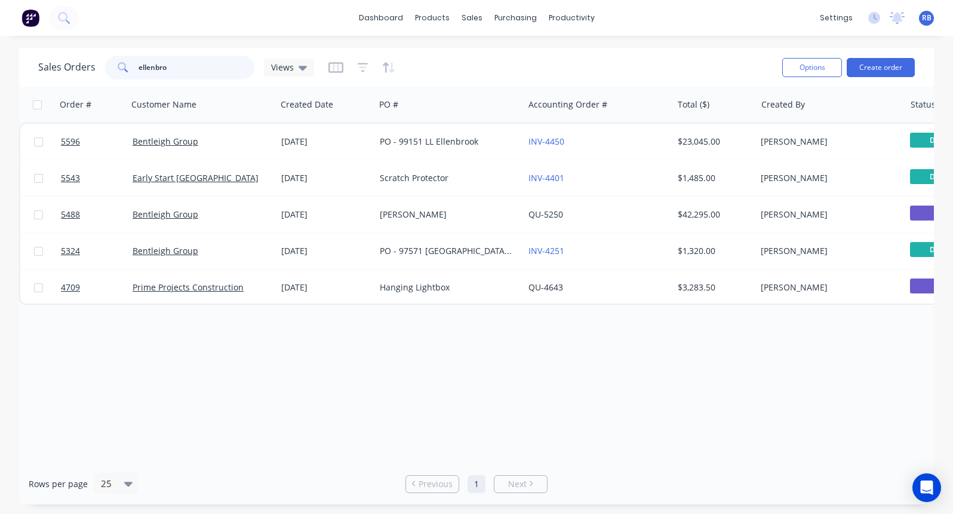
drag, startPoint x: 190, startPoint y: 63, endPoint x: 75, endPoint y: 63, distance: 115.2
click at [75, 63] on div "Sales Orders ellenbro Views" at bounding box center [176, 68] width 276 height 24
type input "bunbury"
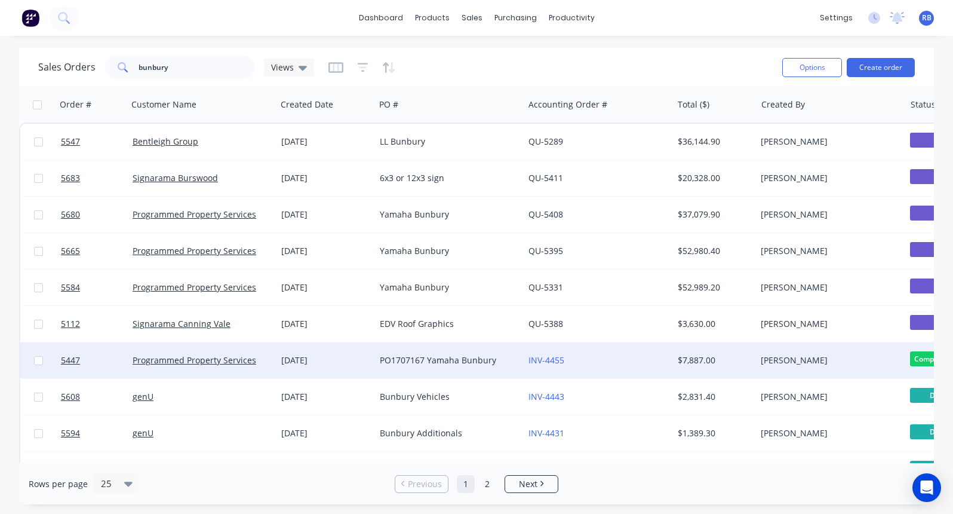
click at [420, 356] on div "PO1707167 Yamaha Bunbury" at bounding box center [446, 360] width 133 height 12
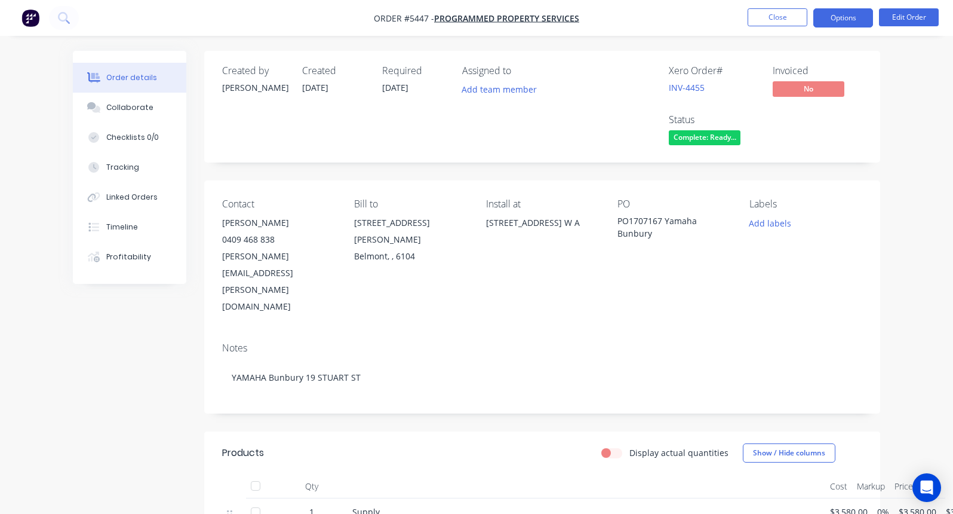
click at [834, 25] on button "Options" at bounding box center [843, 17] width 60 height 19
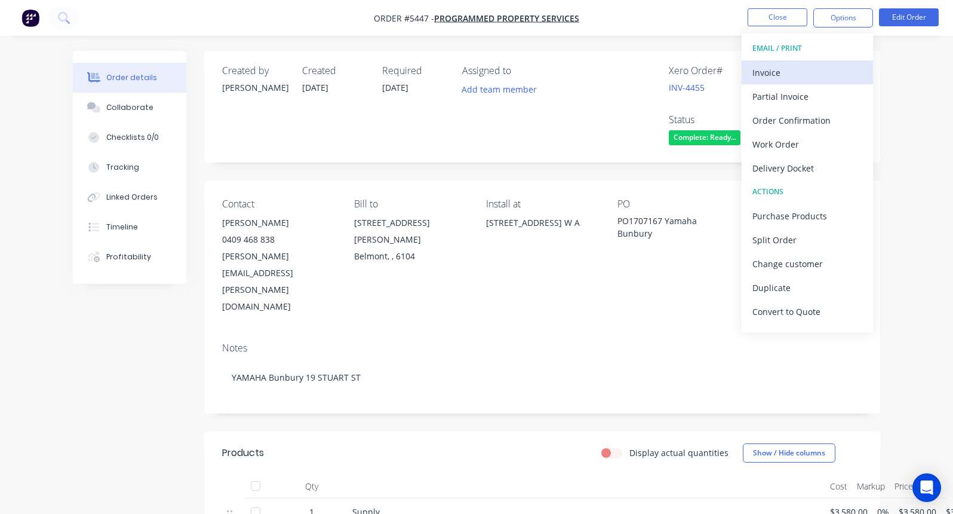
click at [769, 75] on div "Invoice" at bounding box center [807, 72] width 110 height 17
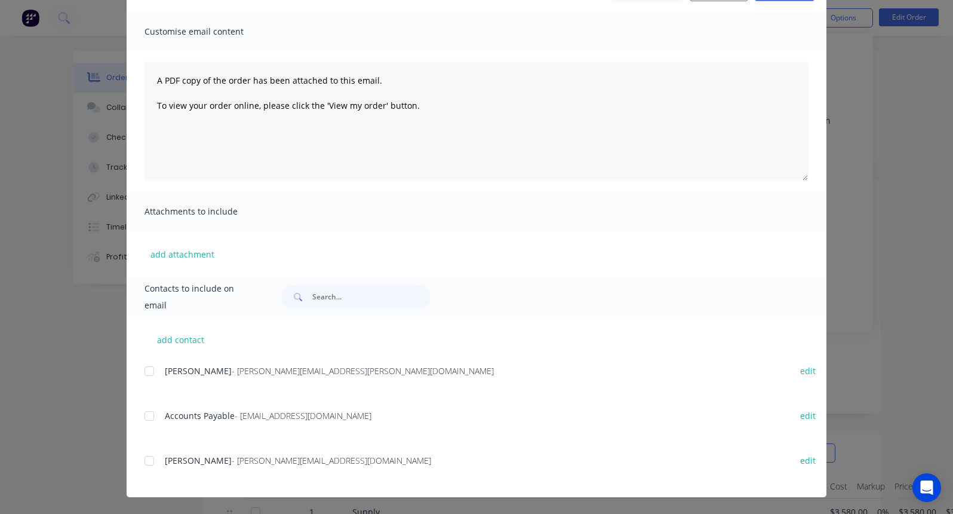
scroll to position [75, 0]
click at [149, 373] on div at bounding box center [149, 371] width 24 height 24
click at [150, 417] on div at bounding box center [149, 416] width 24 height 24
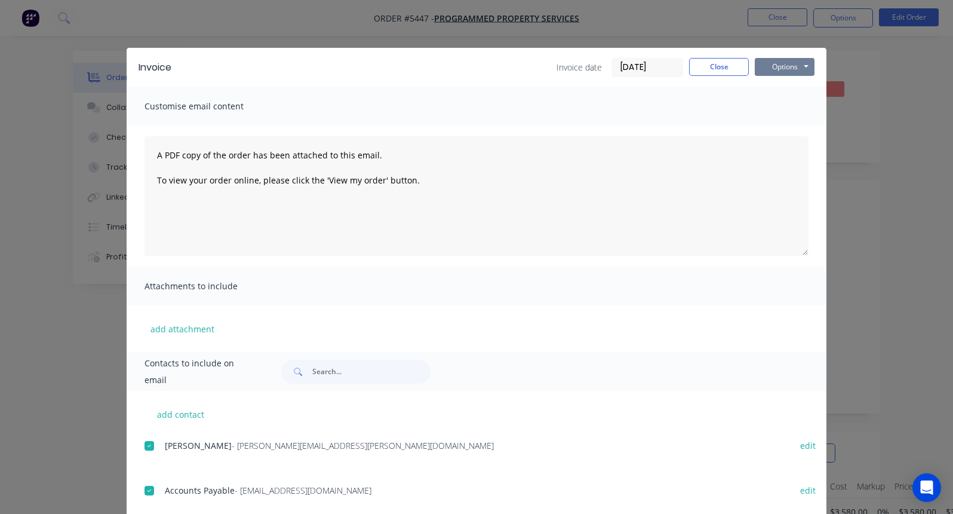
scroll to position [0, 0]
click at [780, 69] on button "Options" at bounding box center [785, 67] width 60 height 18
click at [780, 122] on button "Email" at bounding box center [793, 128] width 76 height 20
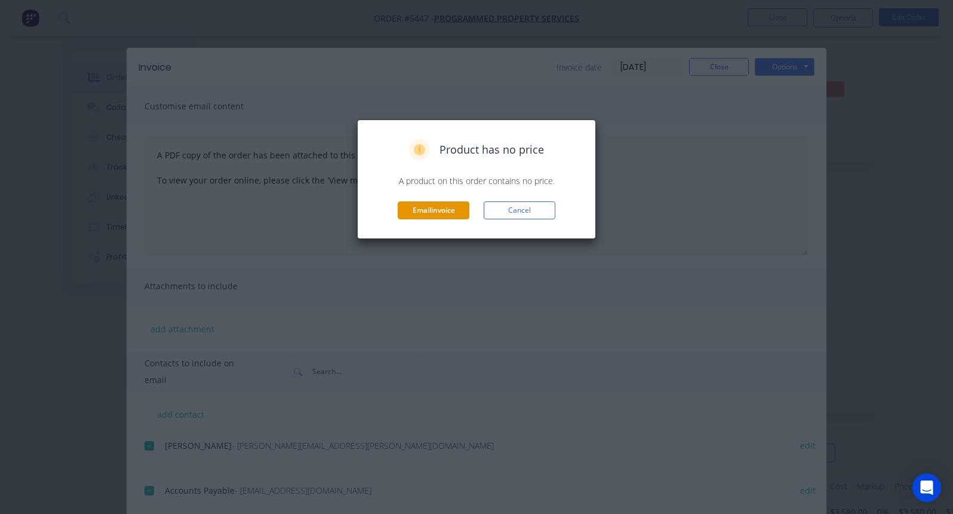
click at [422, 215] on button "Email invoice" at bounding box center [434, 210] width 72 height 18
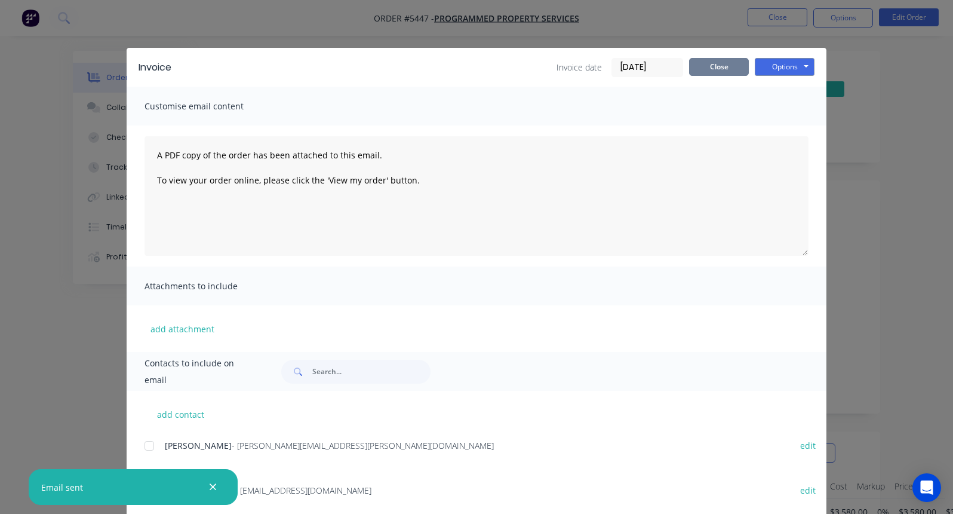
click at [713, 67] on button "Close" at bounding box center [719, 67] width 60 height 18
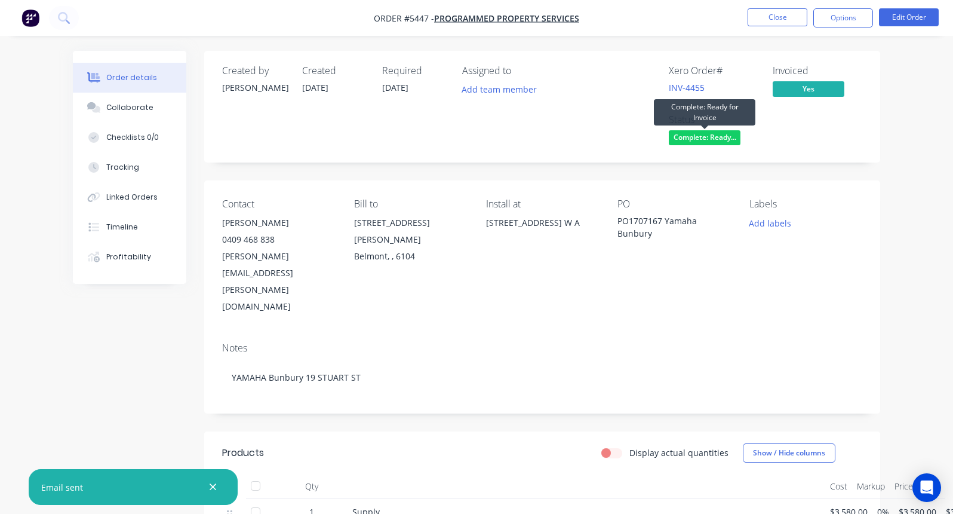
click at [701, 141] on span "Complete: Ready..." at bounding box center [705, 137] width 72 height 15
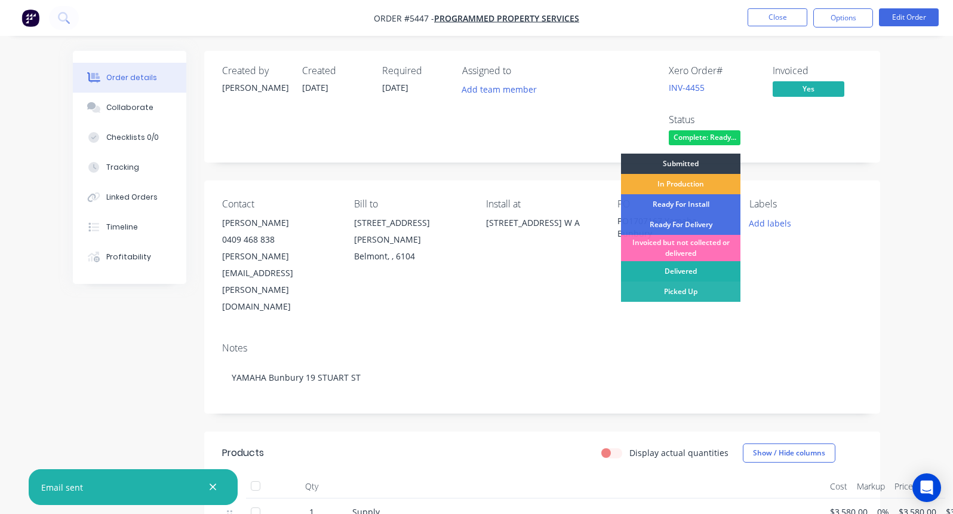
click at [667, 269] on div "Delivered" at bounding box center [680, 271] width 119 height 20
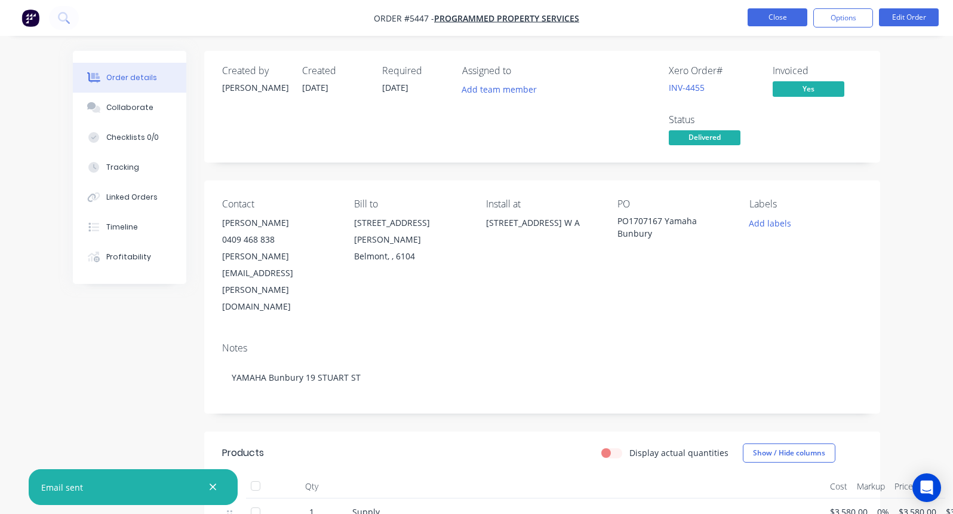
click at [774, 13] on button "Close" at bounding box center [778, 17] width 60 height 18
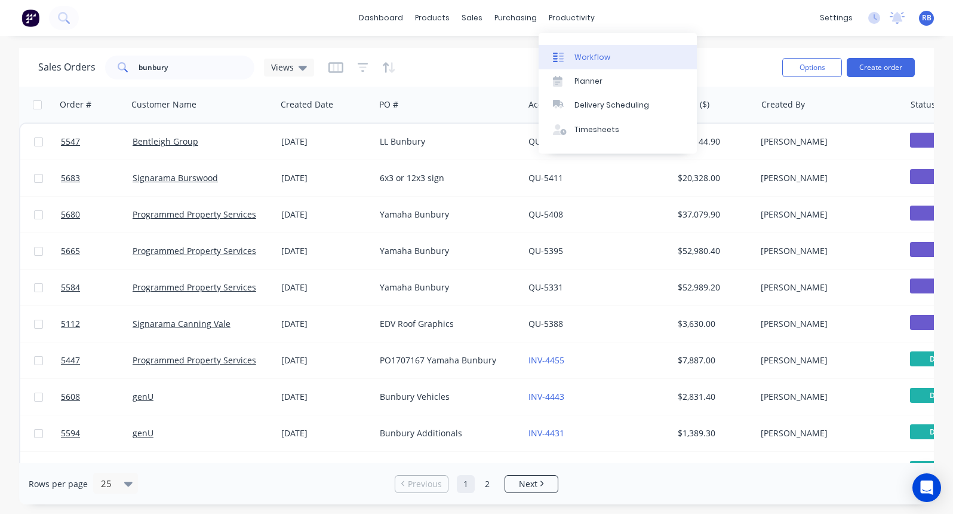
click at [589, 52] on div "Workflow" at bounding box center [592, 57] width 36 height 11
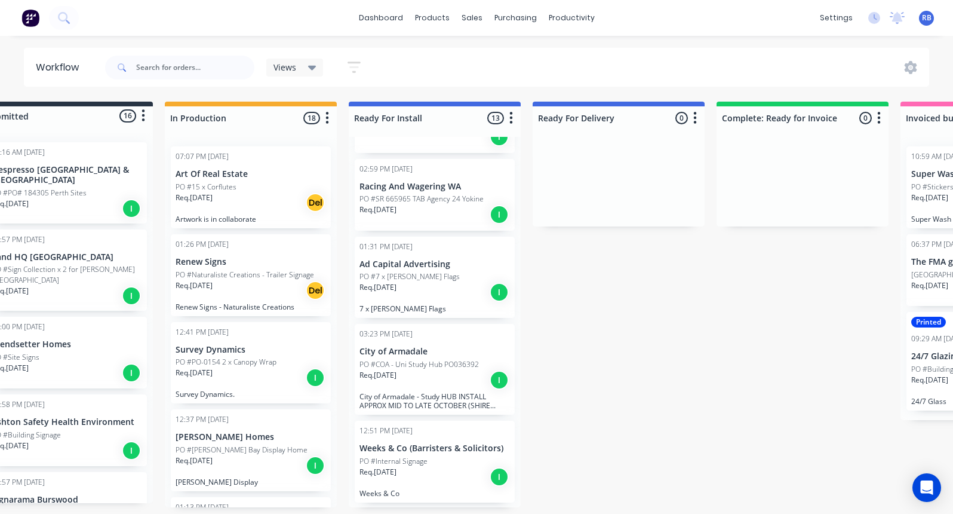
scroll to position [0, 45]
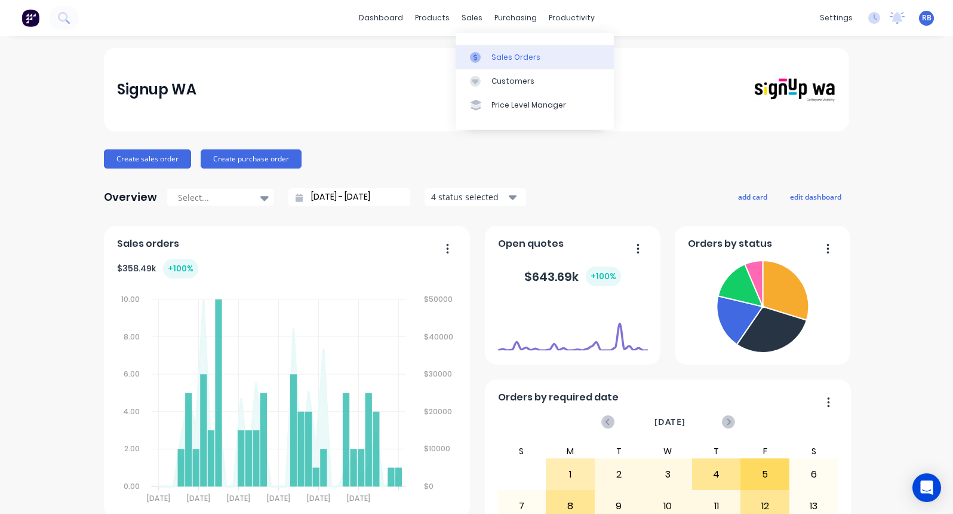
click at [499, 60] on div "Sales Orders" at bounding box center [515, 57] width 49 height 11
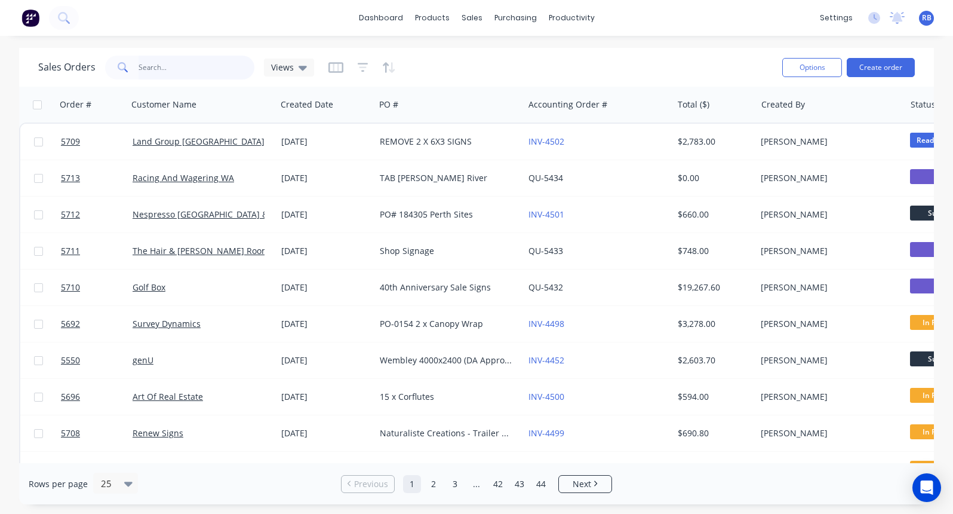
click at [201, 73] on input "text" at bounding box center [197, 68] width 116 height 24
type input "push through"
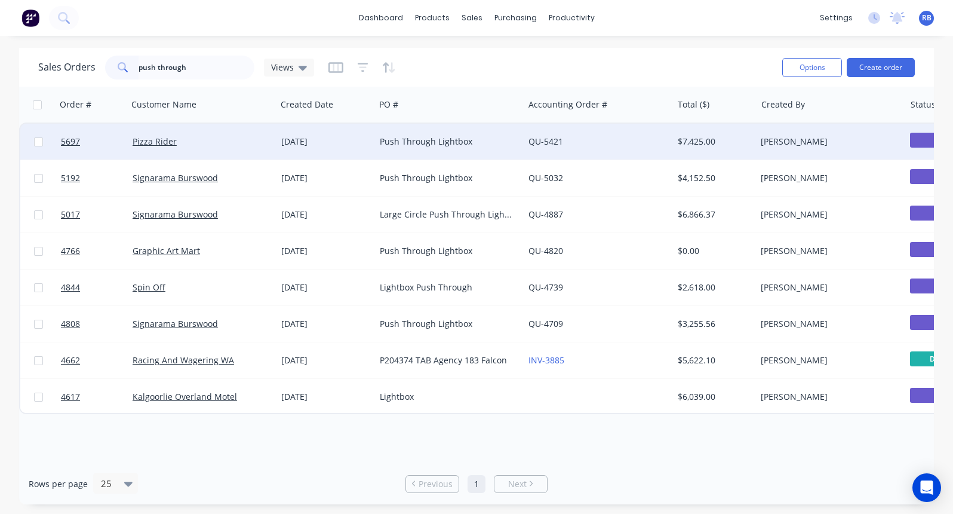
click at [216, 142] on div "Pizza Rider" at bounding box center [199, 142] width 133 height 12
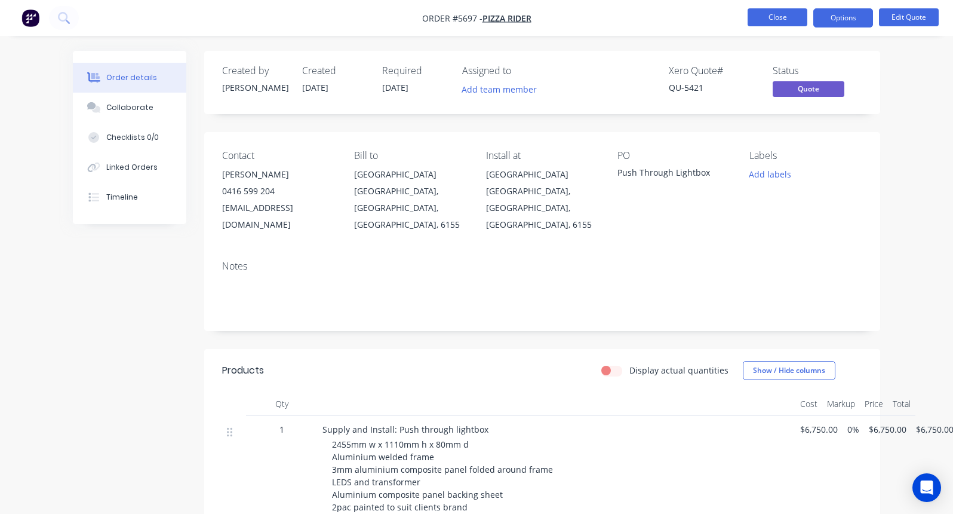
click at [770, 18] on button "Close" at bounding box center [778, 17] width 60 height 18
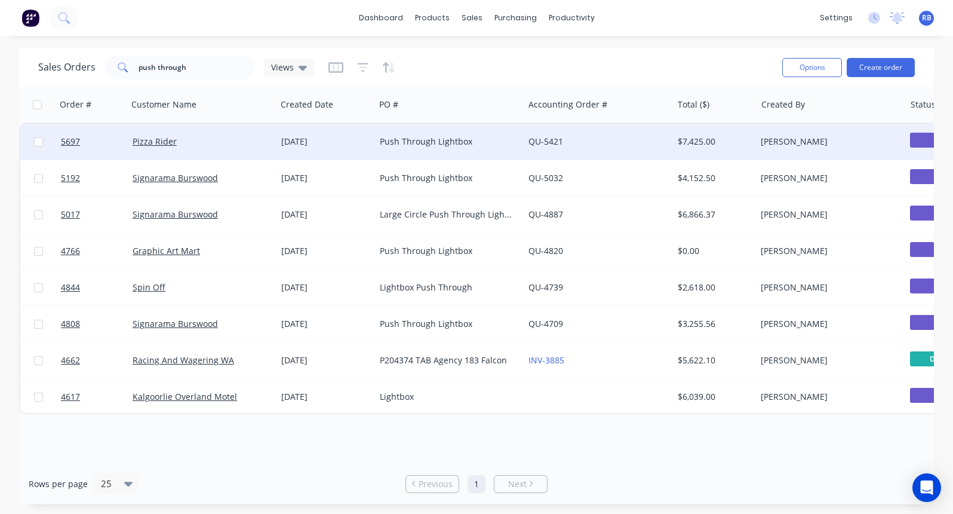
click at [227, 140] on div "Pizza Rider" at bounding box center [199, 142] width 133 height 12
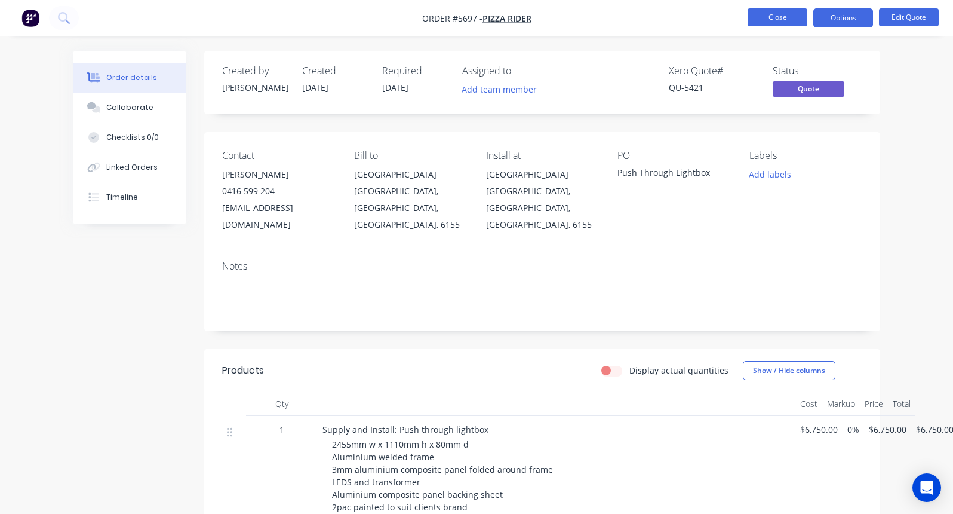
click at [762, 13] on button "Close" at bounding box center [778, 17] width 60 height 18
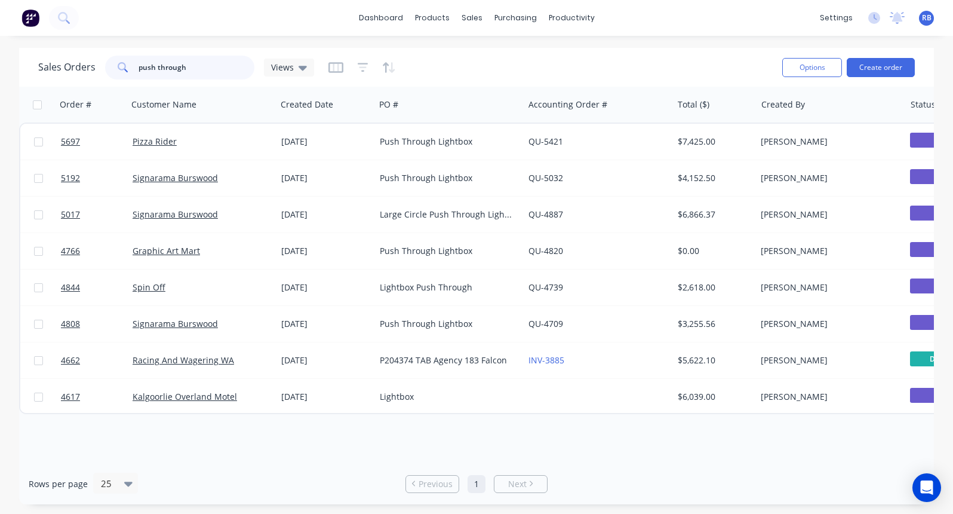
drag, startPoint x: 192, startPoint y: 66, endPoint x: 93, endPoint y: 66, distance: 99.1
click at [93, 66] on div "Sales Orders push through Views" at bounding box center [176, 68] width 276 height 24
type input "dynamic"
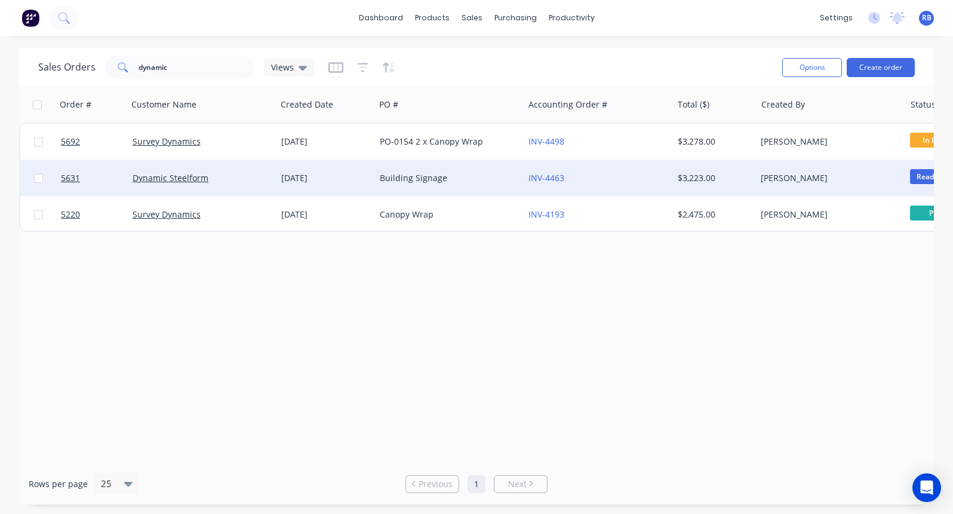
click at [232, 179] on div "Dynamic Steelform" at bounding box center [199, 178] width 133 height 12
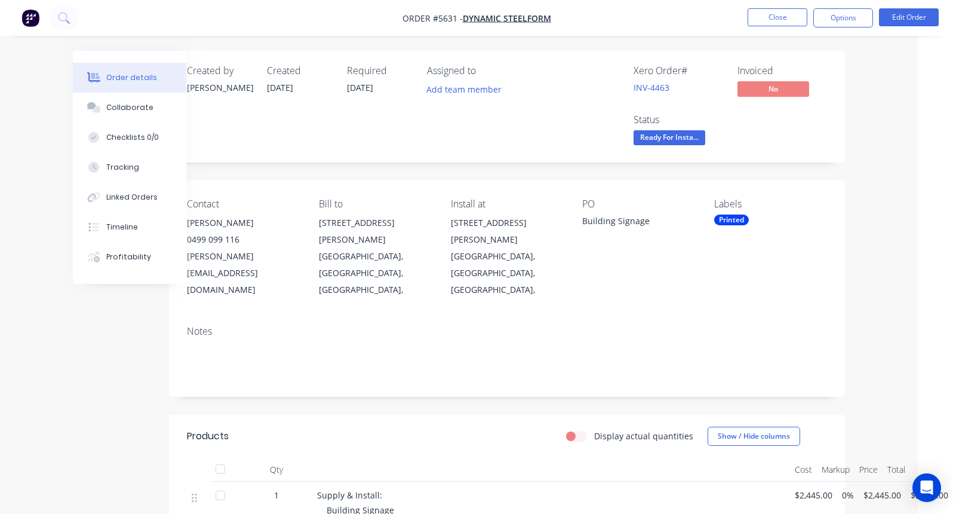
scroll to position [0, 35]
click at [843, 21] on button "Options" at bounding box center [843, 17] width 60 height 19
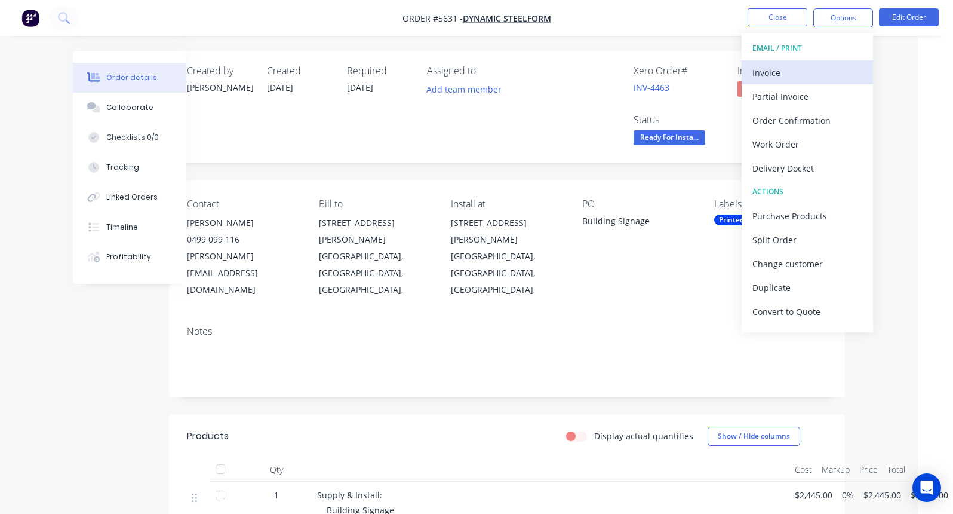
click at [783, 79] on div "Invoice" at bounding box center [807, 72] width 110 height 17
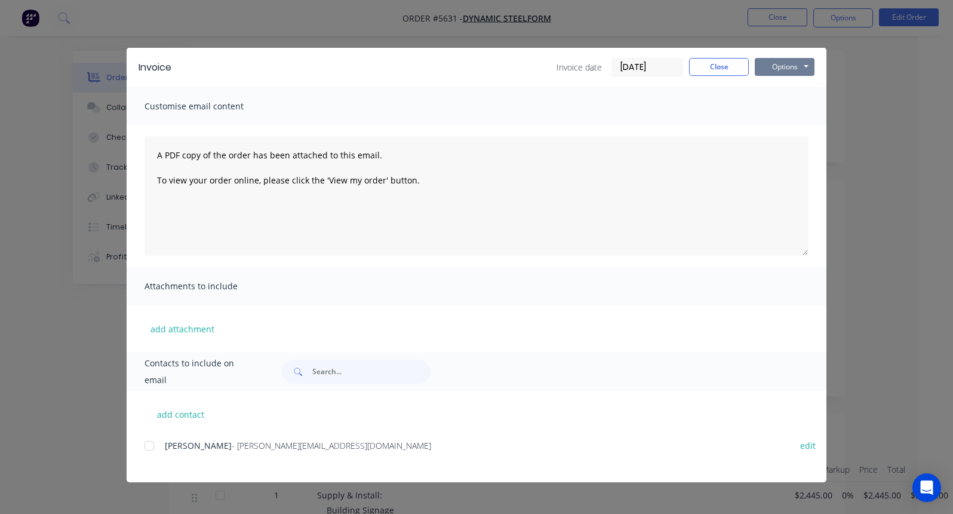
click at [780, 64] on button "Options" at bounding box center [785, 67] width 60 height 18
click at [717, 67] on button "Close" at bounding box center [719, 67] width 60 height 18
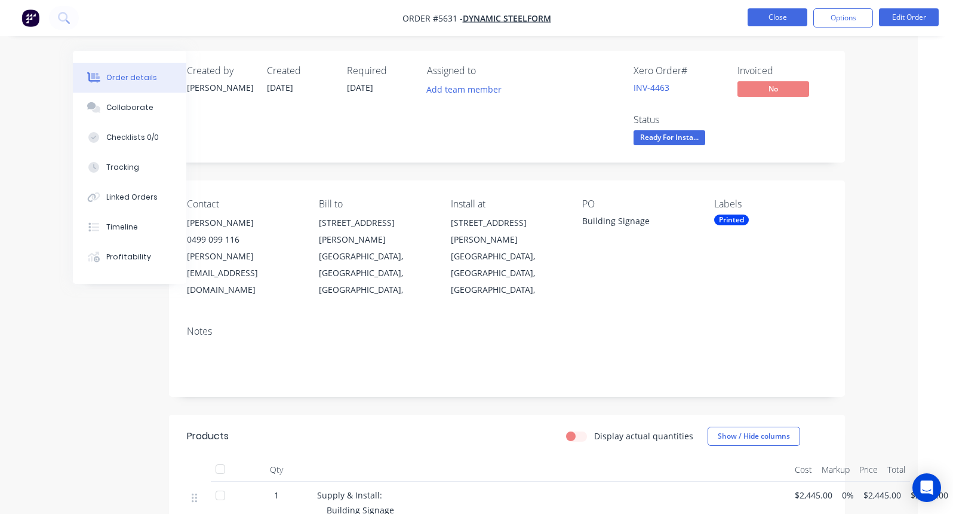
click at [767, 19] on button "Close" at bounding box center [778, 17] width 60 height 18
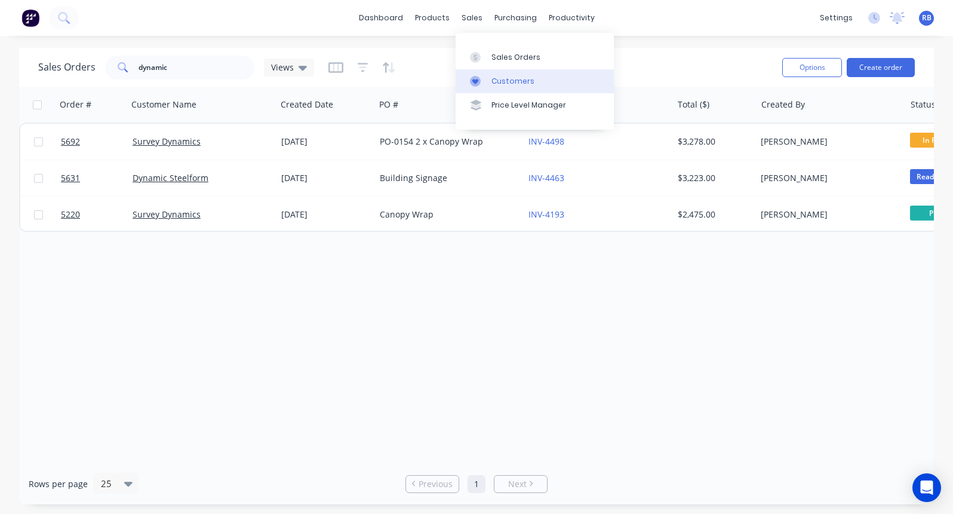
click at [503, 82] on div "Customers" at bounding box center [512, 81] width 43 height 11
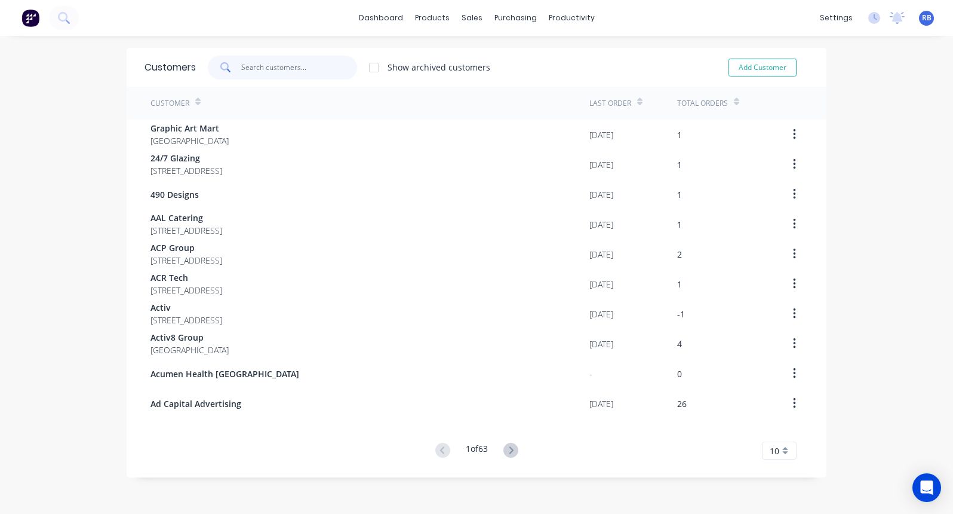
click at [262, 66] on input "text" at bounding box center [299, 68] width 116 height 24
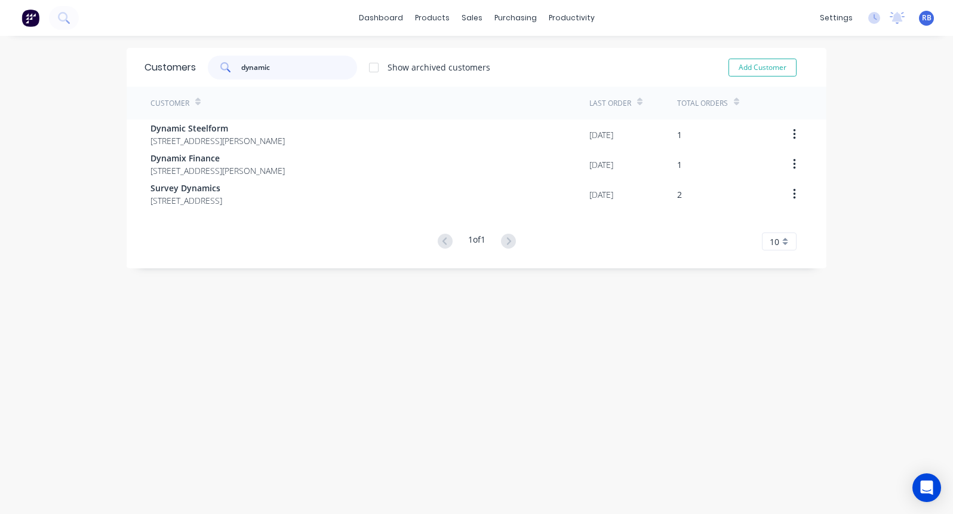
type input "dynamic"
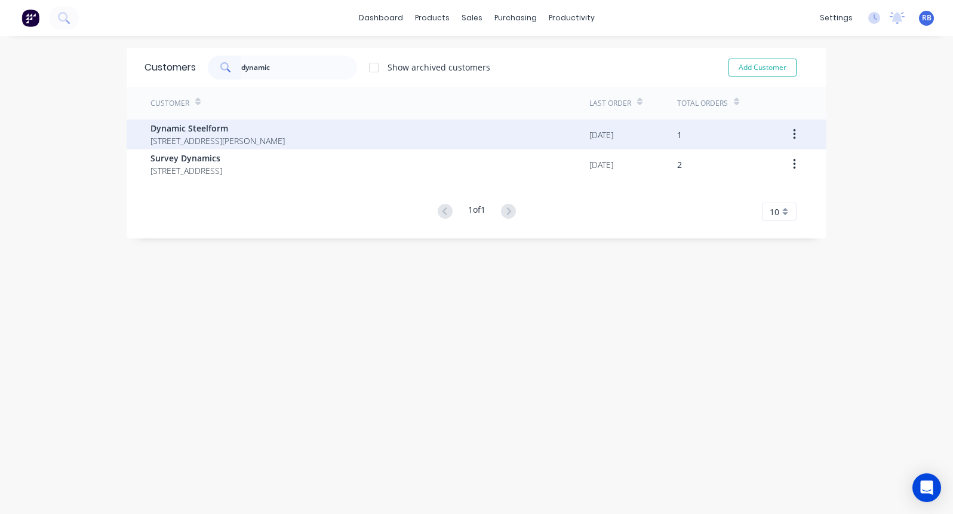
click at [402, 137] on div "Dynamic Steelform 7 Cartwright Drive Forrestdale Western Australia Australia" at bounding box center [369, 134] width 439 height 30
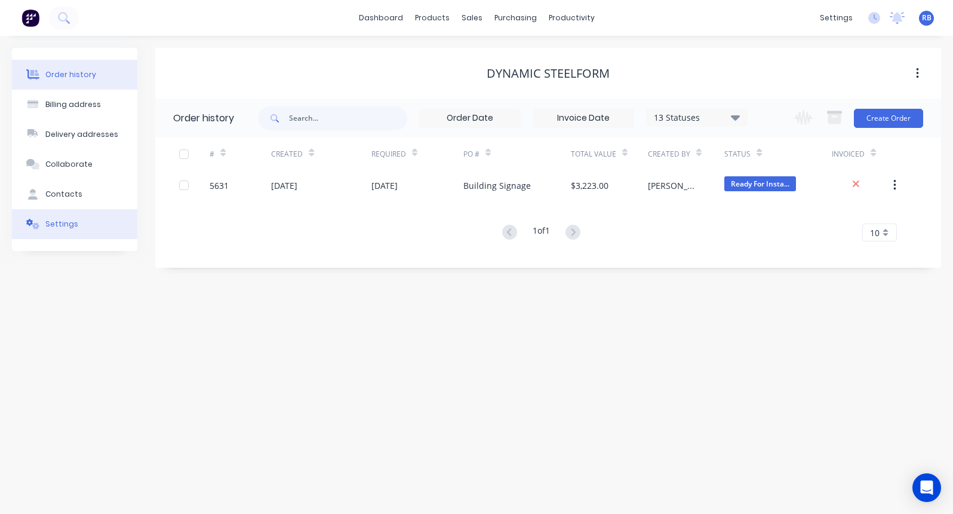
click at [54, 220] on div "Settings" at bounding box center [61, 224] width 33 height 11
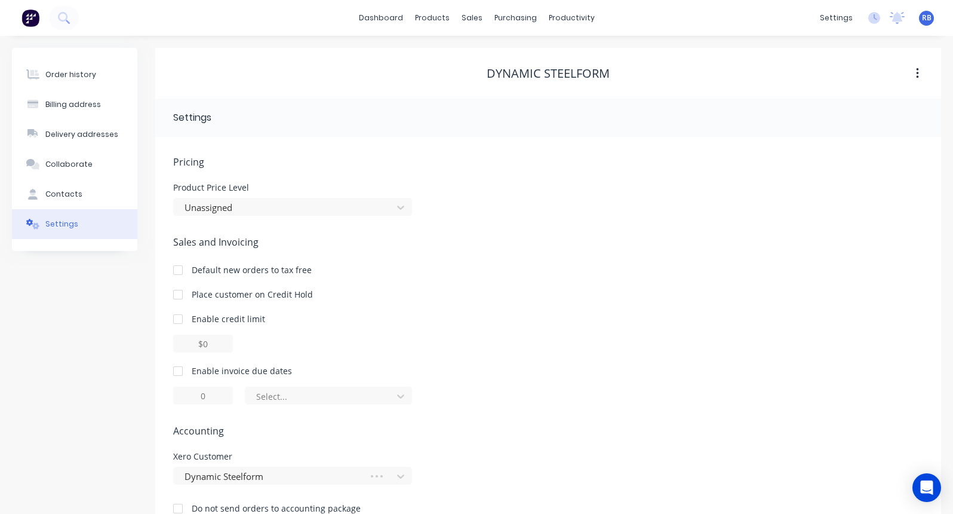
click at [179, 370] on div at bounding box center [178, 371] width 24 height 24
drag, startPoint x: 221, startPoint y: 397, endPoint x: 184, endPoint y: 397, distance: 37.0
click at [185, 397] on input "1" at bounding box center [203, 395] width 60 height 18
type input "7"
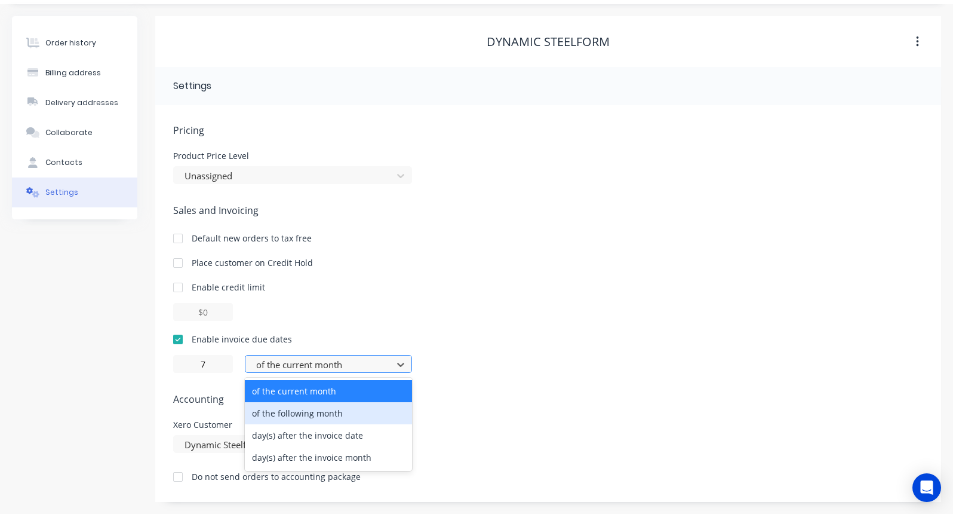
scroll to position [32, 0]
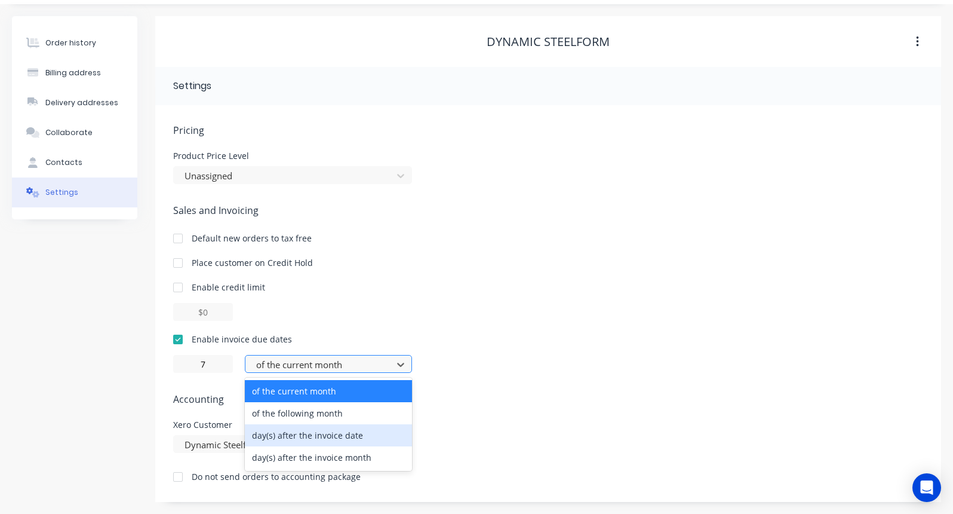
click at [319, 438] on div "day(s) after the invoice date" at bounding box center [328, 435] width 167 height 22
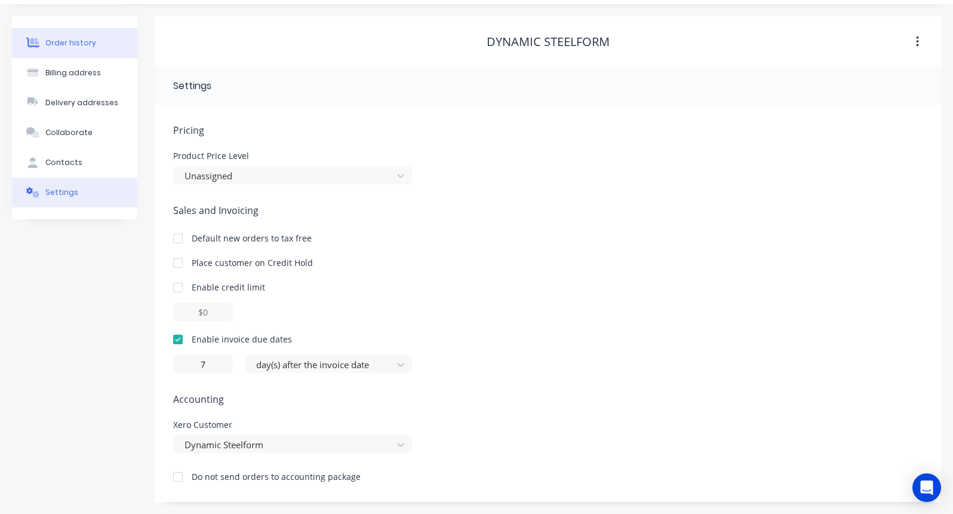
click at [40, 39] on div at bounding box center [33, 43] width 18 height 11
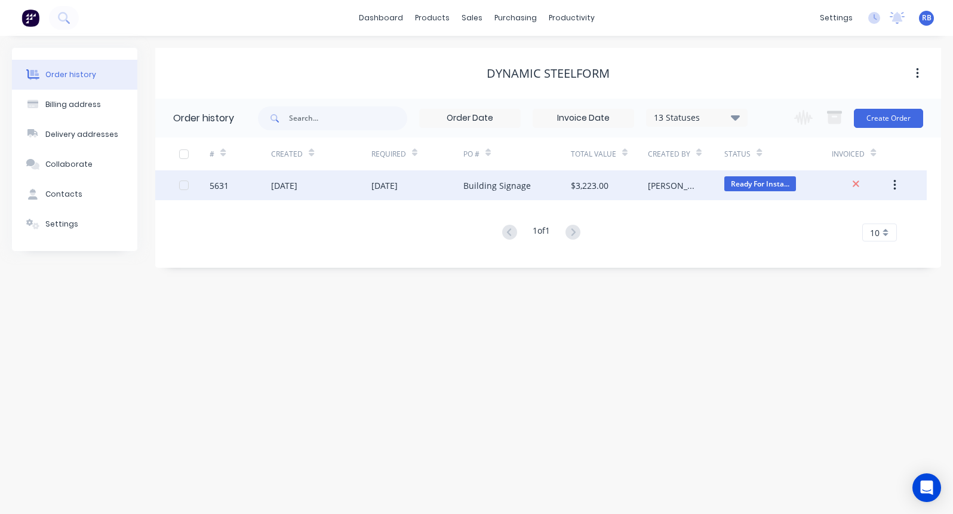
click at [542, 189] on div "Building Signage" at bounding box center [516, 185] width 107 height 30
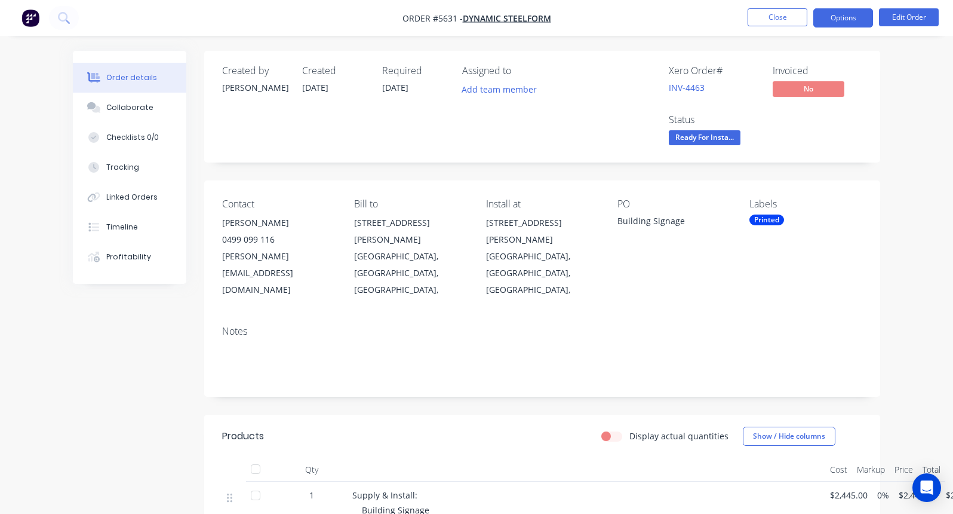
click at [838, 18] on button "Options" at bounding box center [843, 17] width 60 height 19
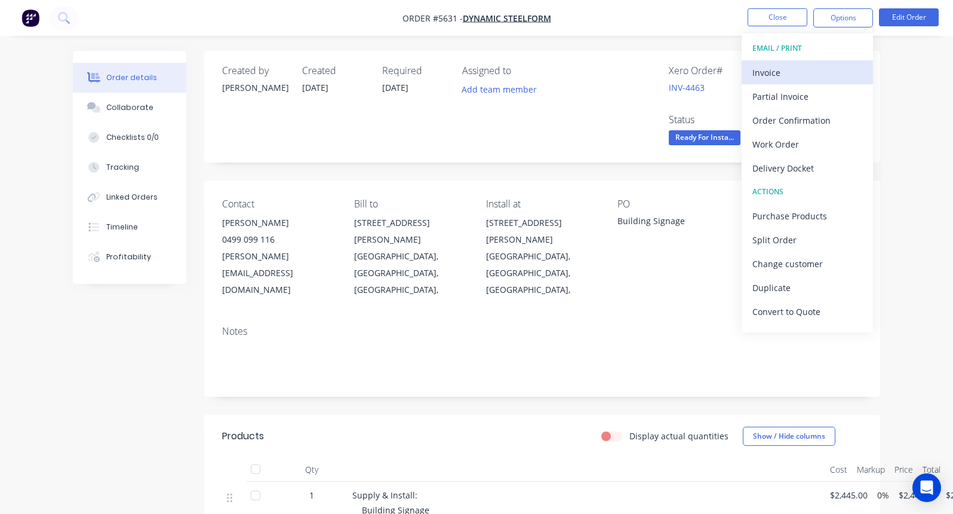
click at [775, 69] on div "Invoice" at bounding box center [807, 72] width 110 height 17
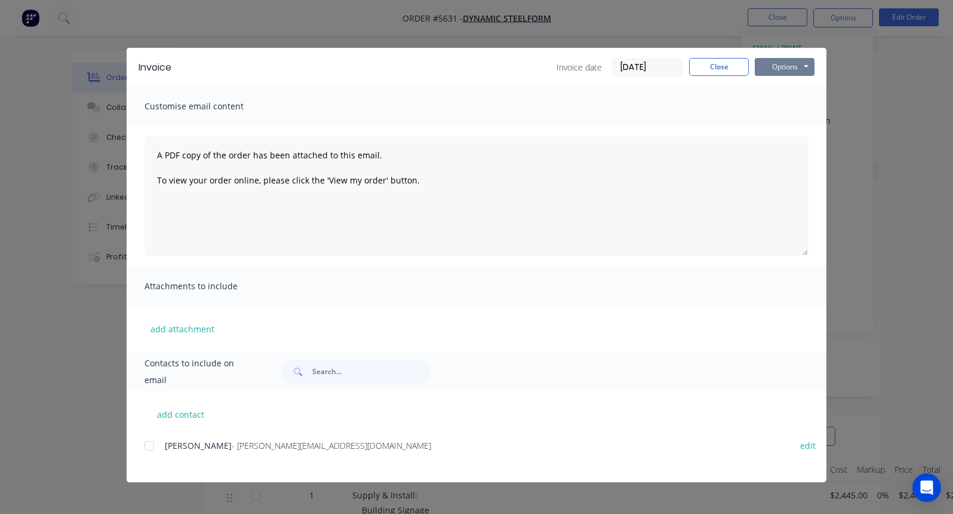
click at [782, 70] on button "Options" at bounding box center [785, 67] width 60 height 18
click at [782, 107] on button "Print" at bounding box center [793, 108] width 76 height 20
click at [717, 69] on button "Close" at bounding box center [719, 67] width 60 height 18
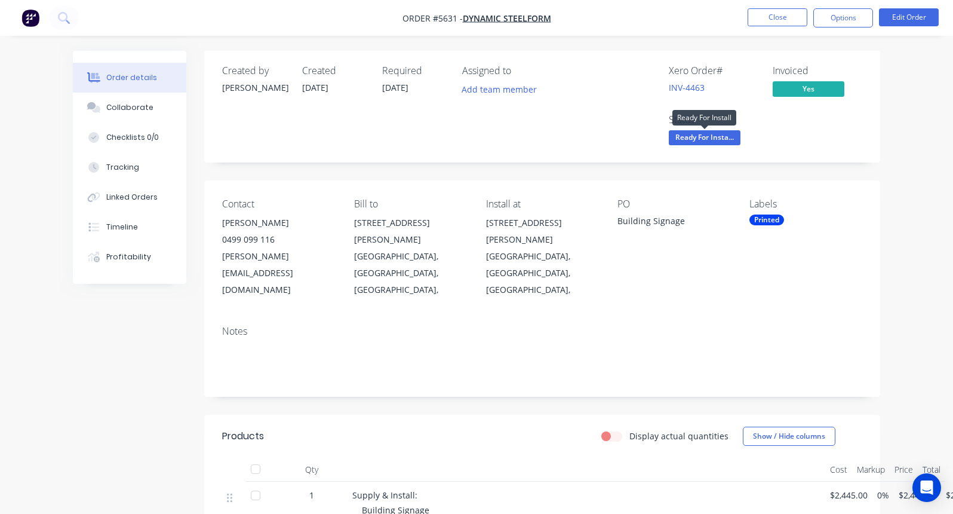
click at [700, 142] on span "Ready For Insta..." at bounding box center [705, 137] width 72 height 15
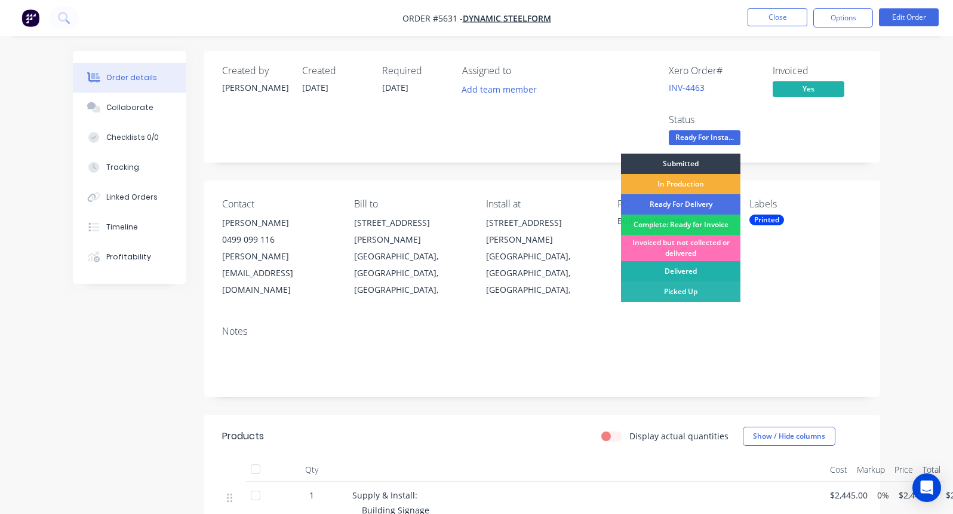
click at [688, 267] on div "Delivered" at bounding box center [680, 271] width 119 height 20
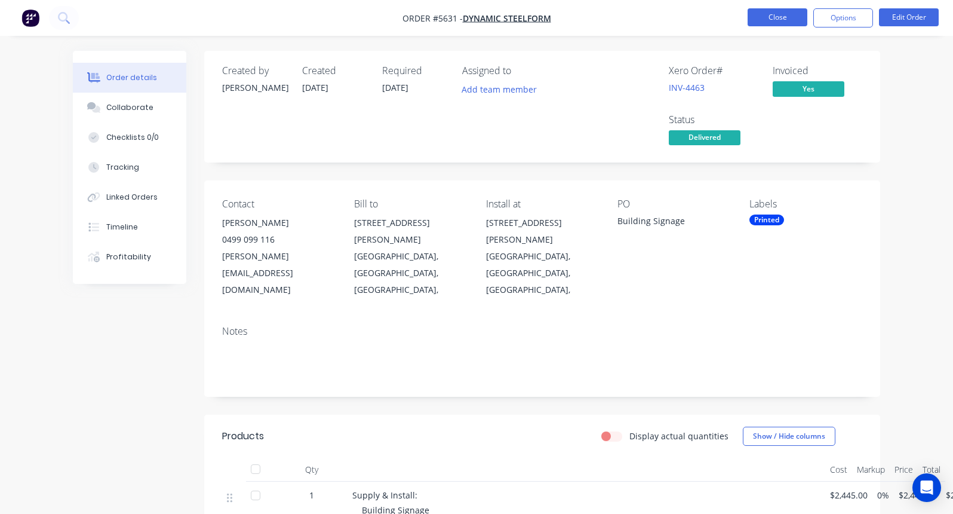
click at [780, 13] on button "Close" at bounding box center [778, 17] width 60 height 18
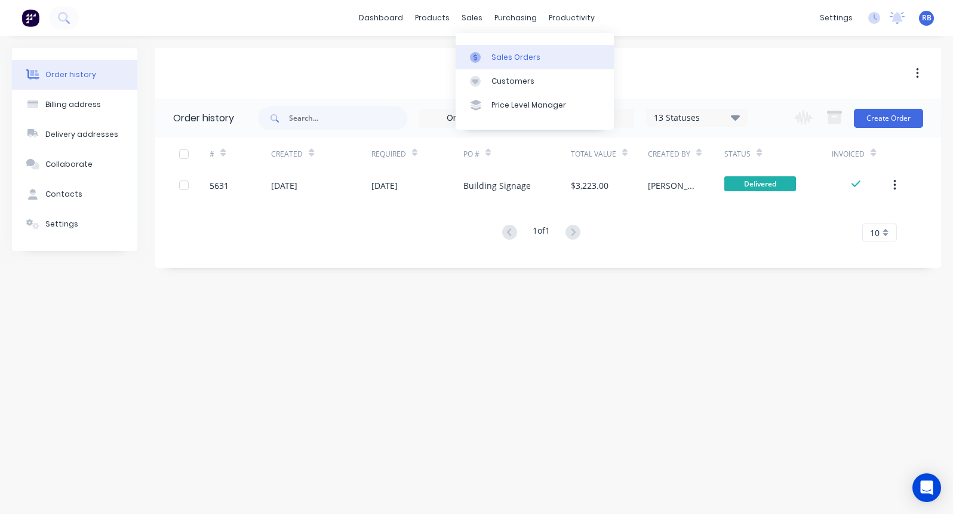
click at [513, 59] on div "Sales Orders" at bounding box center [515, 57] width 49 height 11
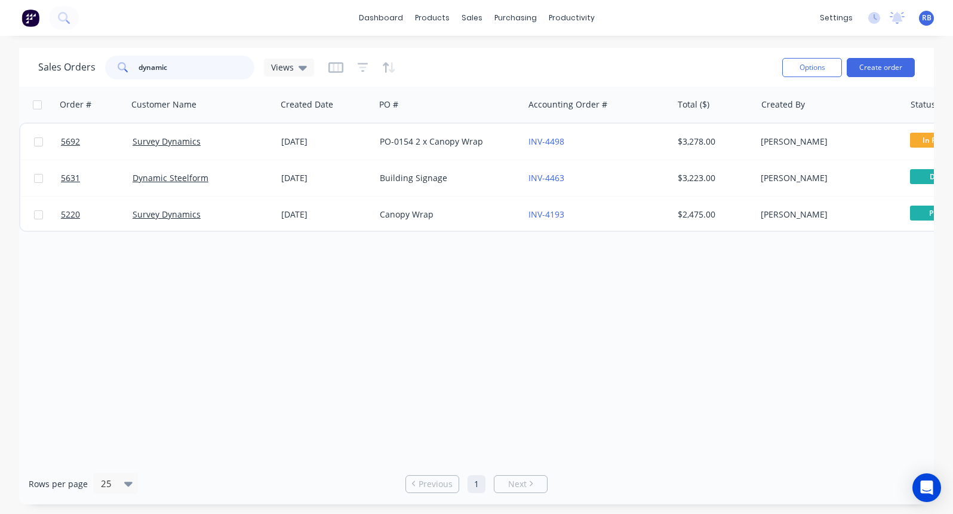
drag, startPoint x: 179, startPoint y: 64, endPoint x: 115, endPoint y: 66, distance: 63.9
click at [115, 66] on div "dynamic" at bounding box center [179, 68] width 149 height 24
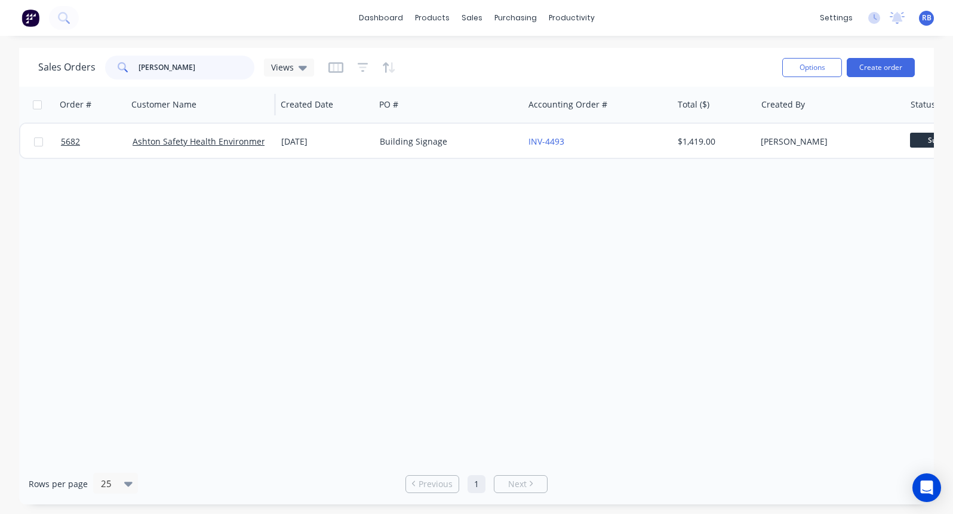
type input "Ashton"
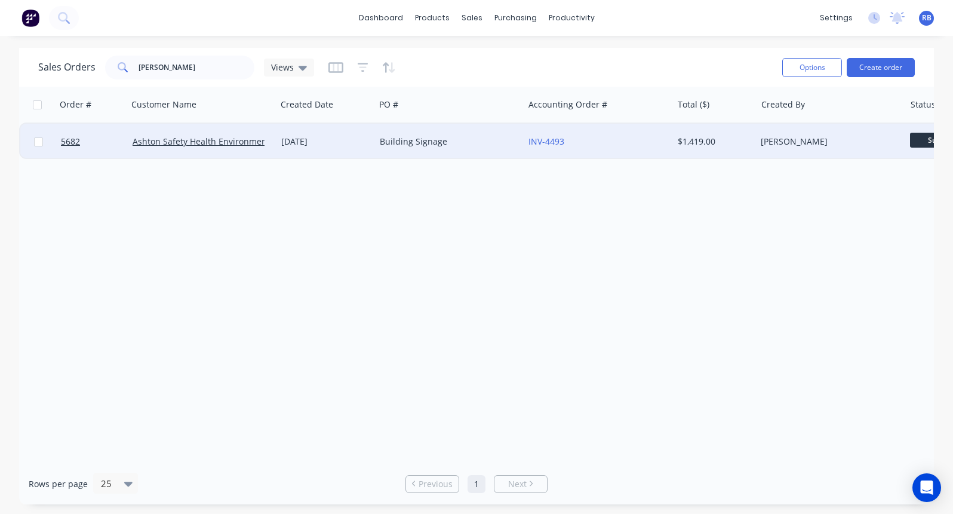
drag, startPoint x: 155, startPoint y: 92, endPoint x: 457, endPoint y: 135, distance: 305.2
click at [457, 135] on div "Building Signage" at bounding box center [449, 142] width 149 height 36
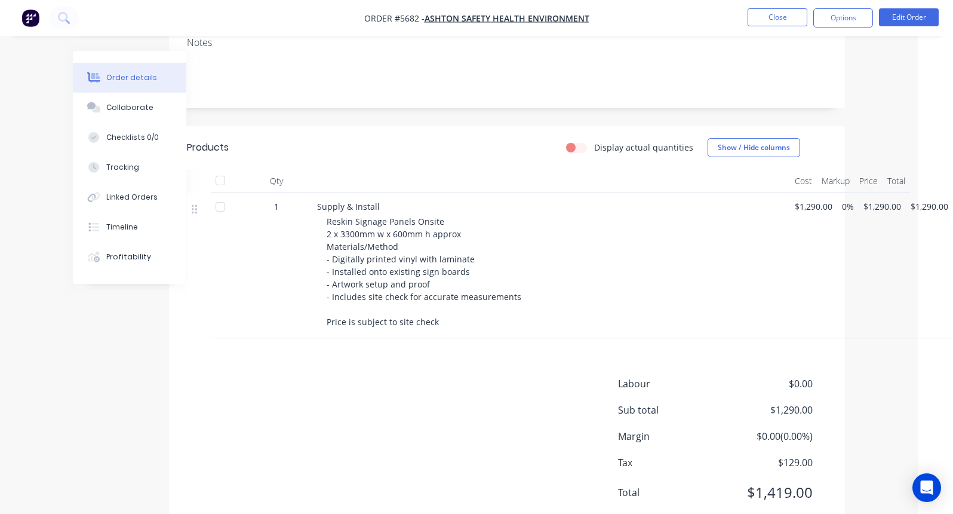
scroll to position [288, 35]
drag, startPoint x: 466, startPoint y: 205, endPoint x: 329, endPoint y: 199, distance: 136.9
click at [329, 215] on div "Reskin Signage Panels Onsite 2 x 3300mm w x 600mm h approx Materials/Method - D…" at bounding box center [556, 271] width 459 height 113
click at [328, 216] on span "Reskin Signage Panels Onsite 2 x 3300mm w x 600mm h approx Materials/Method - D…" at bounding box center [424, 272] width 195 height 112
drag, startPoint x: 325, startPoint y: 198, endPoint x: 488, endPoint y: 198, distance: 162.4
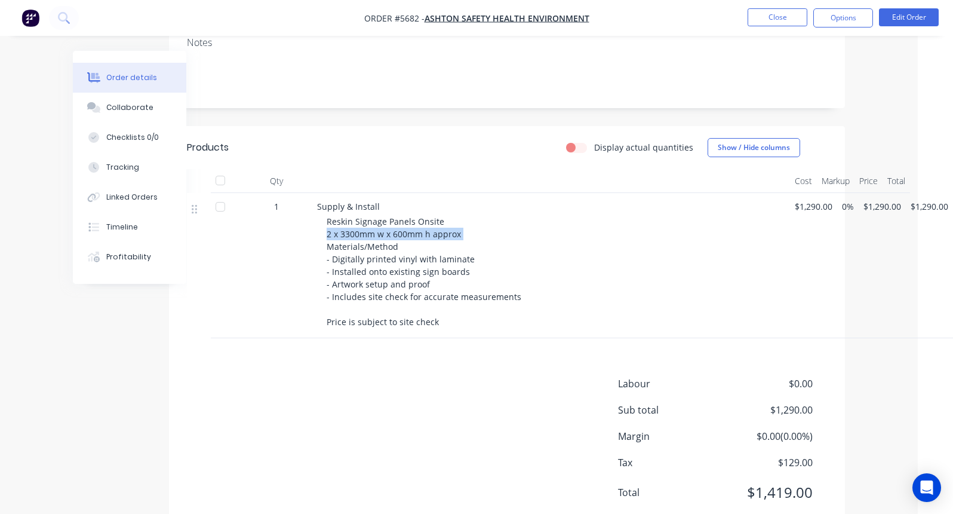
click at [488, 198] on div "Supply & Install Reskin Signage Panels Onsite 2 x 3300mm w x 600mm h approx Mat…" at bounding box center [551, 265] width 478 height 145
copy span "2 x 3300mm w x 600mm h approx"
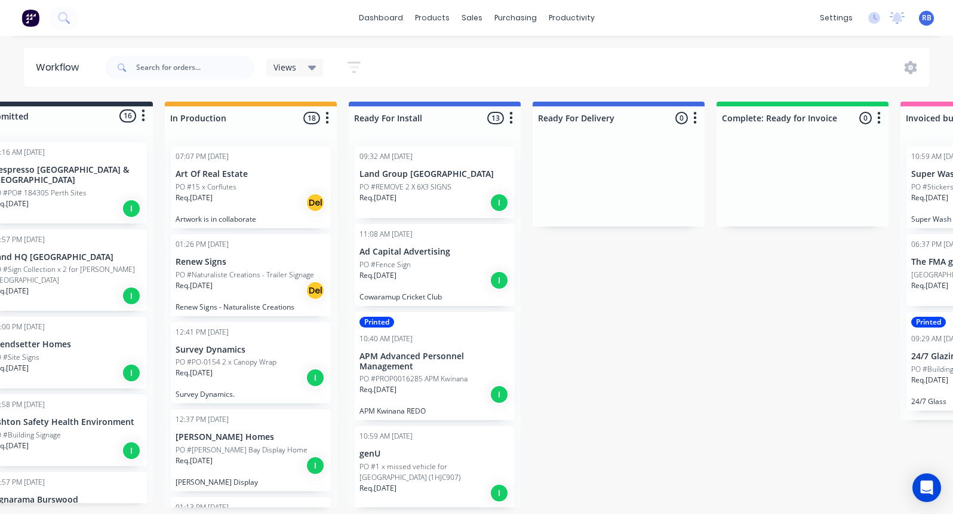
scroll to position [802, 0]
